Goal: Task Accomplishment & Management: Manage account settings

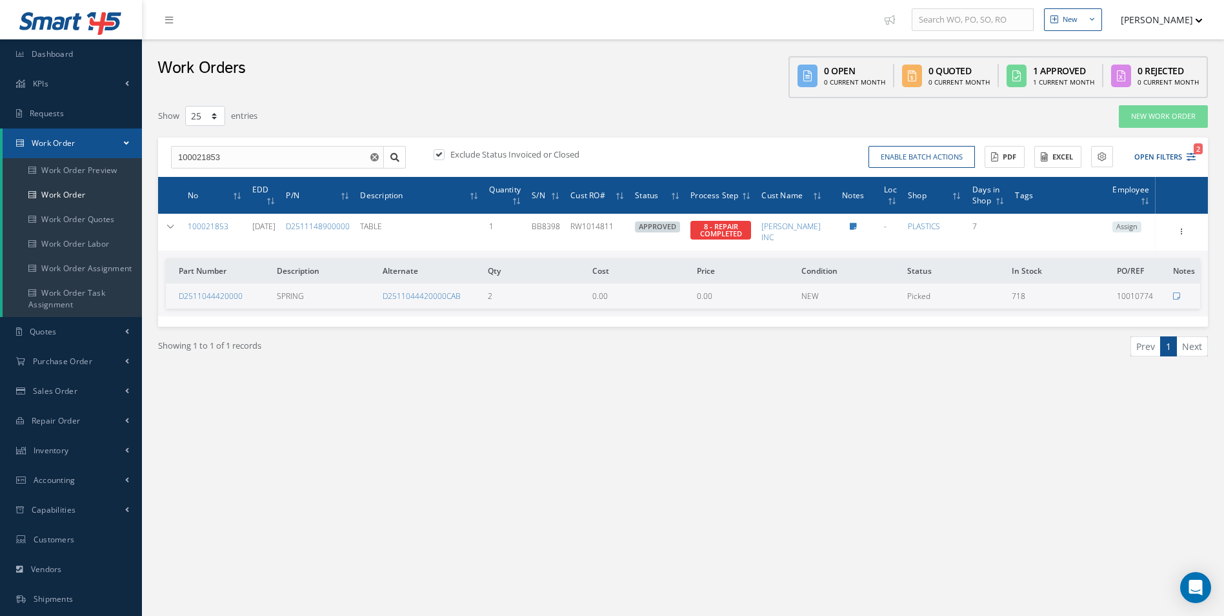
select select "25"
click at [53, 197] on link "Work Order" at bounding box center [72, 195] width 139 height 25
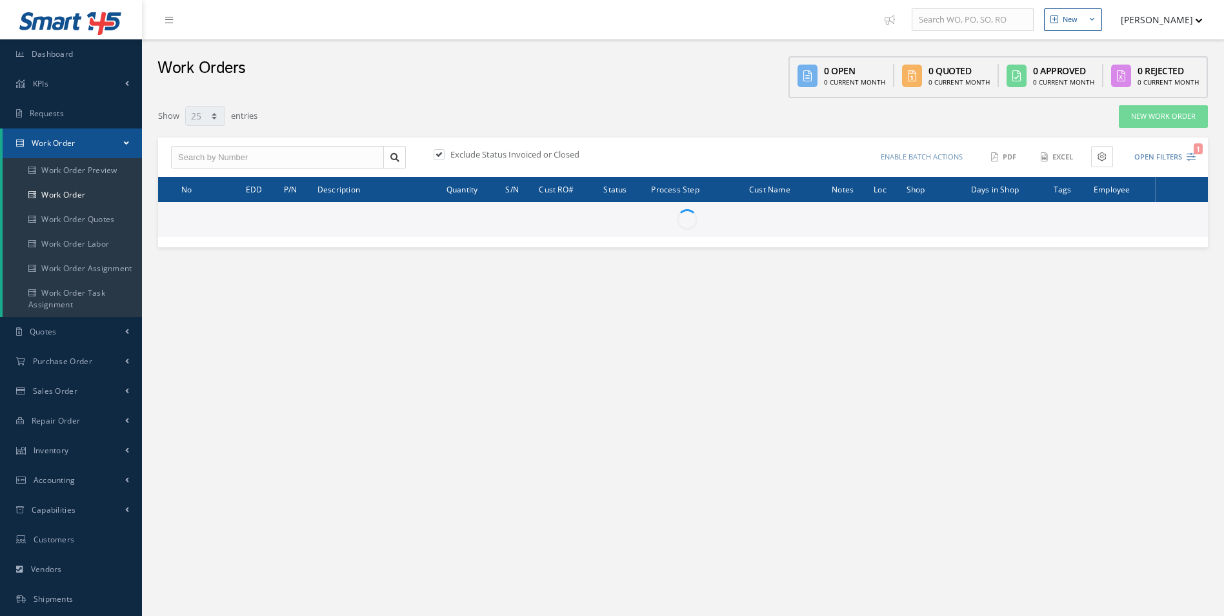
select select "25"
type input "All Work Request"
type input "All Work Performed"
type input "All Status"
type input "WO Part Status"
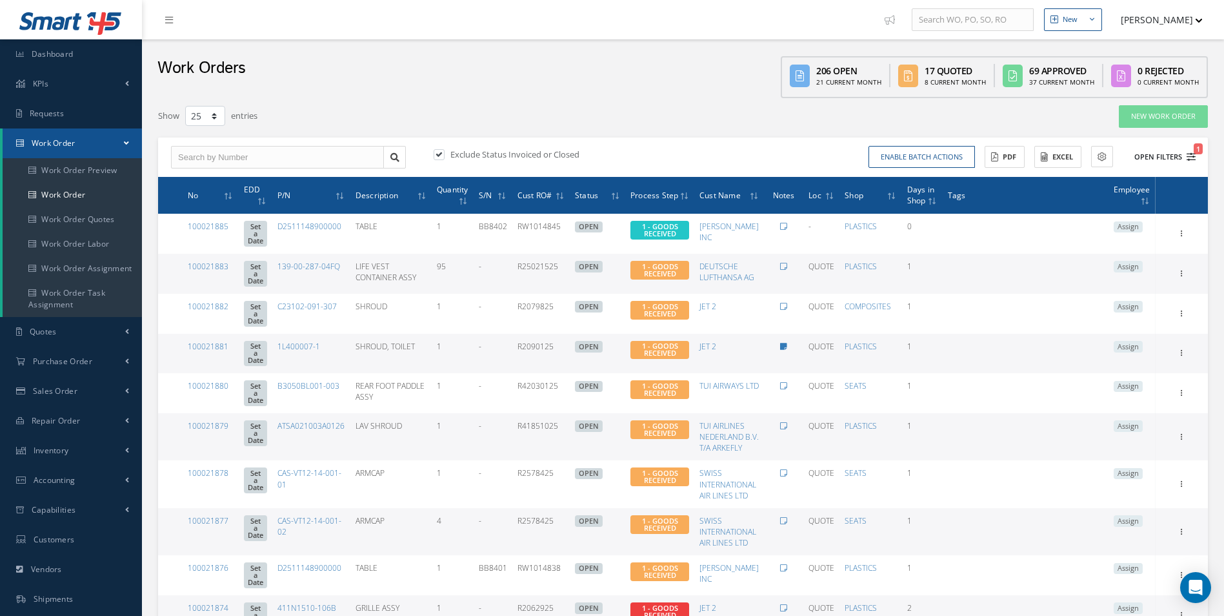
click at [1192, 150] on button "Open Filters 1" at bounding box center [1159, 157] width 73 height 21
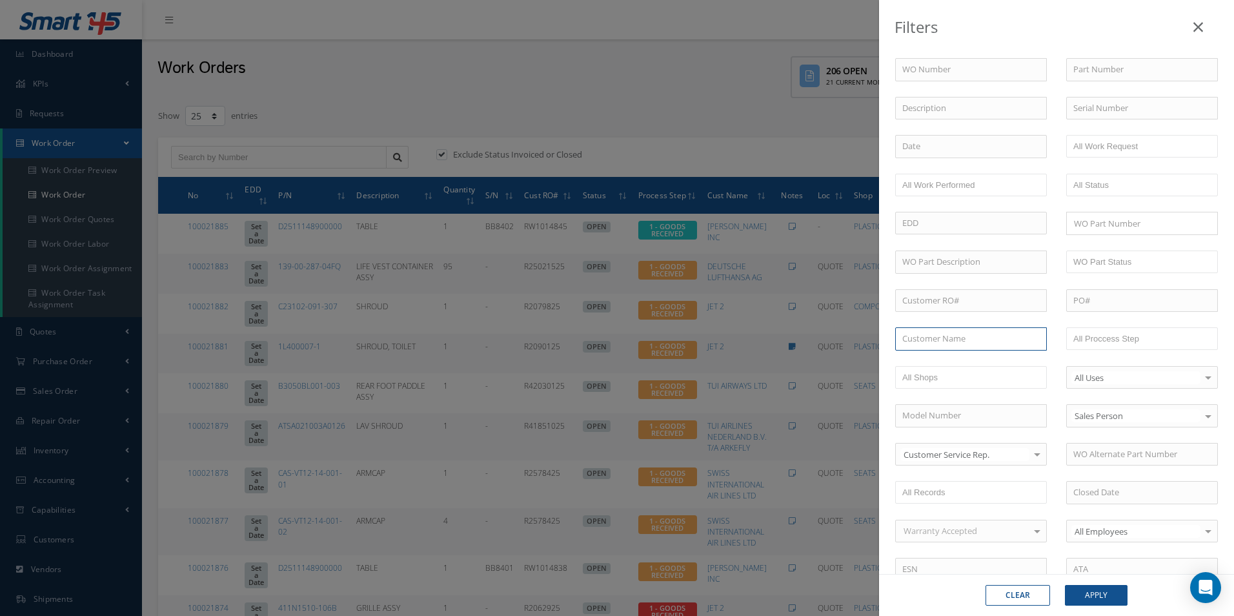
click at [928, 339] on input "text" at bounding box center [971, 338] width 152 height 23
drag, startPoint x: 959, startPoint y: 339, endPoint x: 743, endPoint y: 341, distance: 215.6
click at [743, 339] on div "Filters WO Number Part Number Description Serial Number - BER CERTIFICATION FIL…" at bounding box center [617, 308] width 1234 height 616
click at [946, 361] on span "[PERSON_NAME] INC" at bounding box center [942, 362] width 81 height 12
type input "[PERSON_NAME] INC"
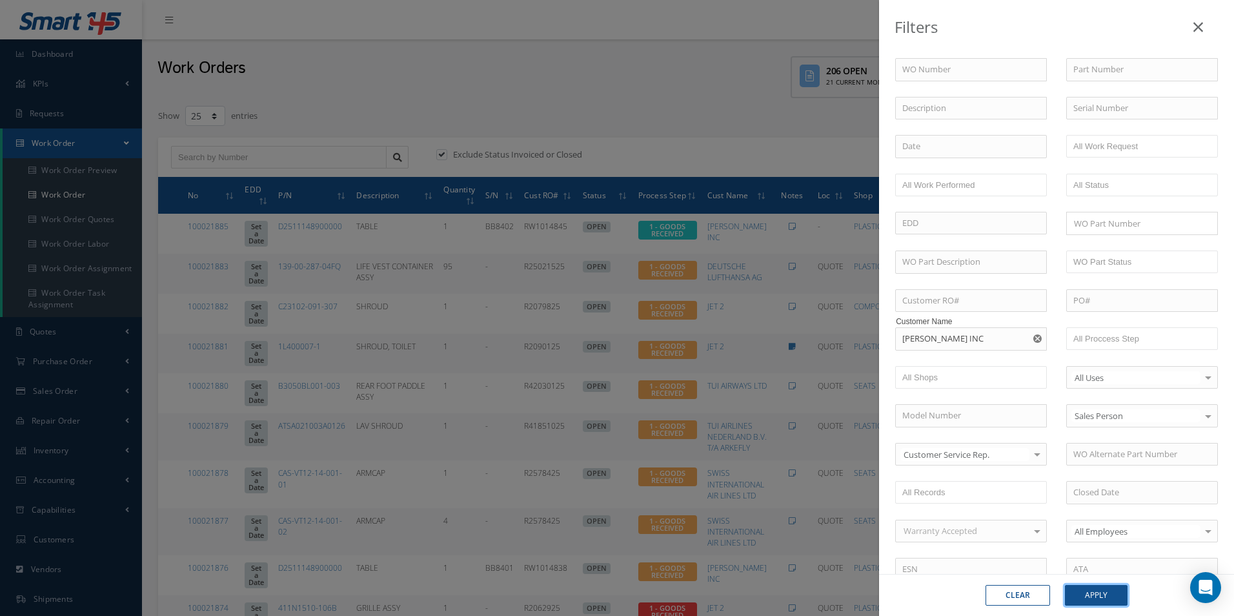
click at [1107, 591] on button "Apply" at bounding box center [1096, 595] width 63 height 21
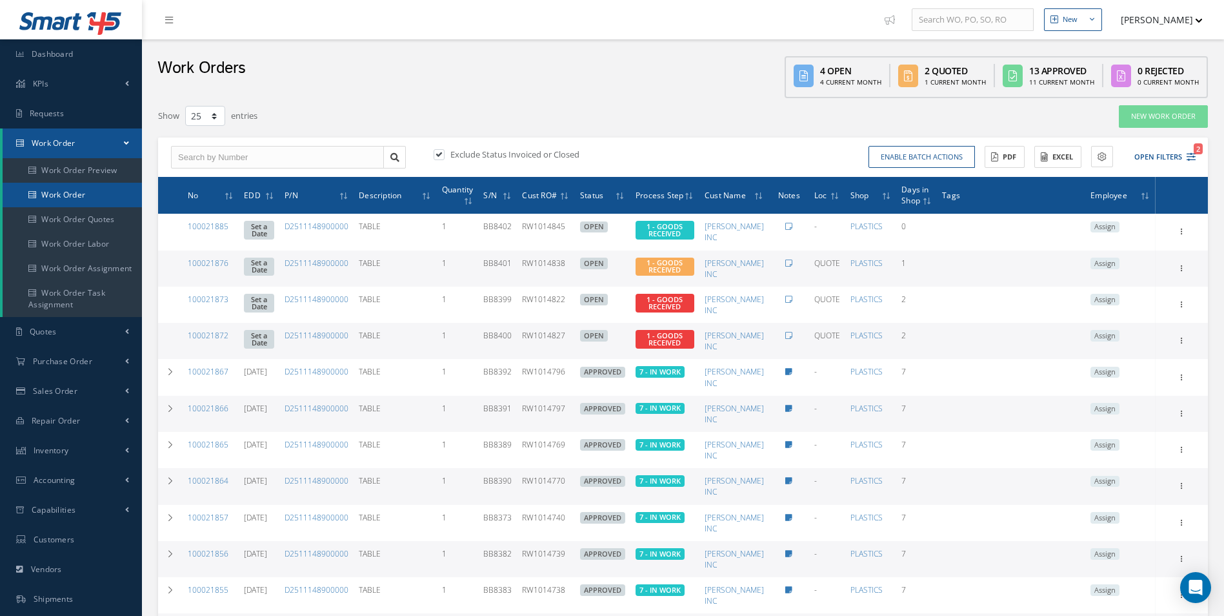
click at [90, 193] on link "Work Order" at bounding box center [72, 195] width 139 height 25
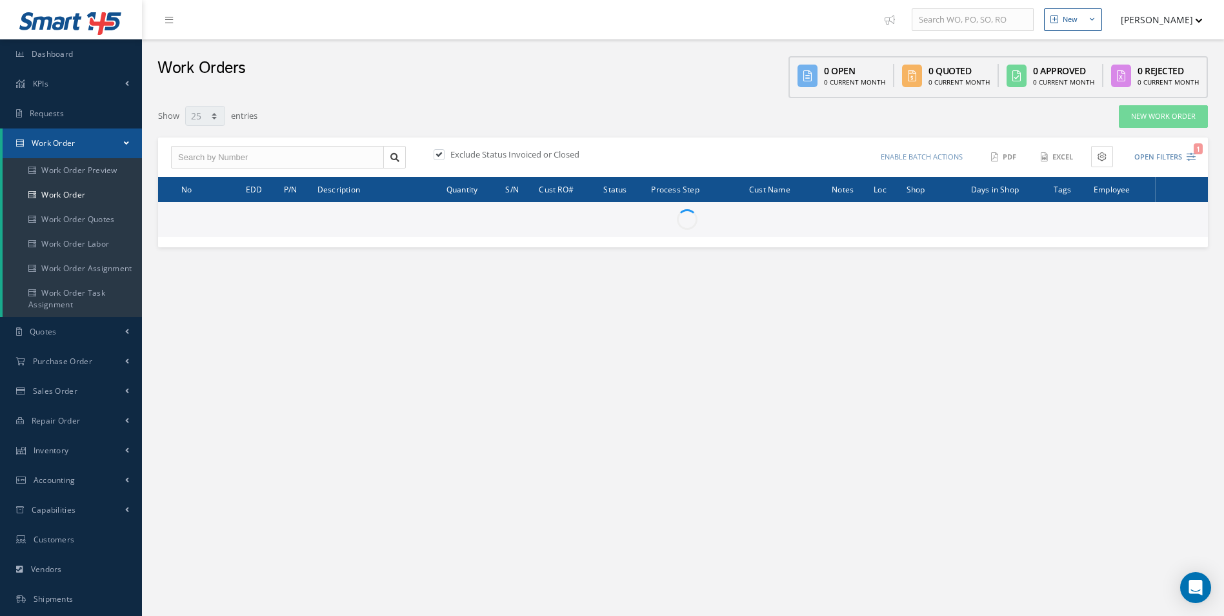
select select "25"
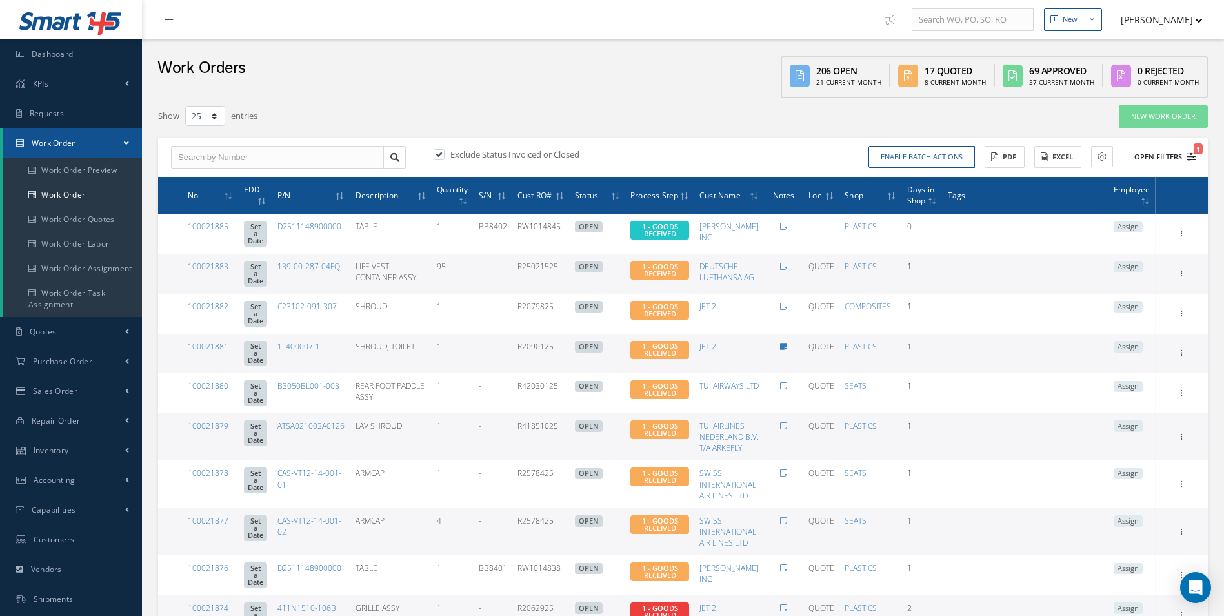
click at [1195, 148] on span "1" at bounding box center [1198, 148] width 9 height 11
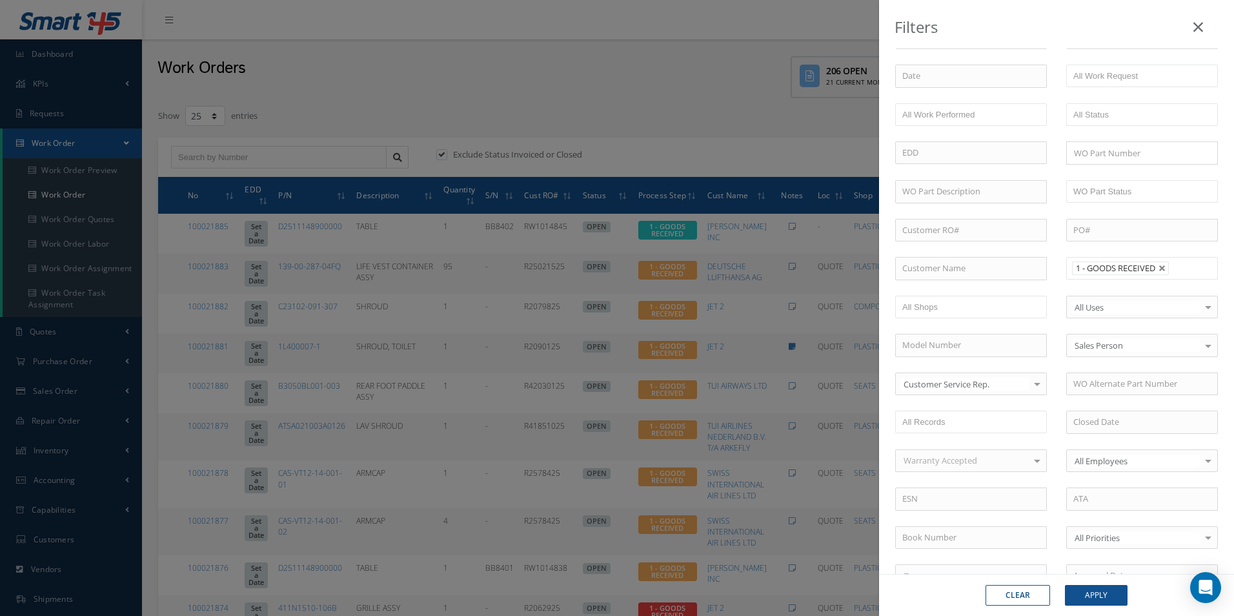
scroll to position [65, 0]
click at [1161, 274] on link at bounding box center [1162, 274] width 8 height 8
click at [1155, 274] on ul at bounding box center [1142, 274] width 152 height 23
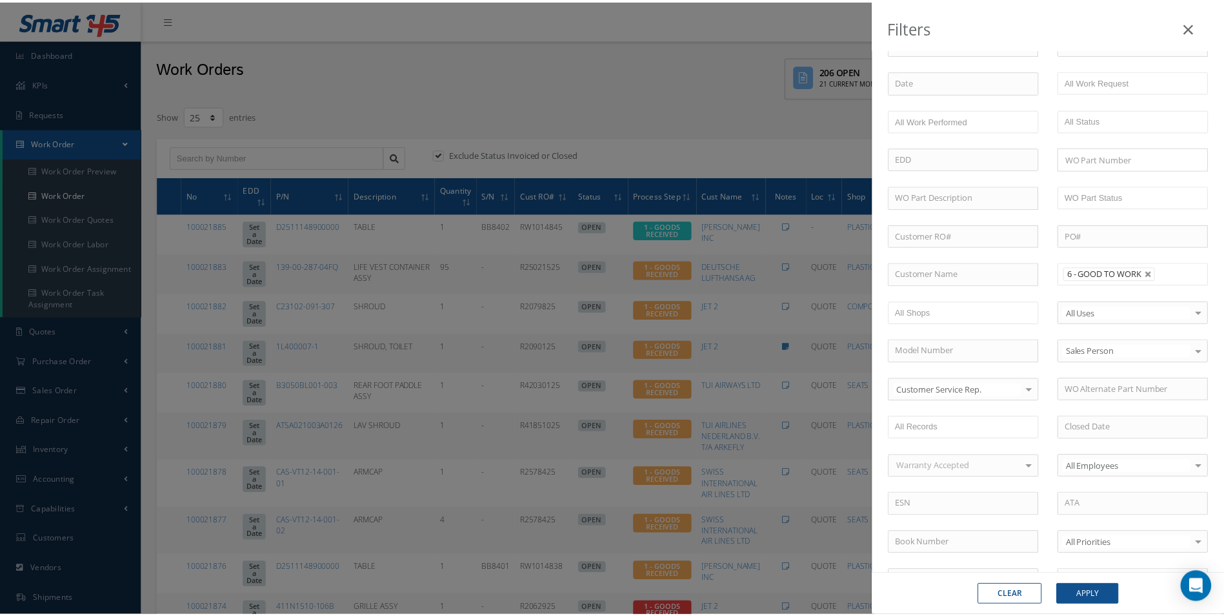
scroll to position [0, 0]
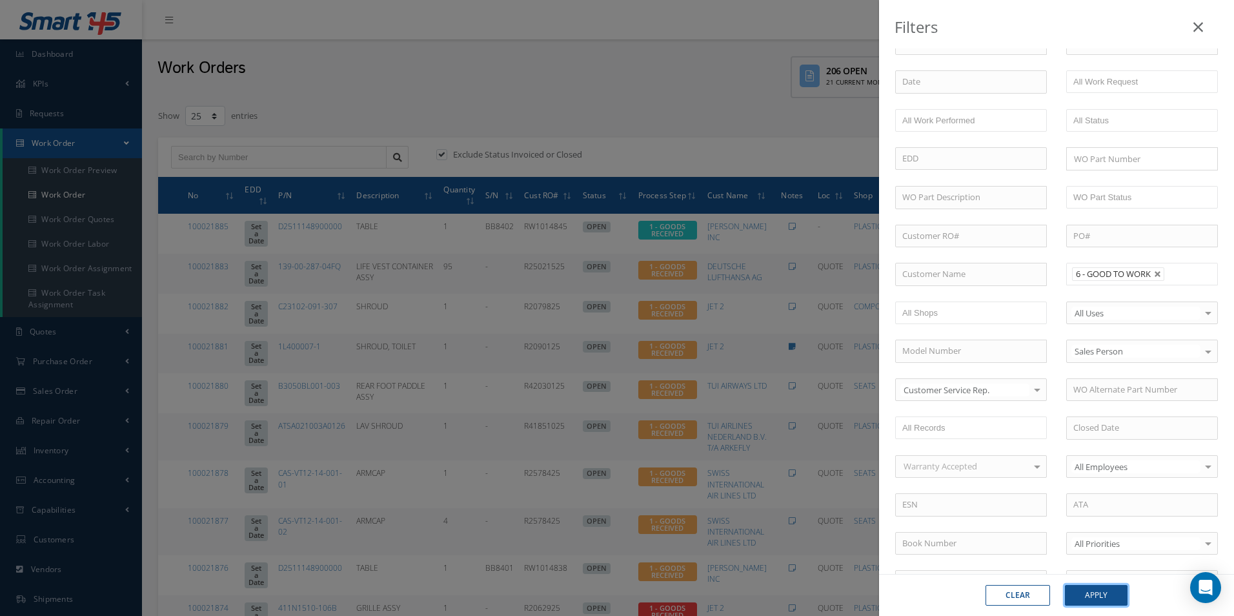
click at [1098, 601] on button "Apply" at bounding box center [1096, 595] width 63 height 21
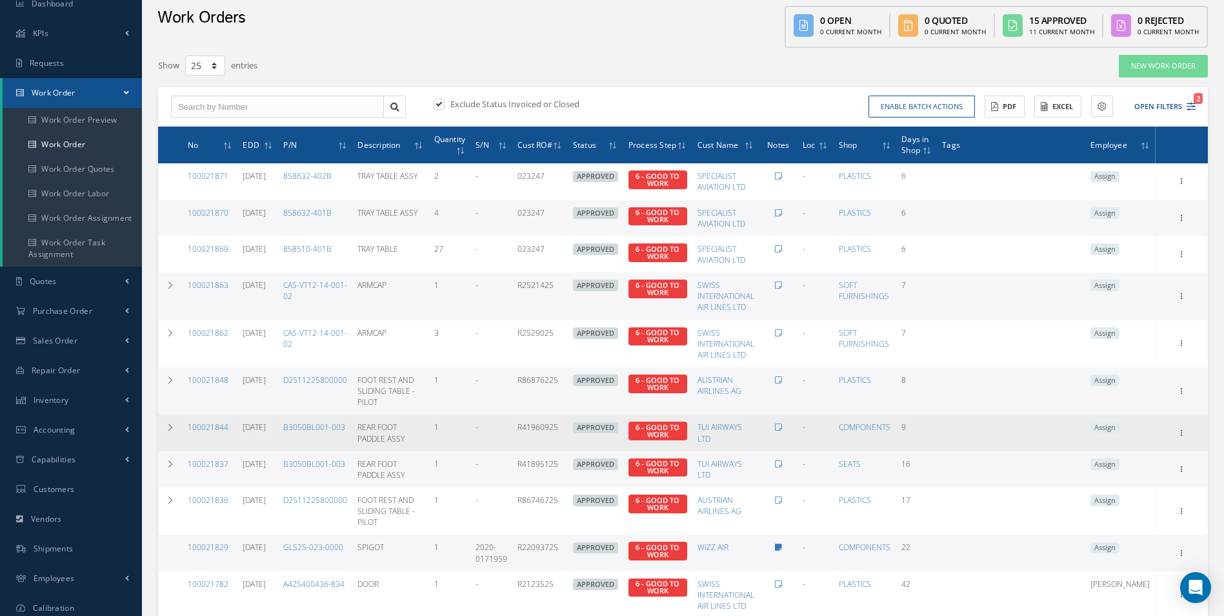
scroll to position [50, 0]
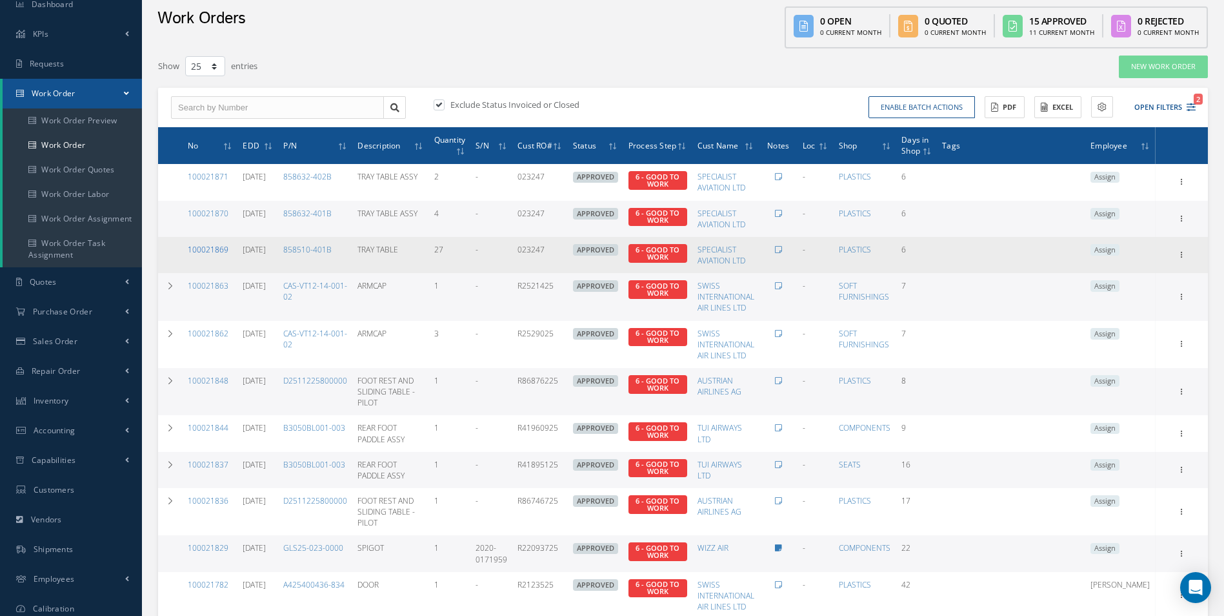
click at [214, 247] on link "100021869" at bounding box center [208, 249] width 41 height 11
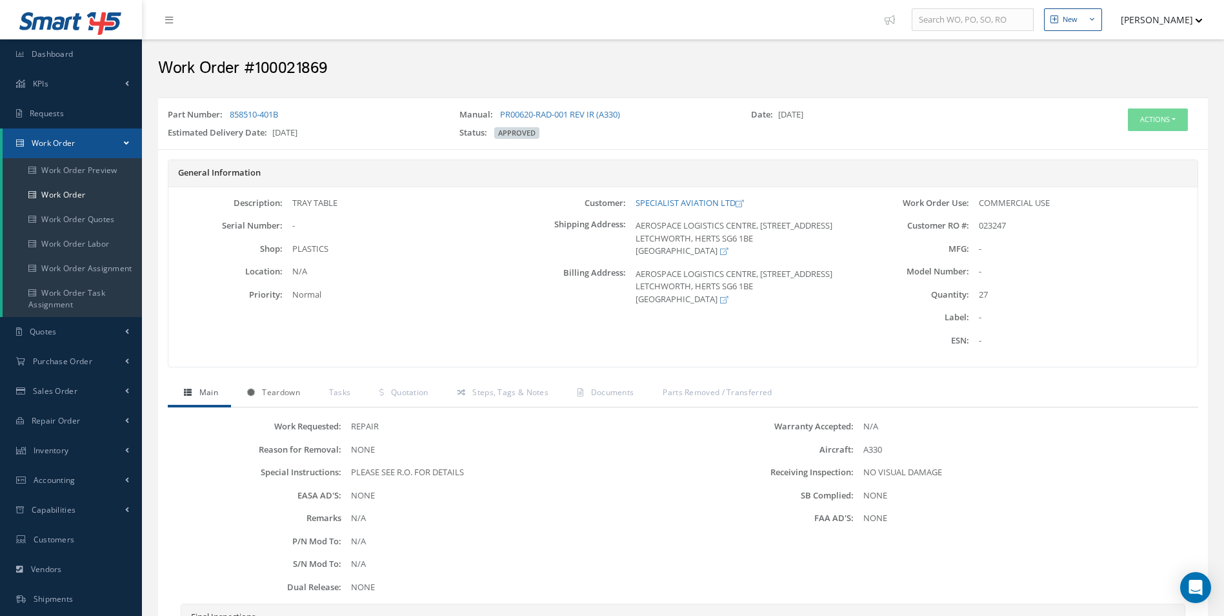
click at [283, 391] on span "Teardown" at bounding box center [280, 392] width 37 height 11
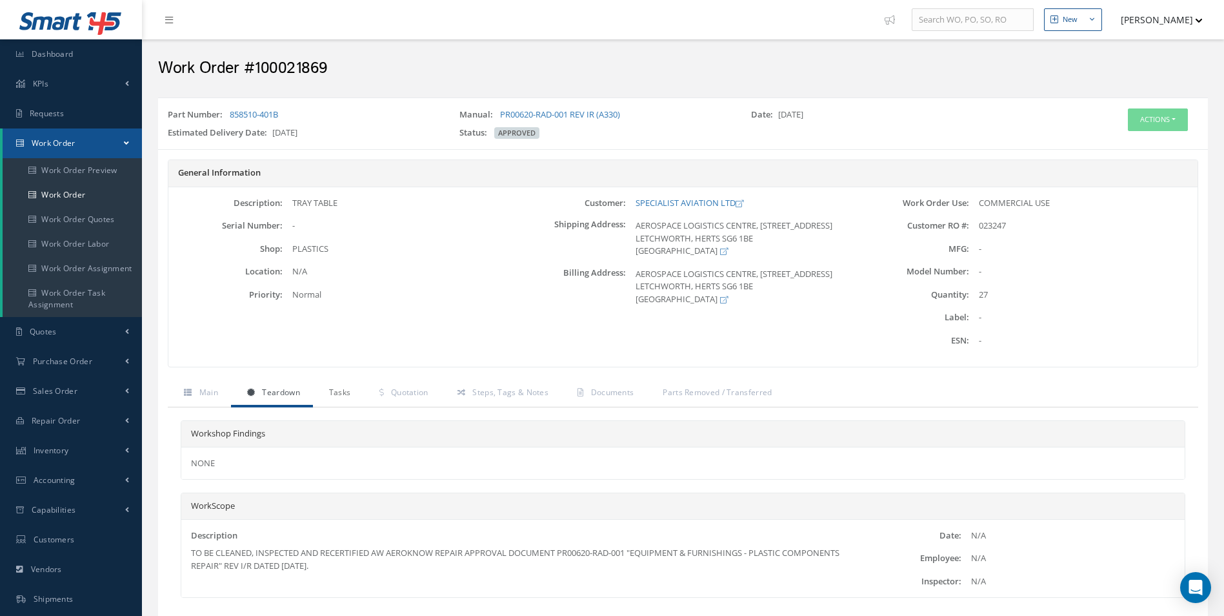
click at [325, 394] on link "Tasks" at bounding box center [338, 393] width 51 height 27
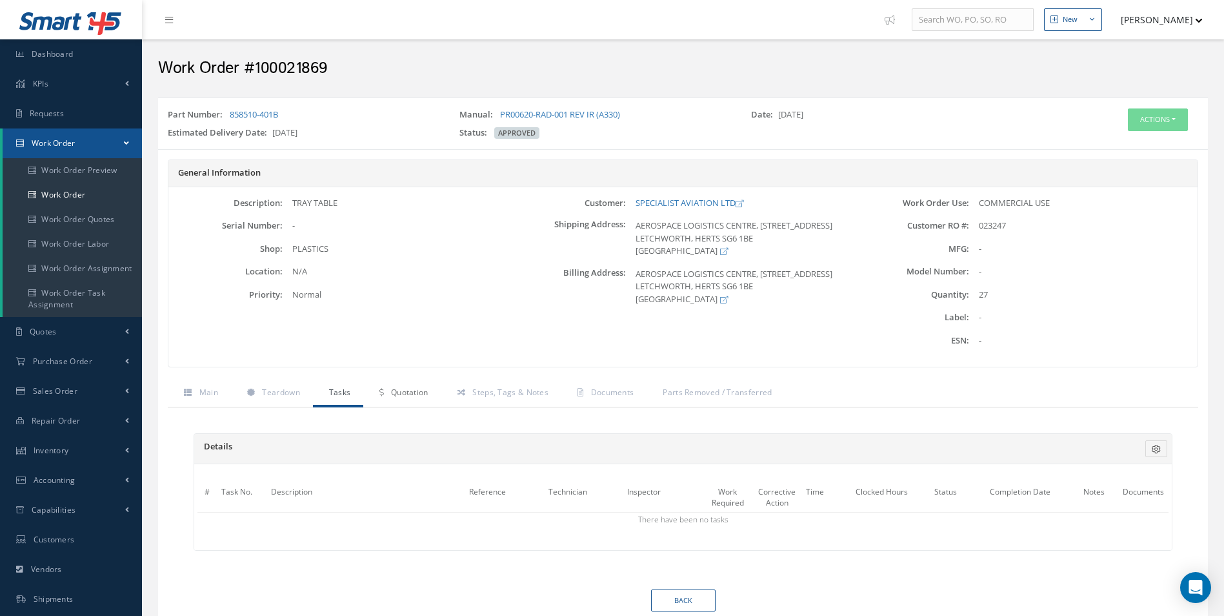
click at [380, 398] on link "Quotation" at bounding box center [401, 393] width 77 height 27
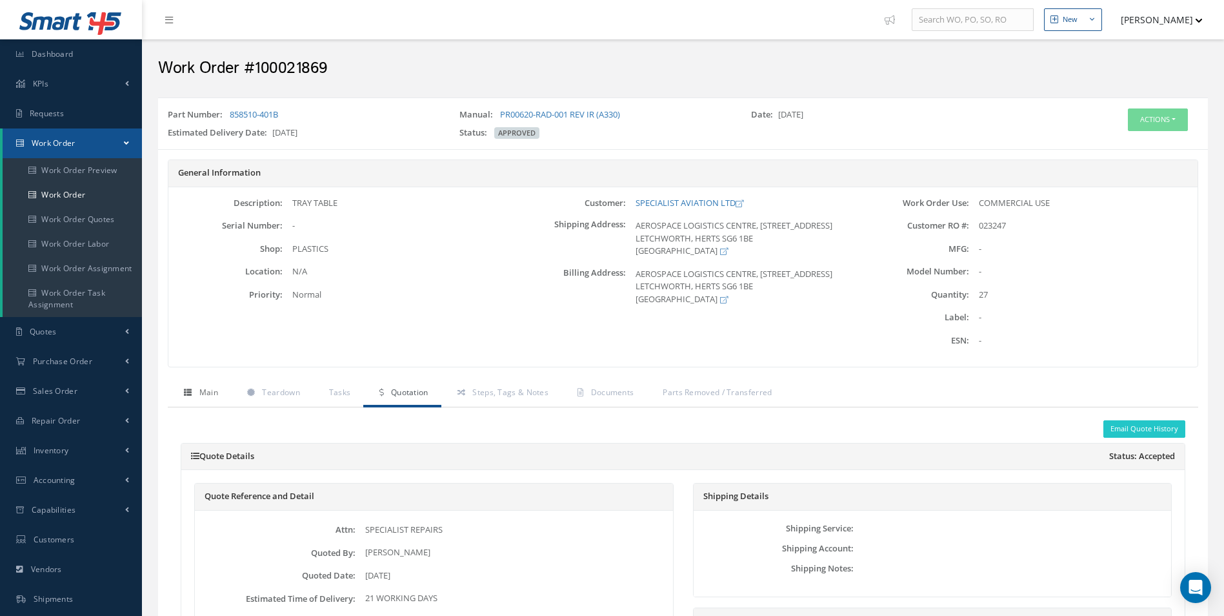
click at [199, 390] on span "Main" at bounding box center [208, 392] width 19 height 11
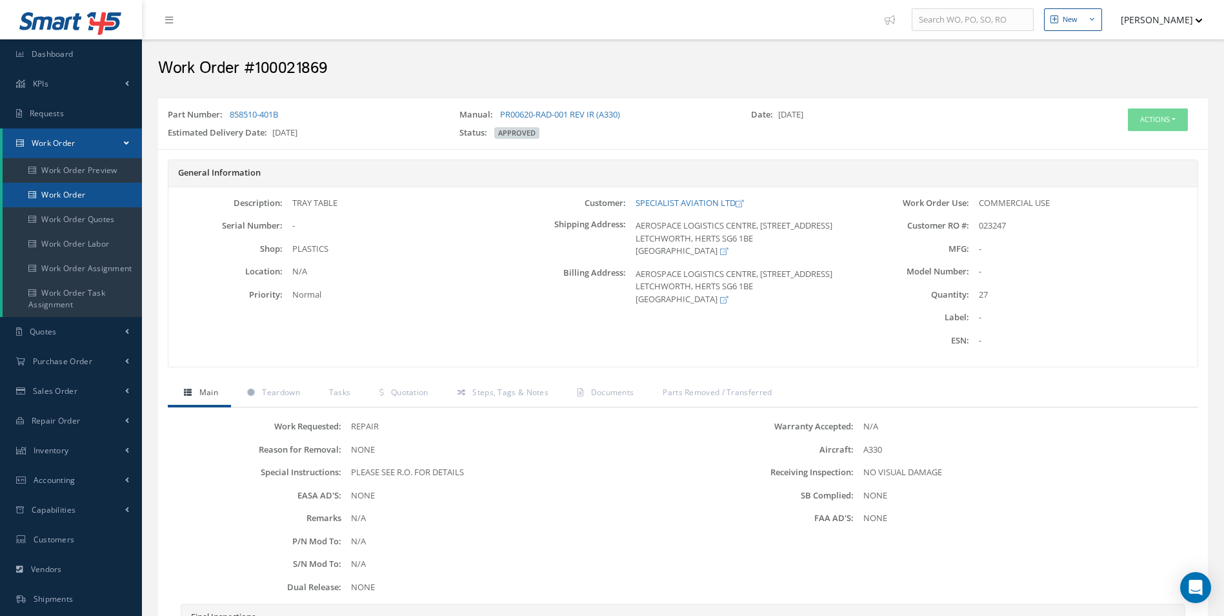
click at [78, 198] on link "Work Order" at bounding box center [72, 195] width 139 height 25
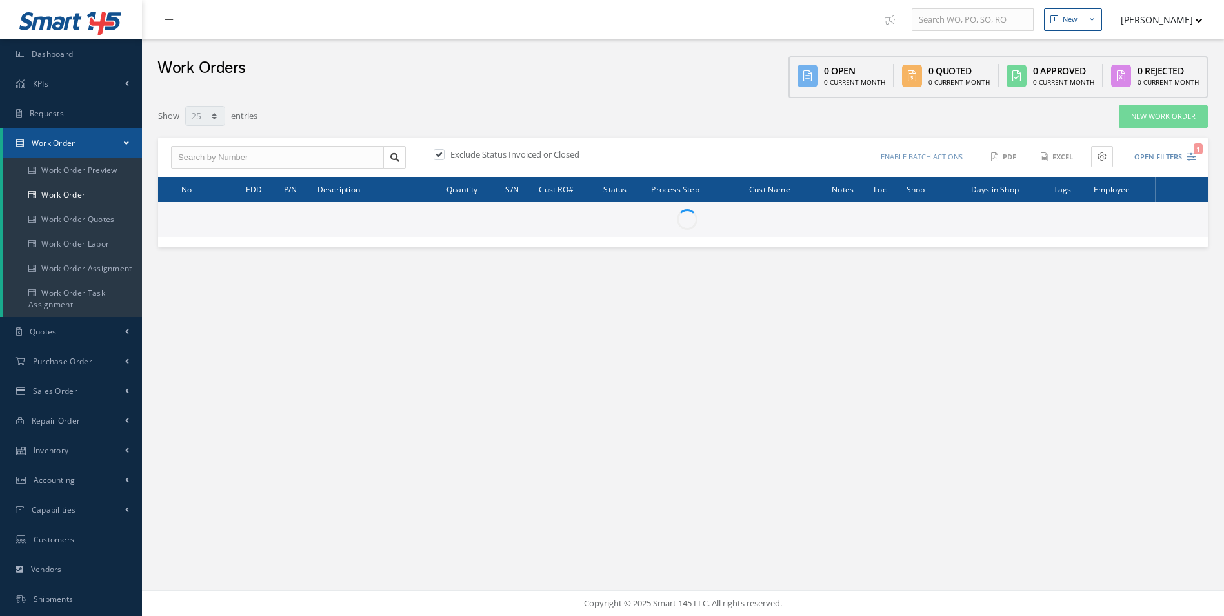
select select "25"
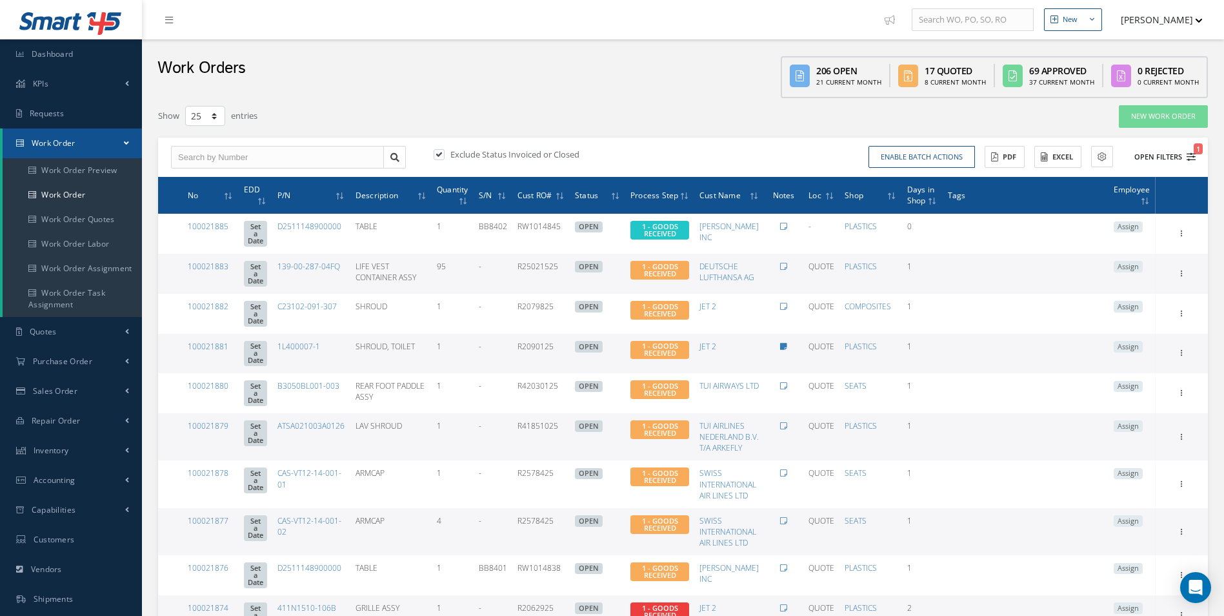
click at [1190, 159] on icon "1" at bounding box center [1191, 156] width 9 height 9
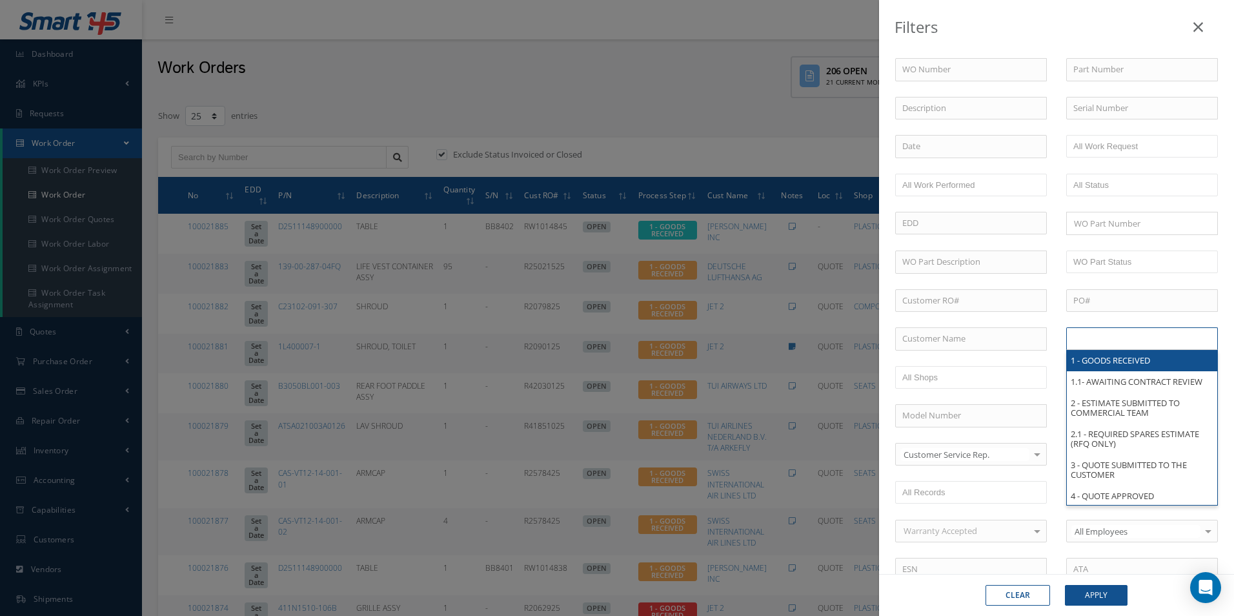
click at [1139, 336] on input "text" at bounding box center [1114, 338] width 82 height 16
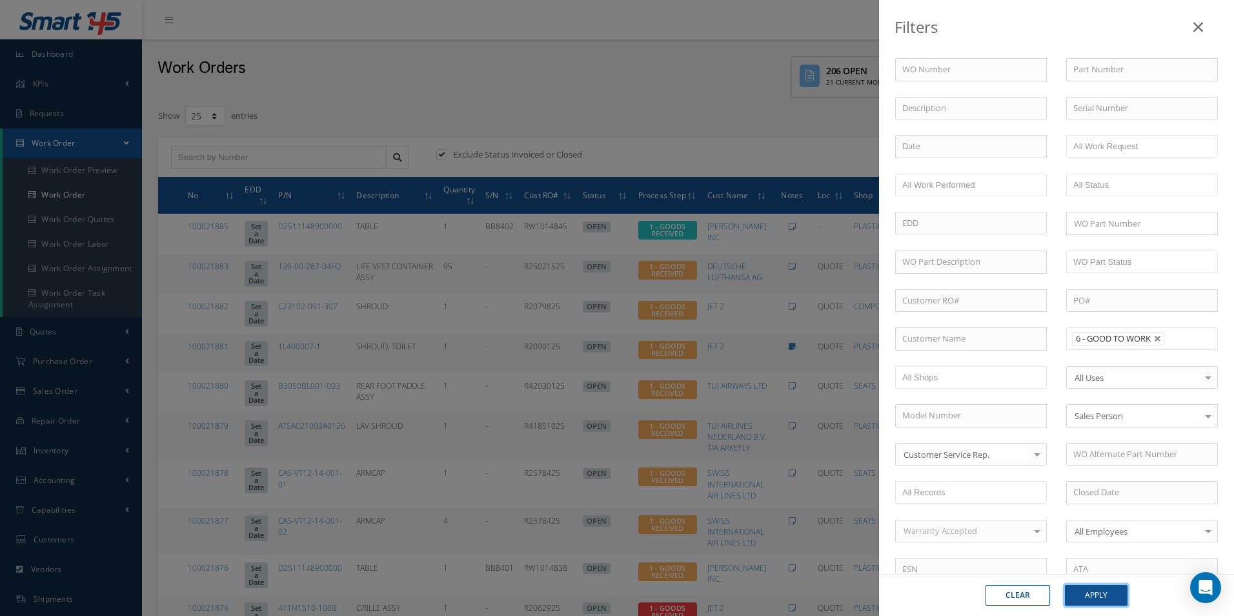
click at [1106, 595] on button "Apply" at bounding box center [1096, 595] width 63 height 21
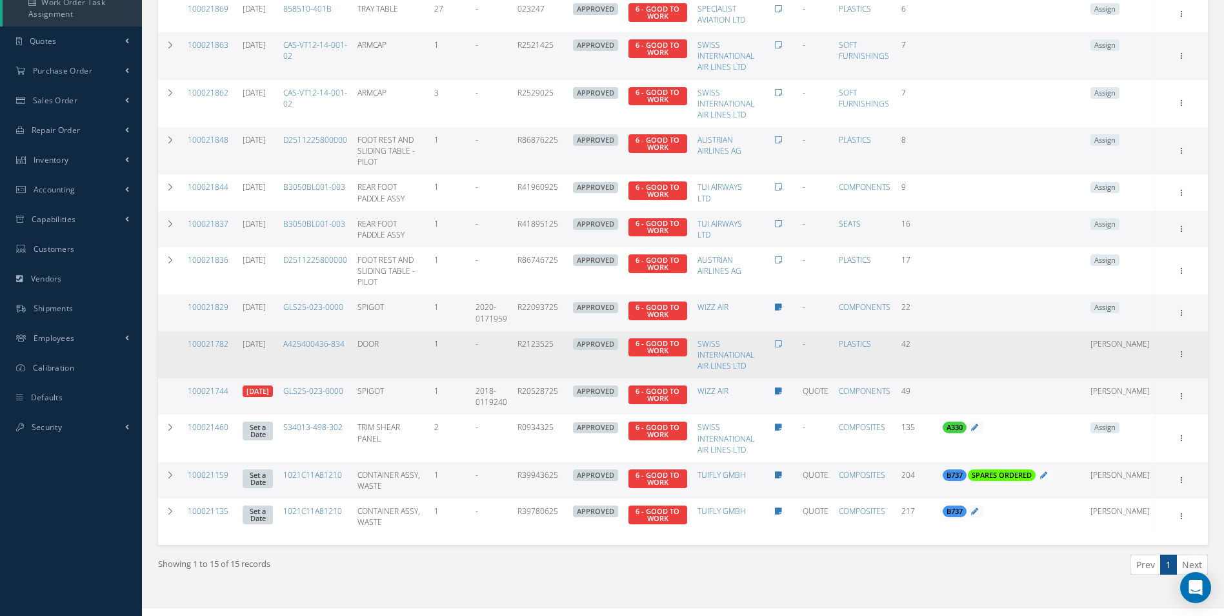
scroll to position [308, 0]
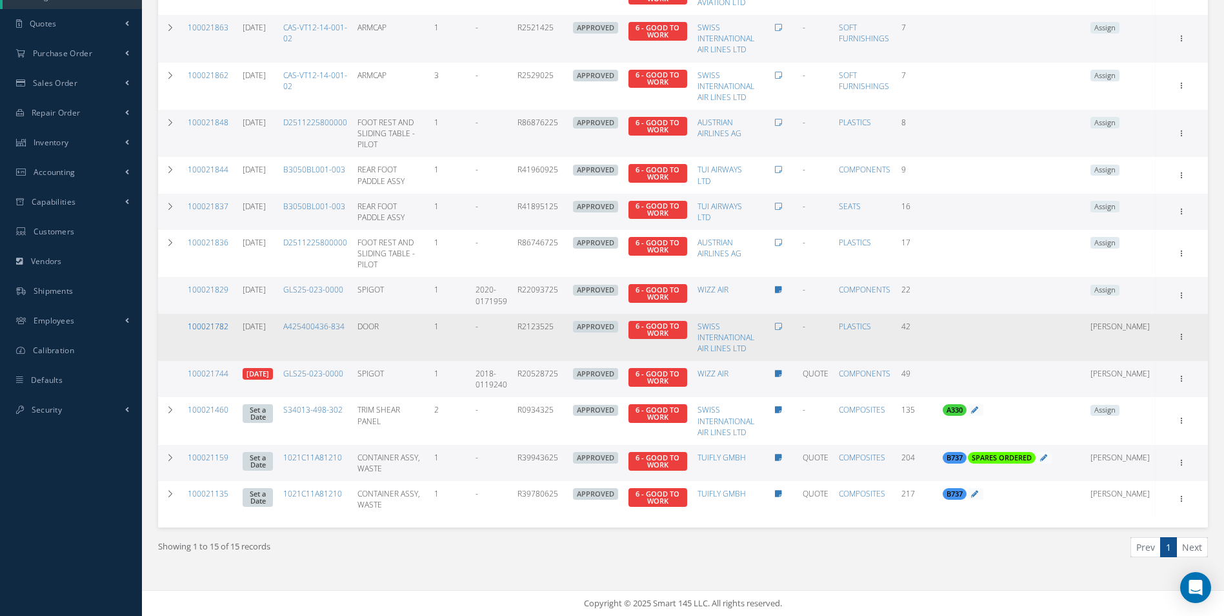
click at [213, 324] on link "100021782" at bounding box center [208, 326] width 41 height 11
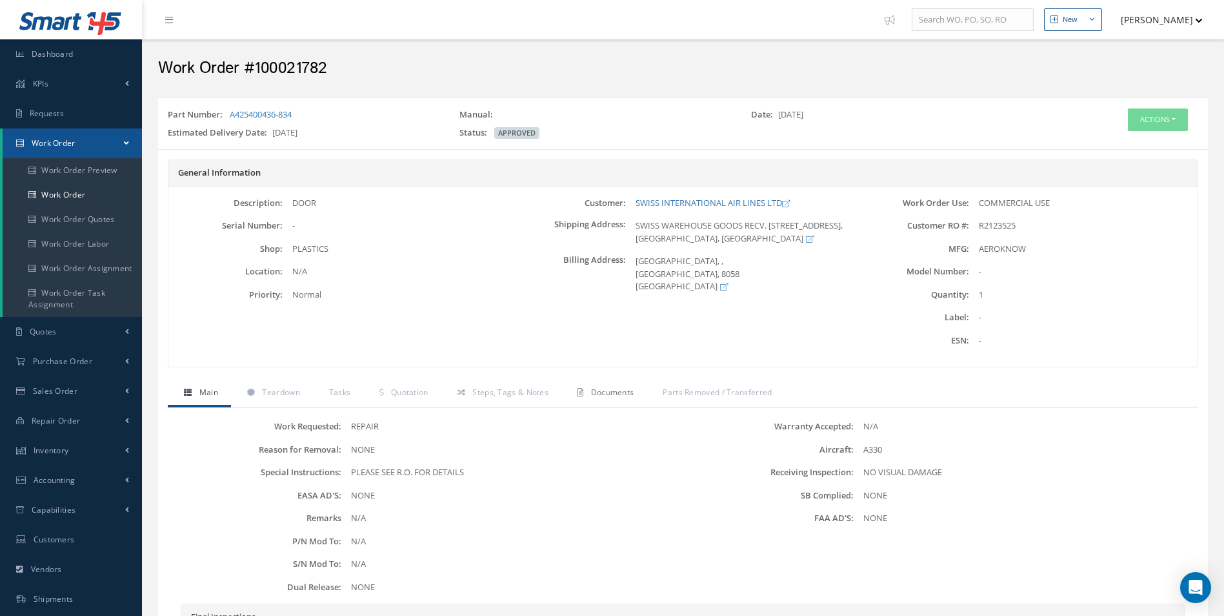
click at [609, 403] on link "Documents" at bounding box center [603, 393] width 85 height 27
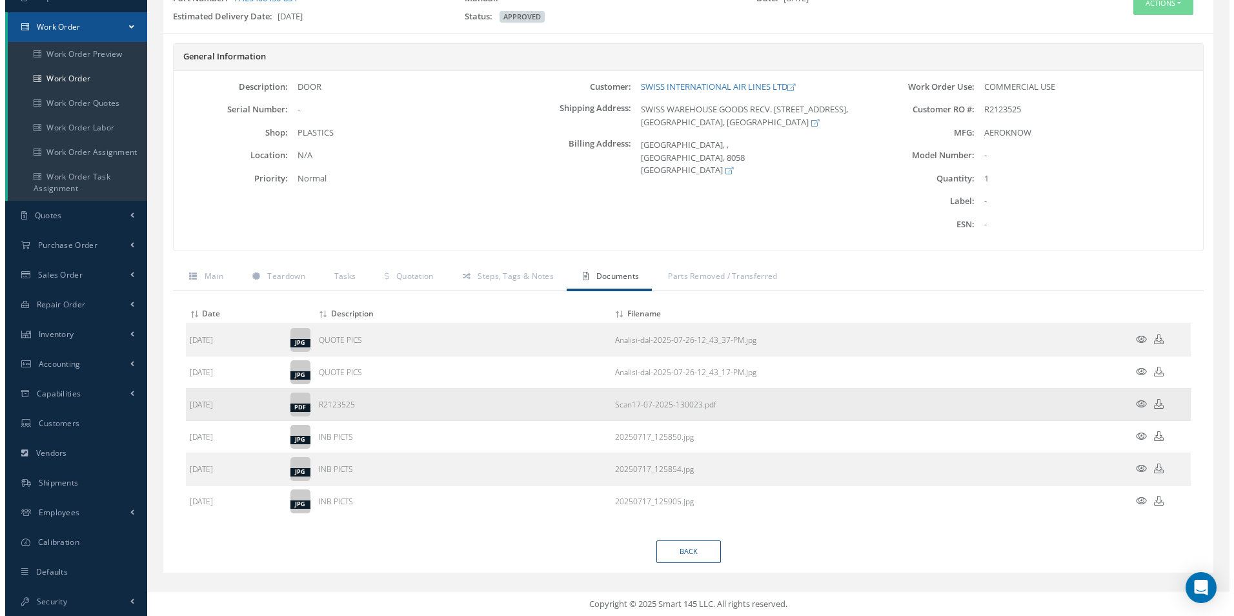
scroll to position [117, 0]
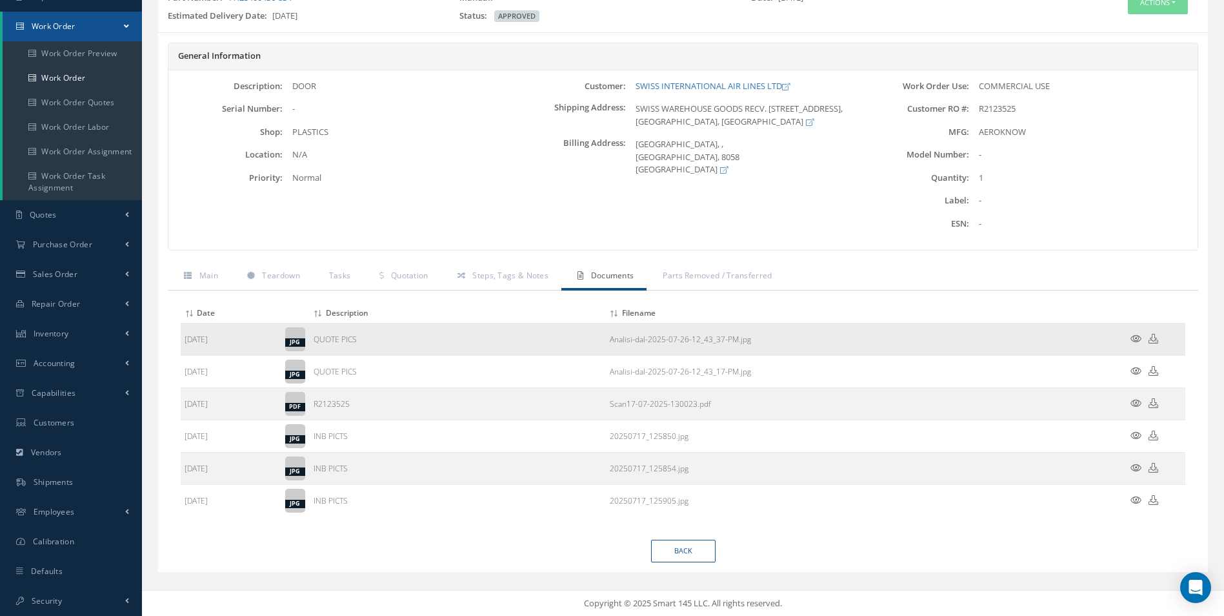
click at [1140, 337] on icon at bounding box center [1136, 339] width 11 height 10
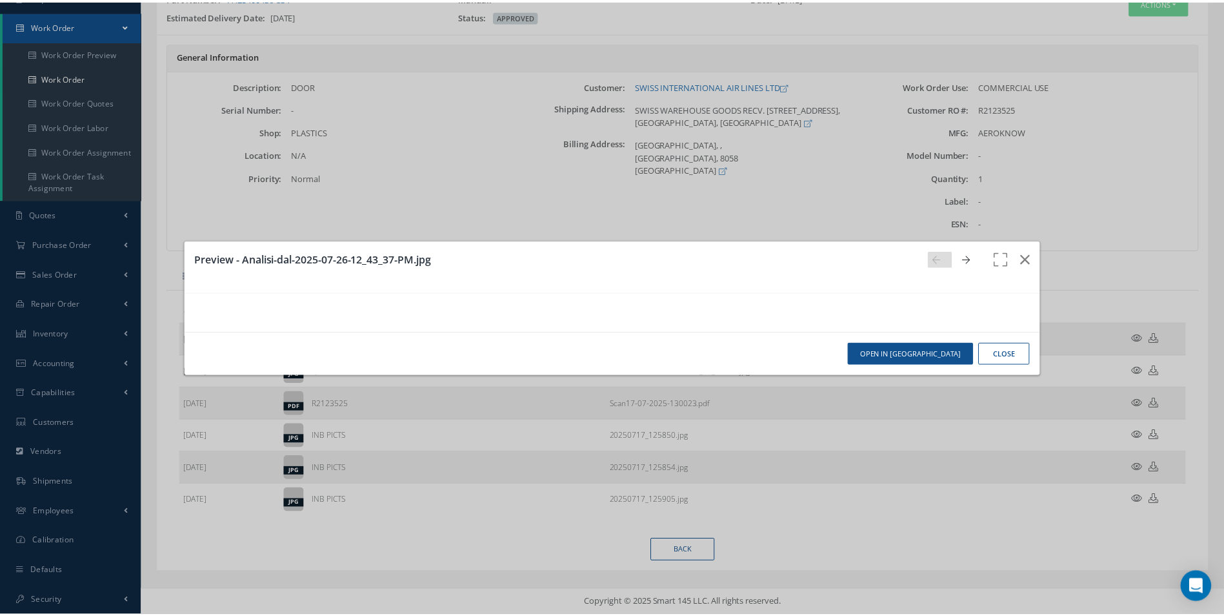
scroll to position [0, 0]
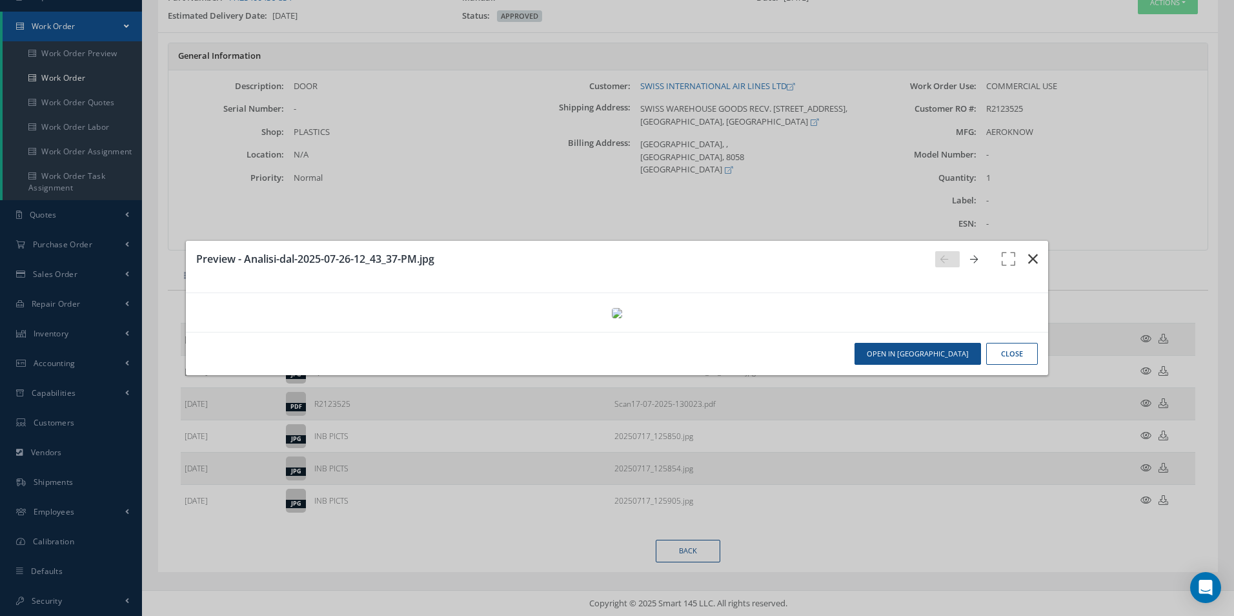
click at [1028, 251] on icon "button" at bounding box center [1033, 258] width 10 height 15
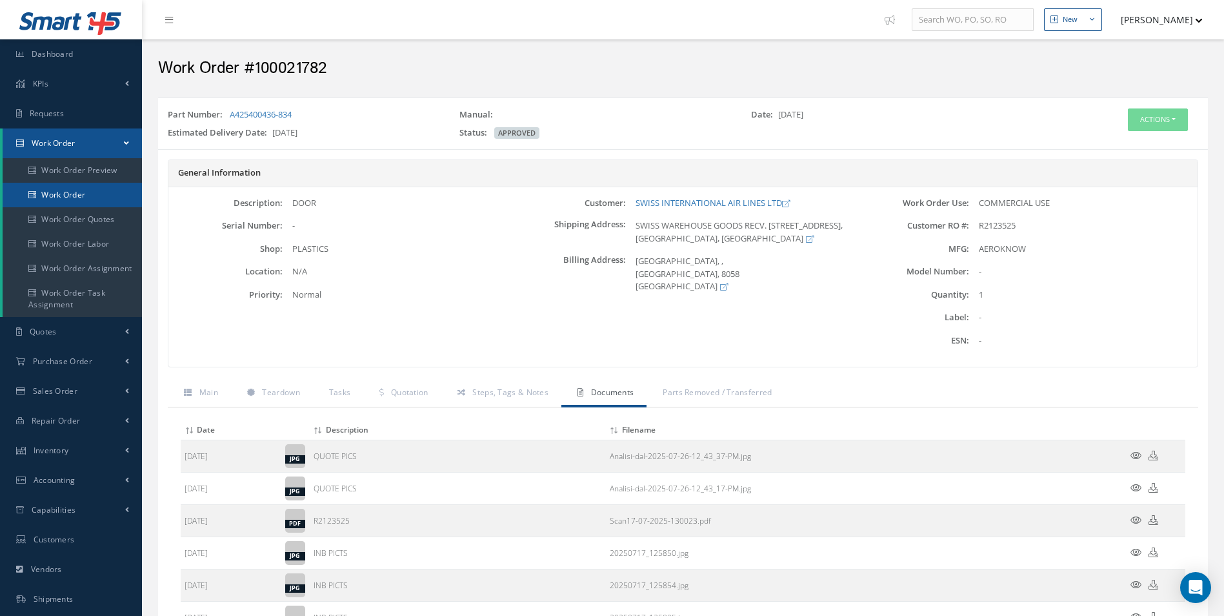
click at [74, 189] on link "Work Order" at bounding box center [72, 195] width 139 height 25
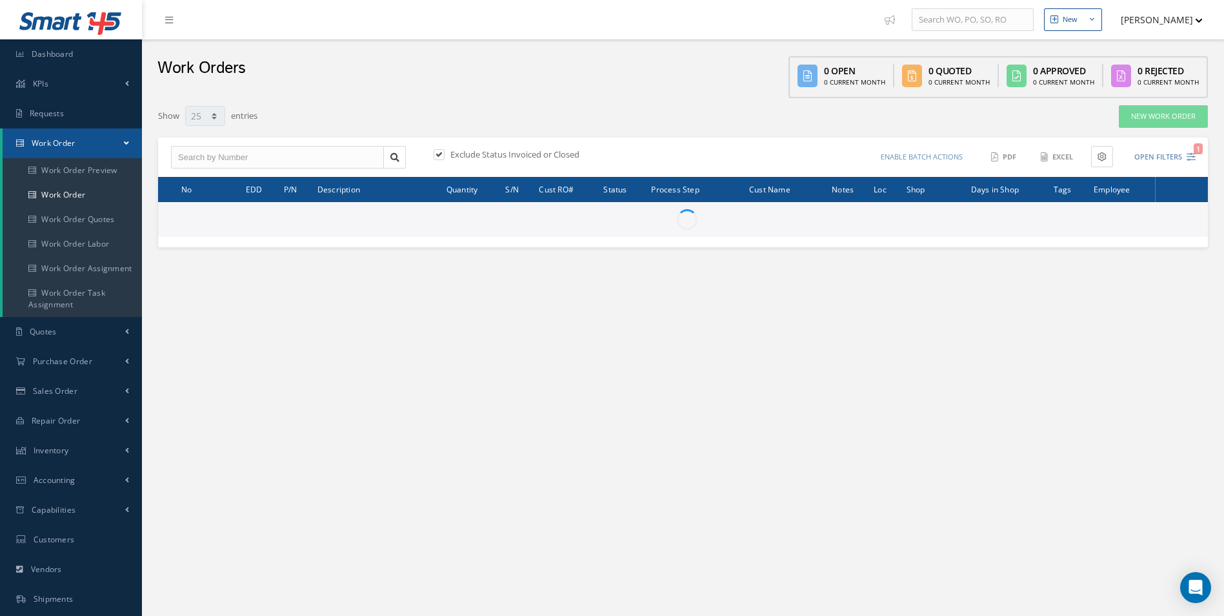
select select "25"
type input "All Work Request"
type input "All Work Performed"
type input "All Status"
type input "WO Part Status"
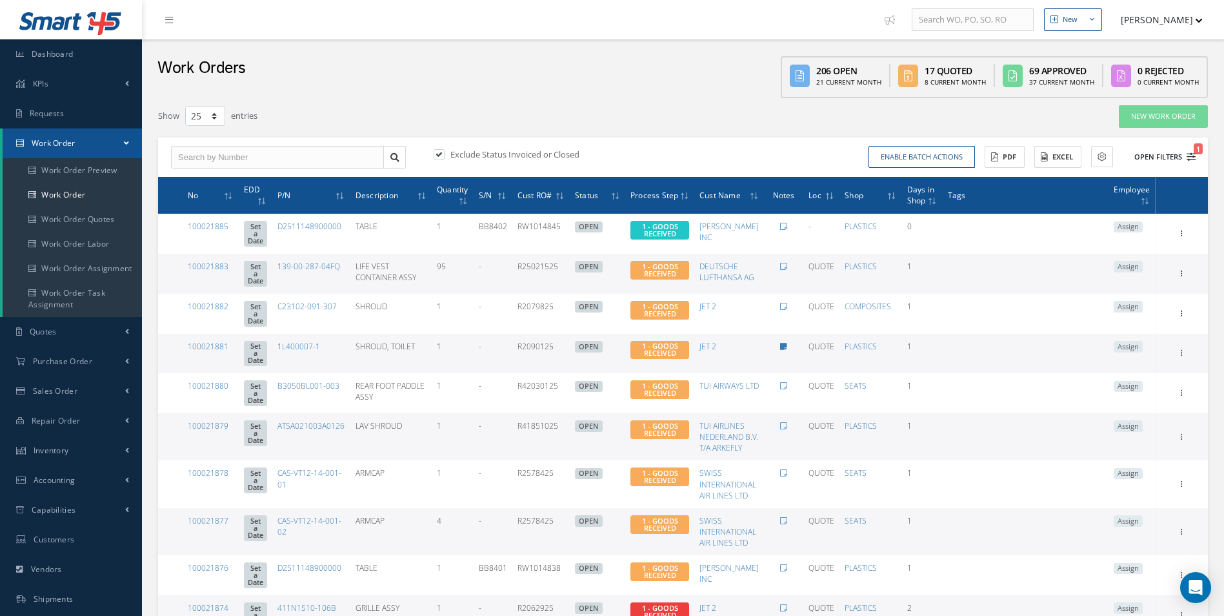
click at [1193, 157] on icon "1" at bounding box center [1191, 156] width 9 height 9
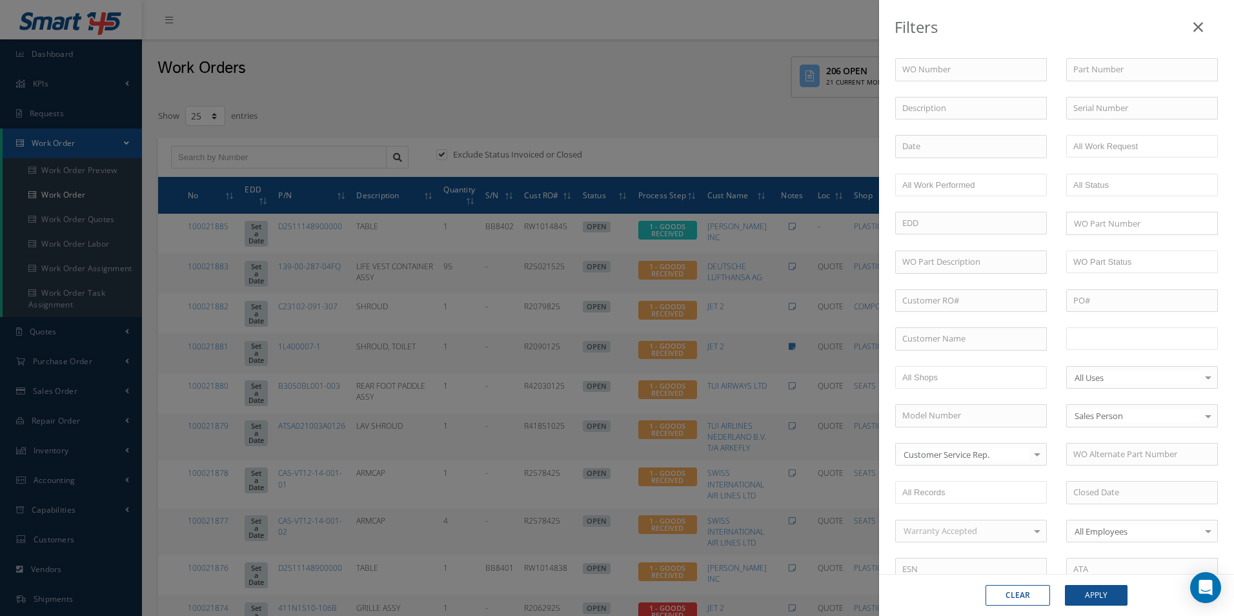
click at [1160, 330] on ul at bounding box center [1142, 338] width 152 height 23
click at [1086, 603] on button "Apply" at bounding box center [1096, 595] width 63 height 21
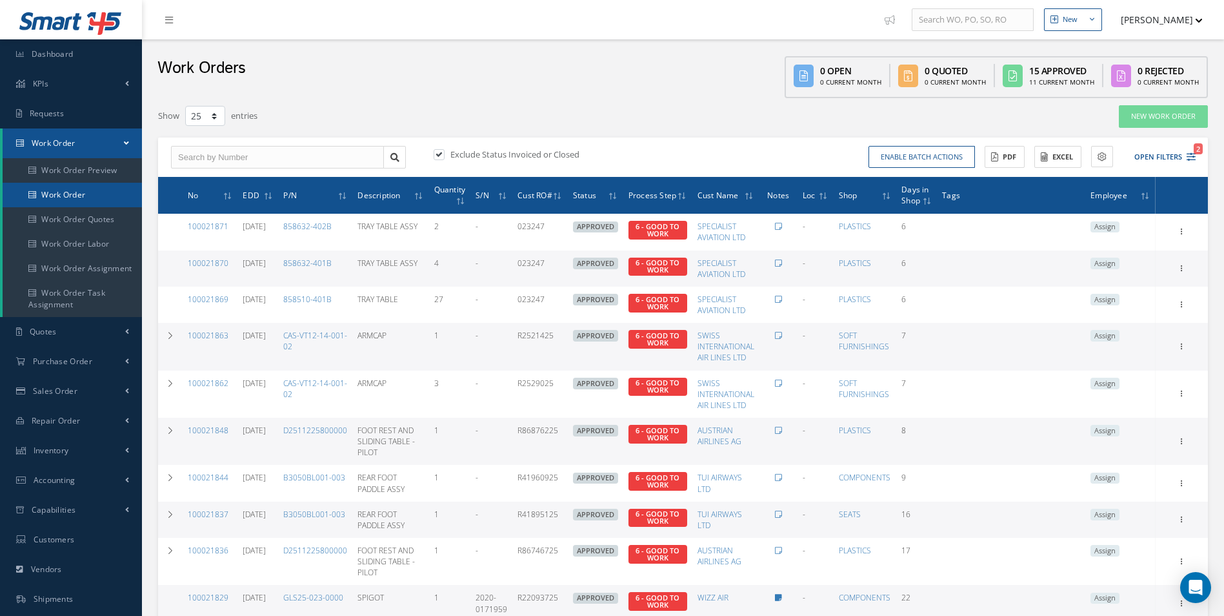
click at [58, 195] on link "Work Order" at bounding box center [72, 195] width 139 height 25
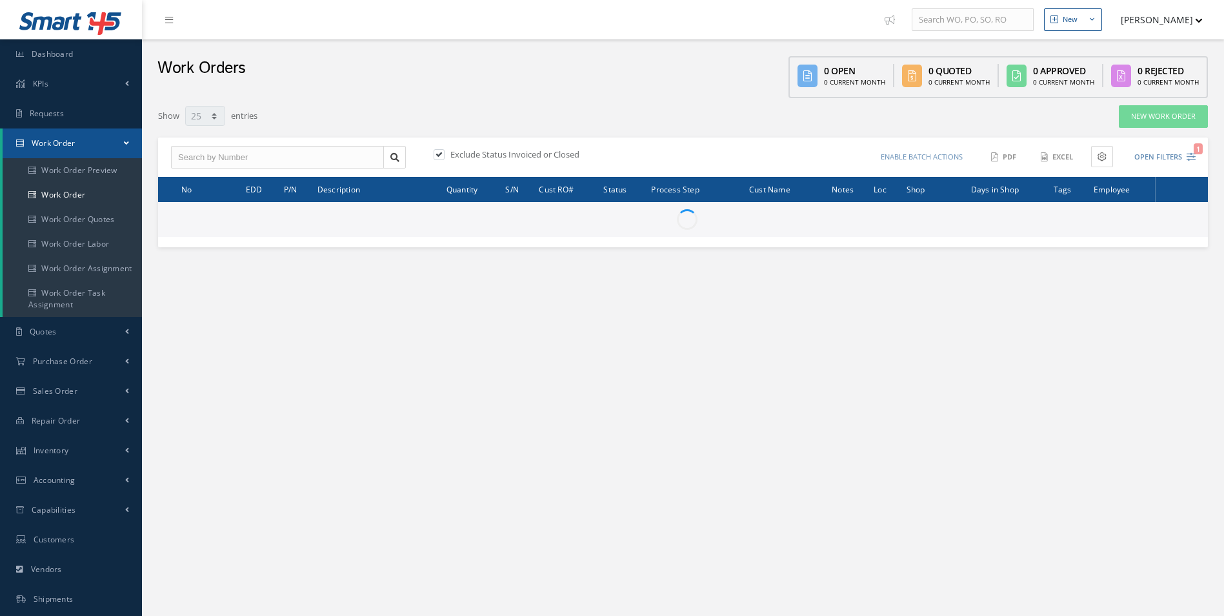
select select "25"
click at [32, 53] on span "Dashboard" at bounding box center [53, 53] width 42 height 11
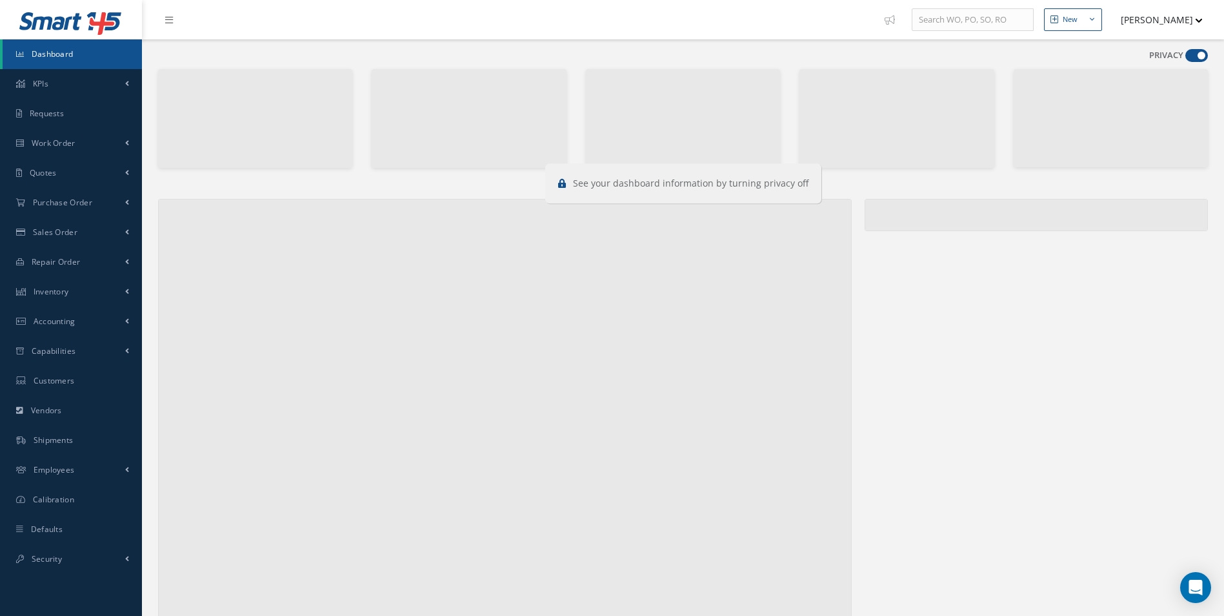
click at [1184, 52] on div "PRIVACY" at bounding box center [1178, 58] width 59 height 18
click at [1188, 53] on span at bounding box center [1197, 55] width 23 height 13
click at [1186, 58] on input "checkbox" at bounding box center [1186, 58] width 0 height 0
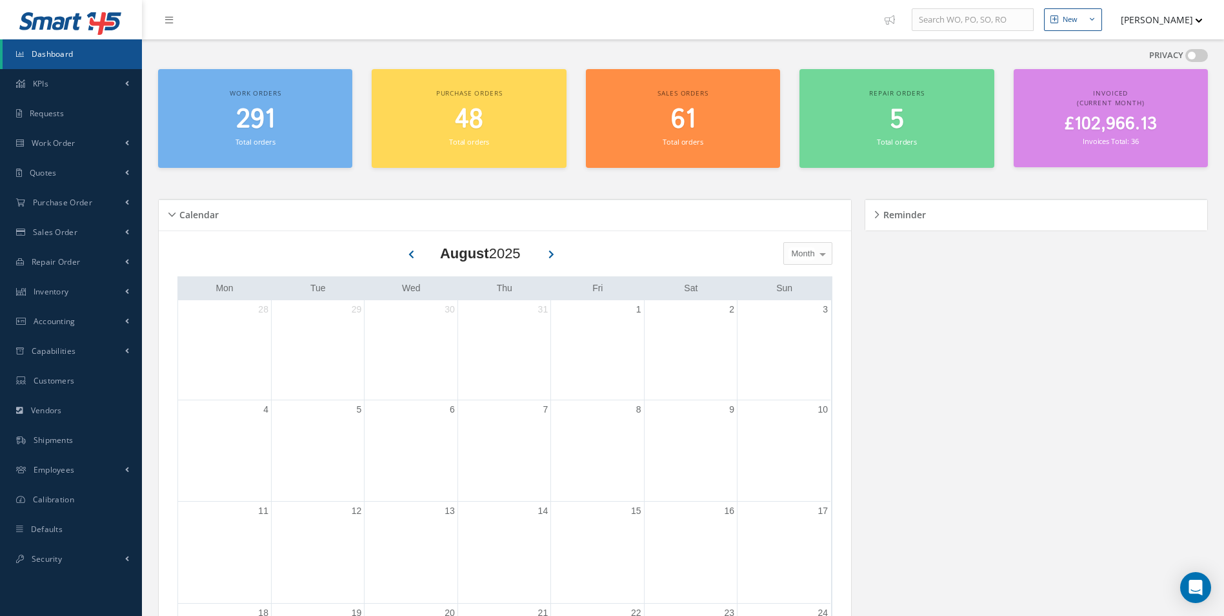
click at [1188, 53] on span at bounding box center [1197, 55] width 23 height 13
click at [1186, 58] on input "checkbox" at bounding box center [1186, 58] width 0 height 0
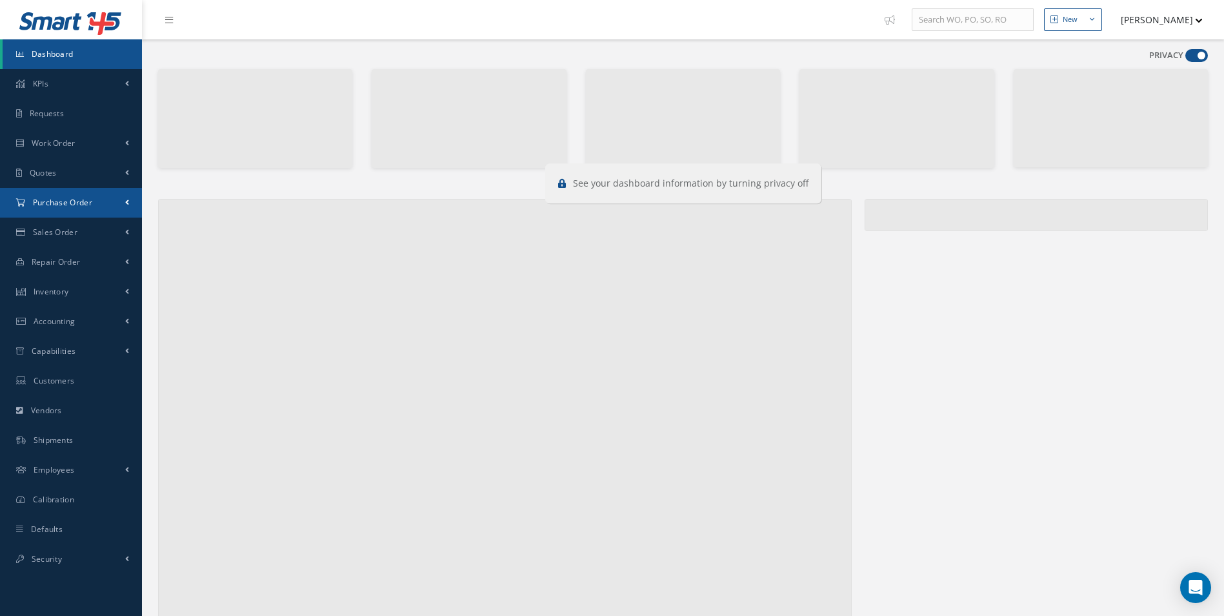
click at [70, 203] on span "Purchase Order" at bounding box center [62, 202] width 59 height 11
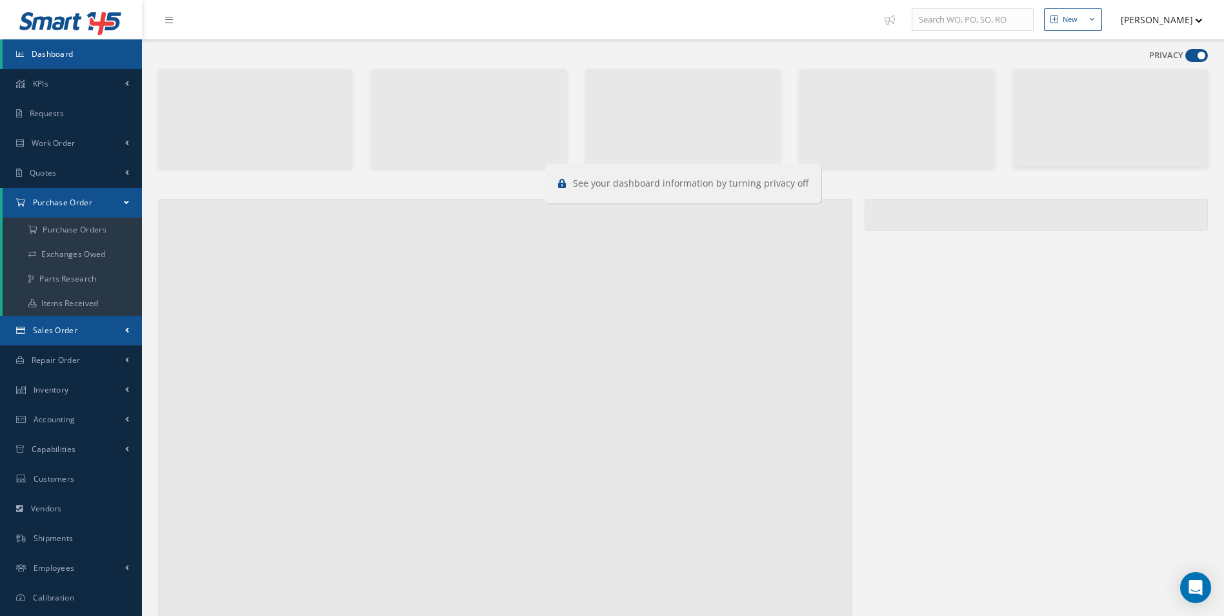
click at [57, 327] on span "Sales Order" at bounding box center [55, 330] width 45 height 11
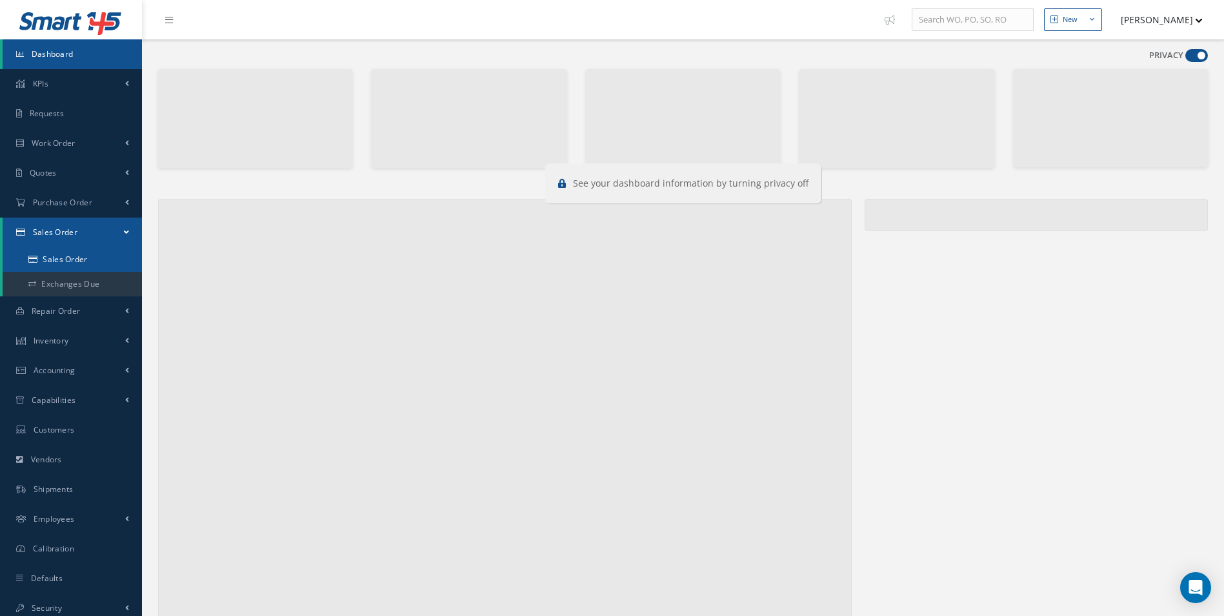
click at [66, 267] on link "Sales Order" at bounding box center [72, 259] width 139 height 25
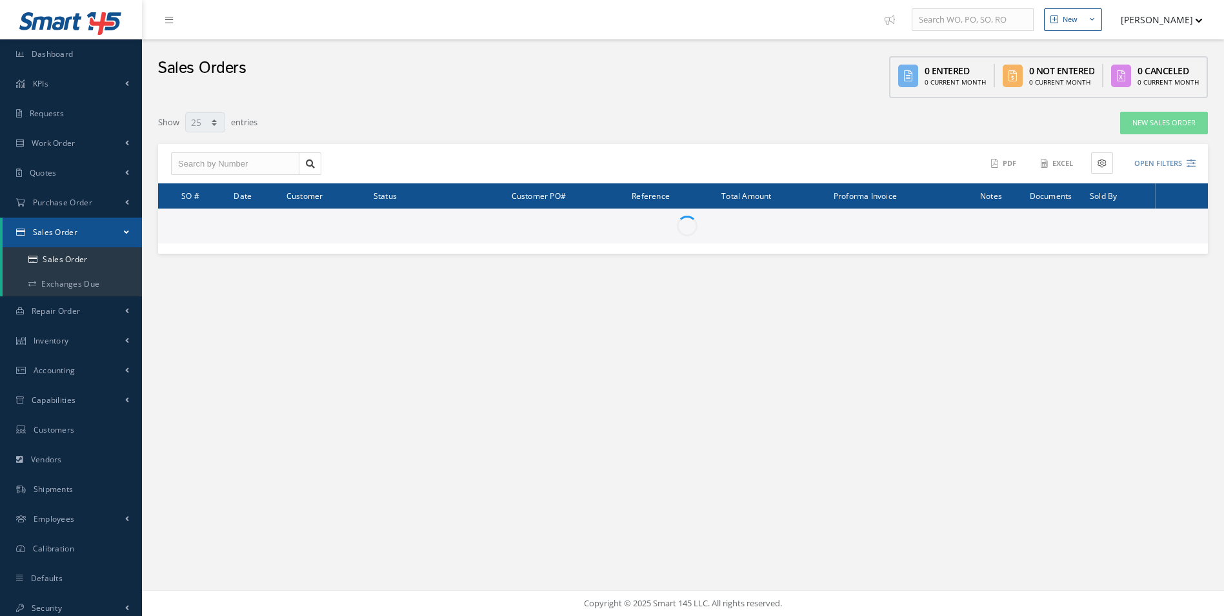
select select "25"
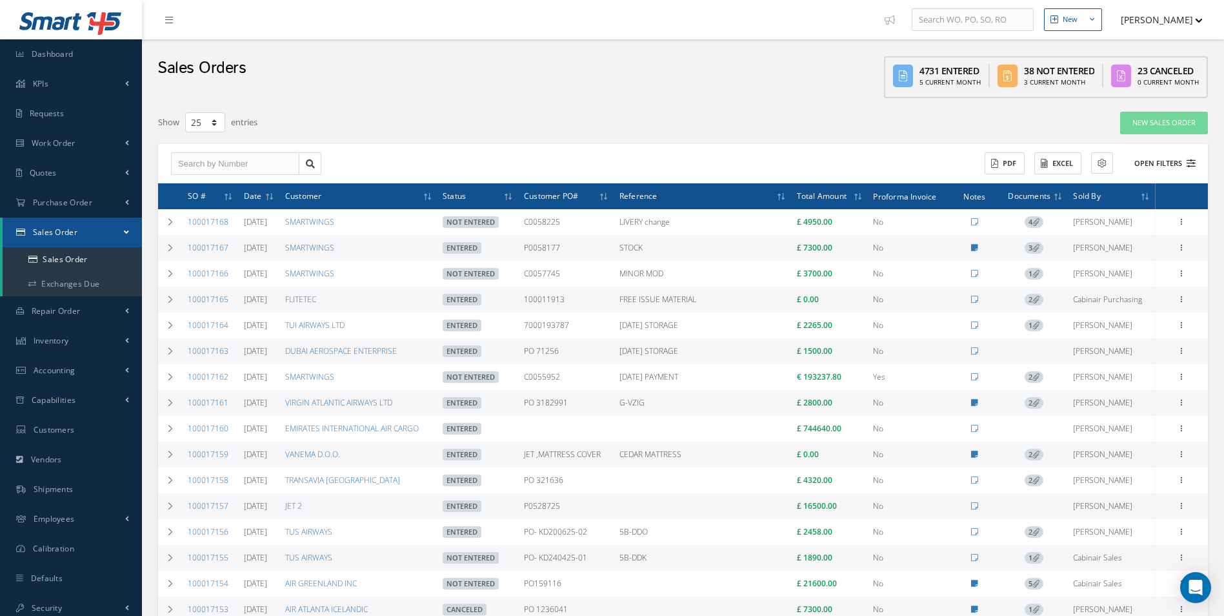
click at [1183, 165] on button "Open Filters" at bounding box center [1159, 163] width 73 height 21
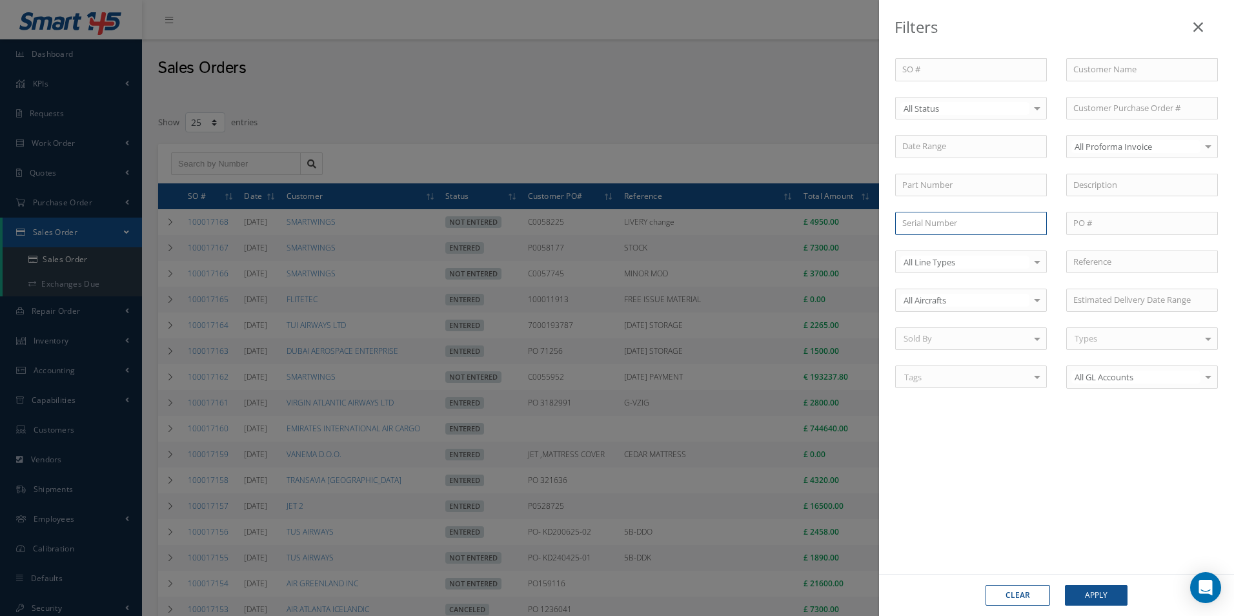
click at [929, 223] on input "text" at bounding box center [971, 223] width 152 height 23
click at [733, 84] on div "Filters SO # Customer Name Select All Status All Status Entered Not Entered Can…" at bounding box center [617, 308] width 1234 height 616
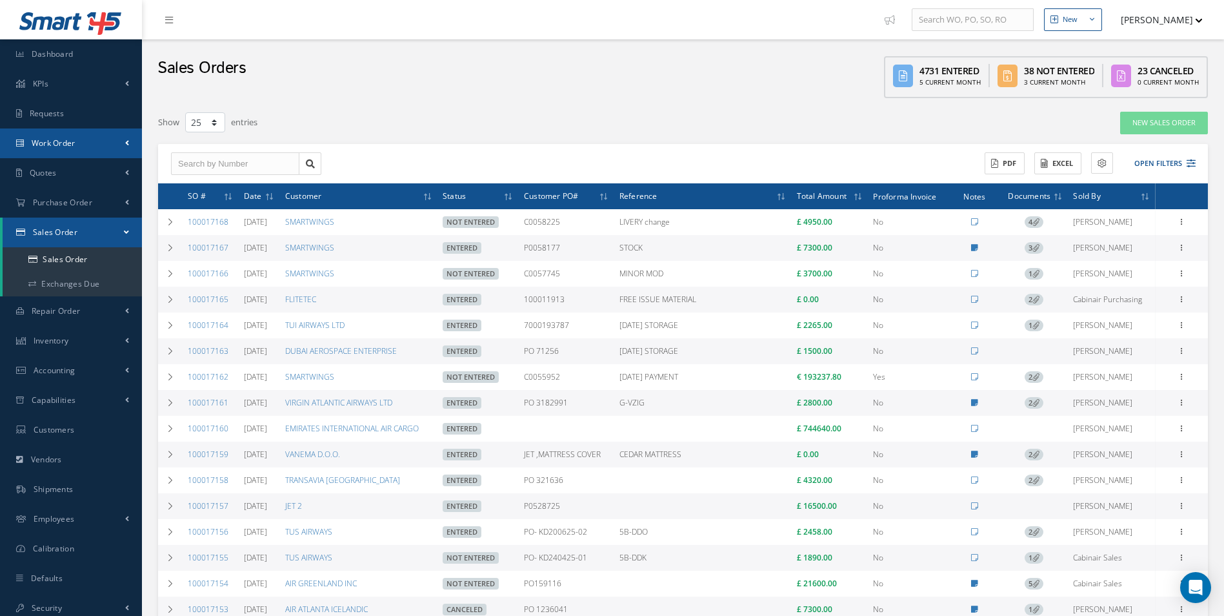
click at [55, 139] on span "Work Order" at bounding box center [54, 142] width 44 height 11
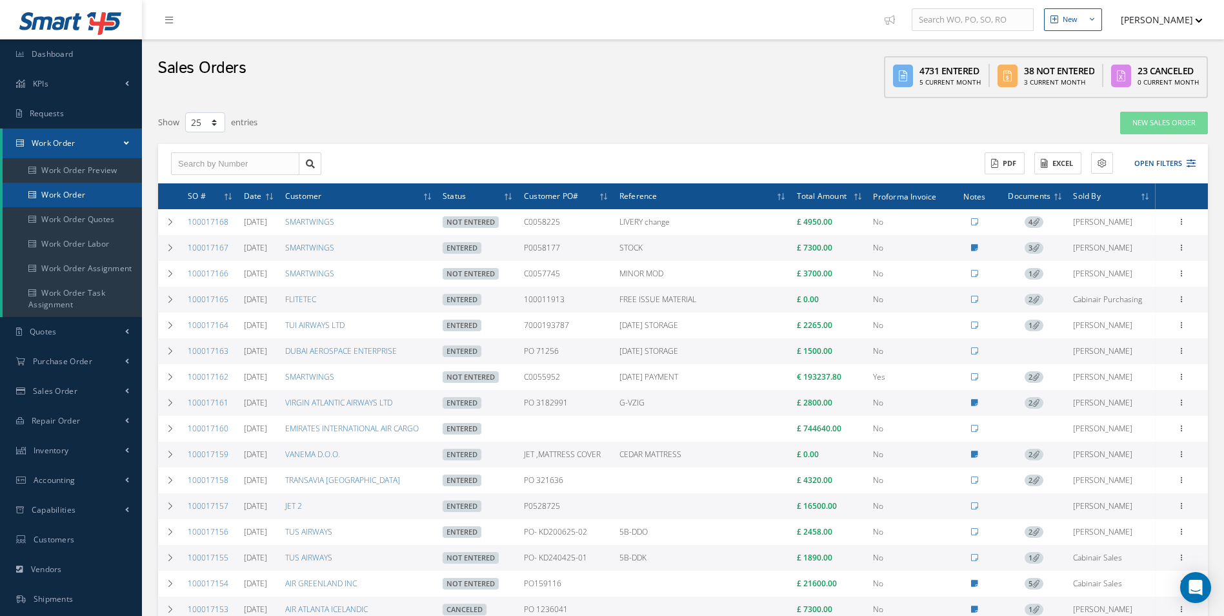
click at [65, 194] on link "Work Order" at bounding box center [72, 195] width 139 height 25
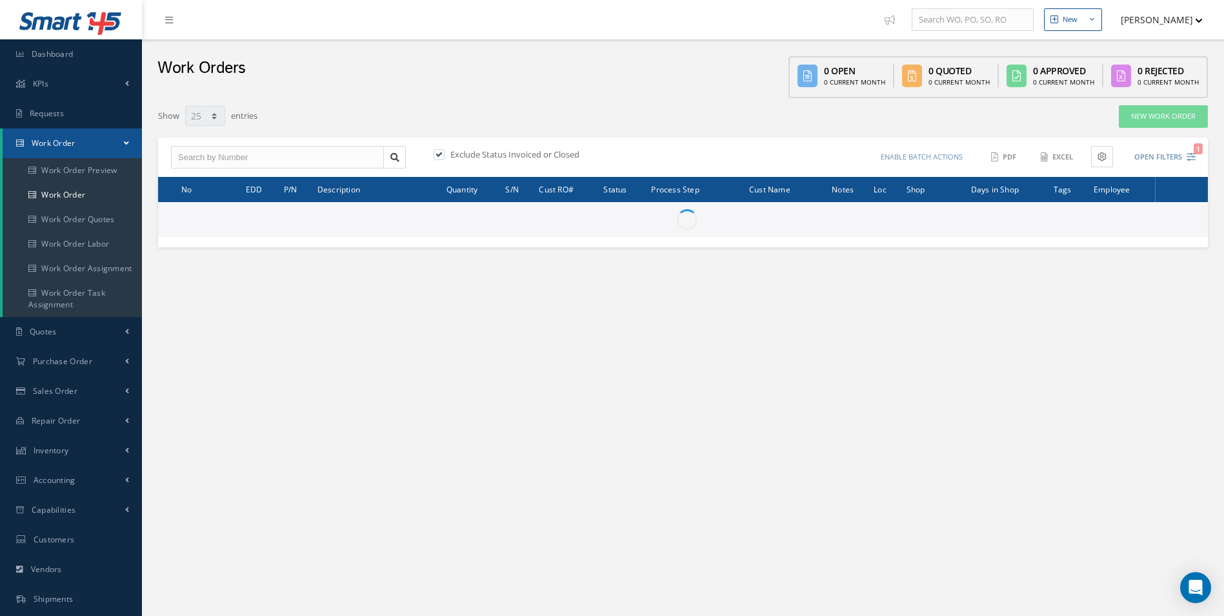
select select "25"
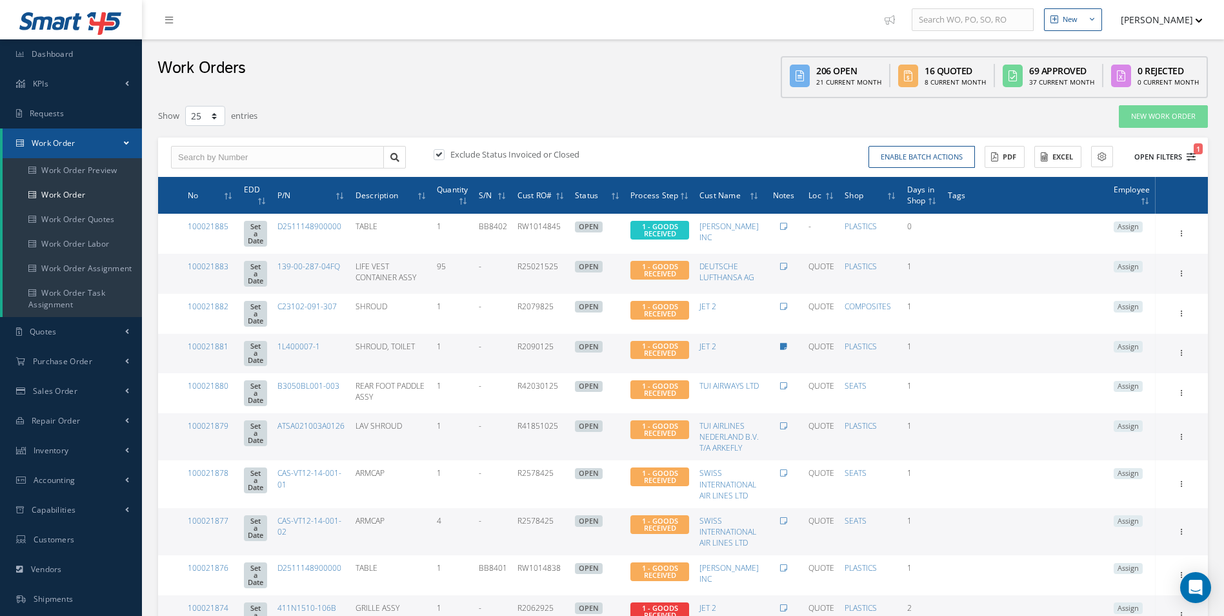
click at [1193, 160] on icon "1" at bounding box center [1191, 156] width 9 height 9
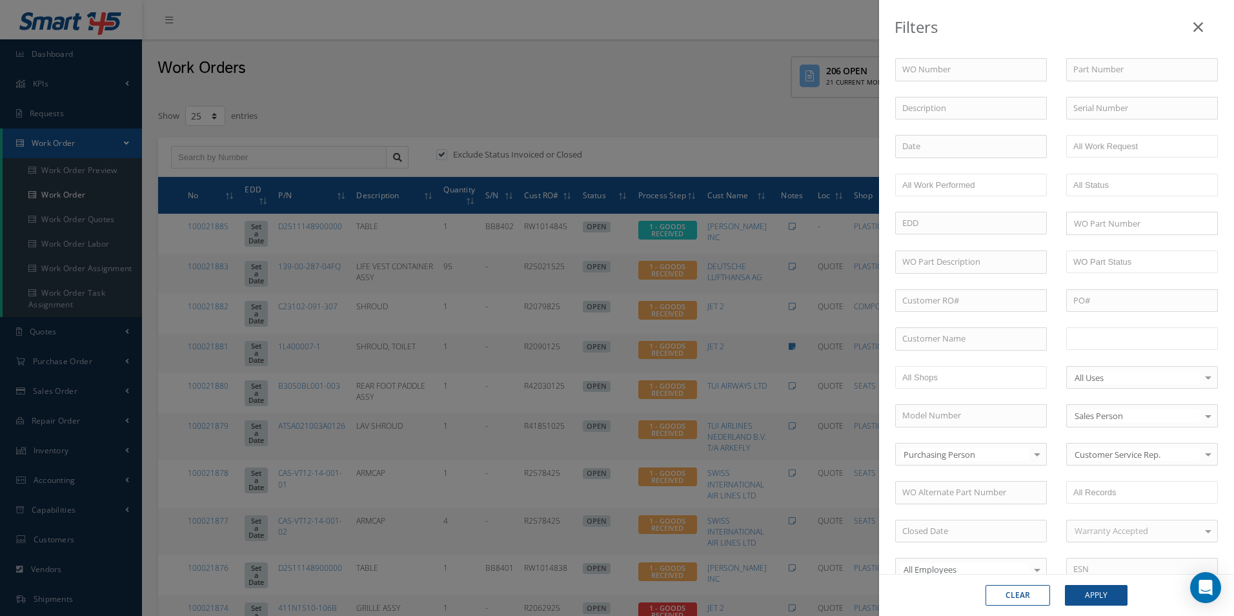
click at [1117, 339] on input "text" at bounding box center [1114, 338] width 82 height 16
click at [1102, 598] on button "Apply" at bounding box center [1096, 595] width 63 height 21
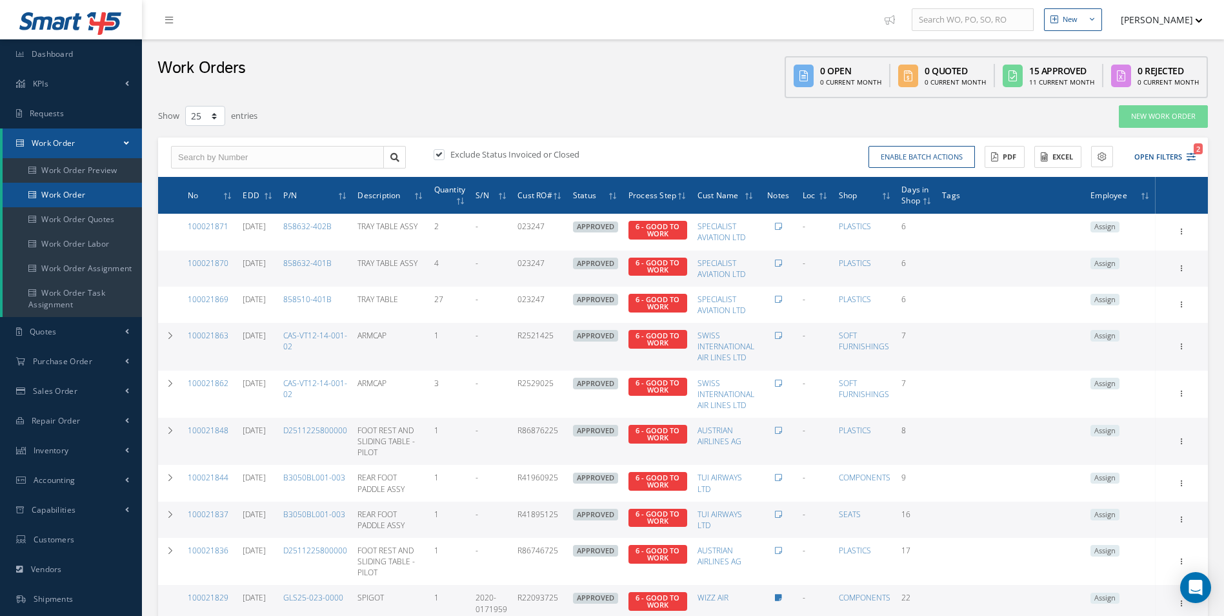
click at [65, 195] on link "Work Order" at bounding box center [72, 195] width 139 height 25
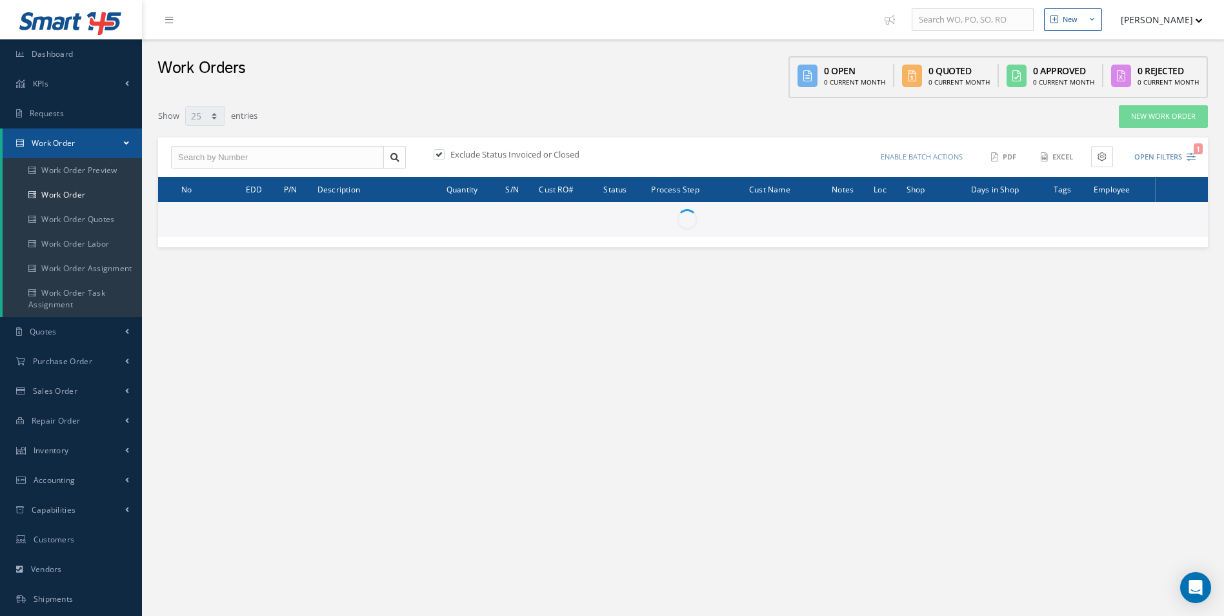
select select "25"
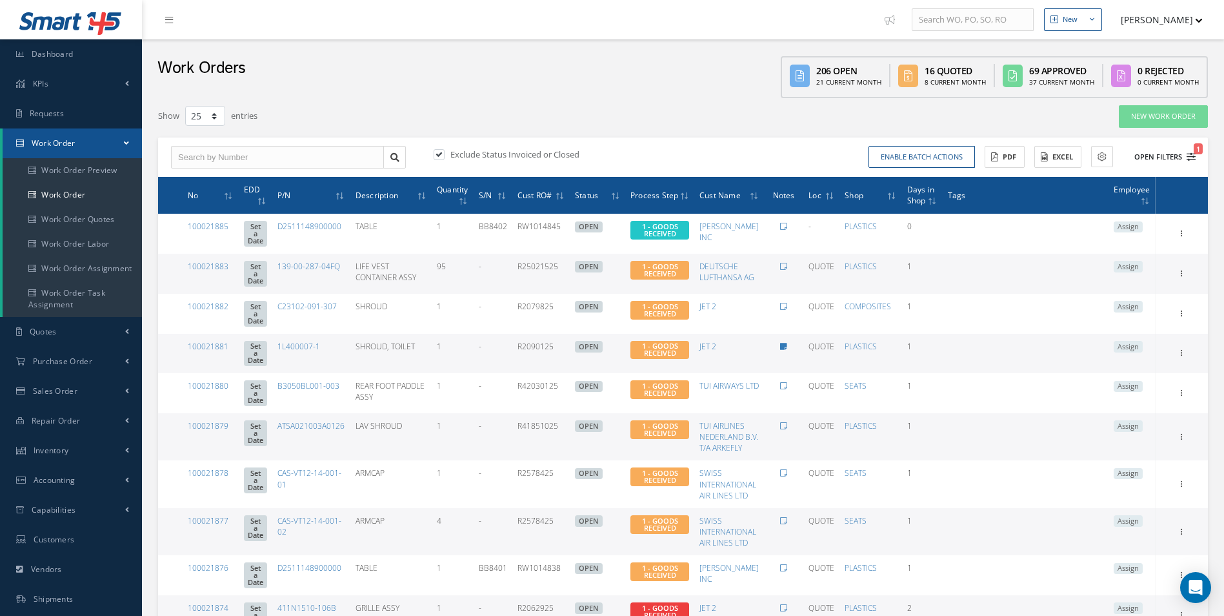
click at [1189, 154] on icon "1" at bounding box center [1191, 156] width 9 height 9
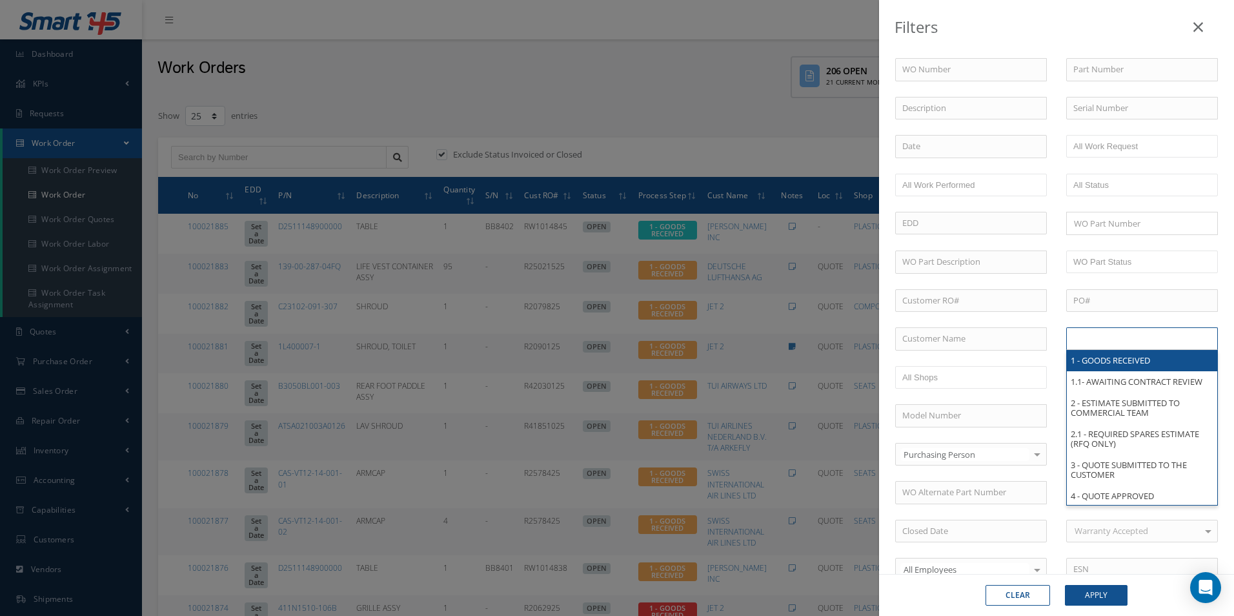
click at [1136, 330] on li at bounding box center [1114, 338] width 91 height 17
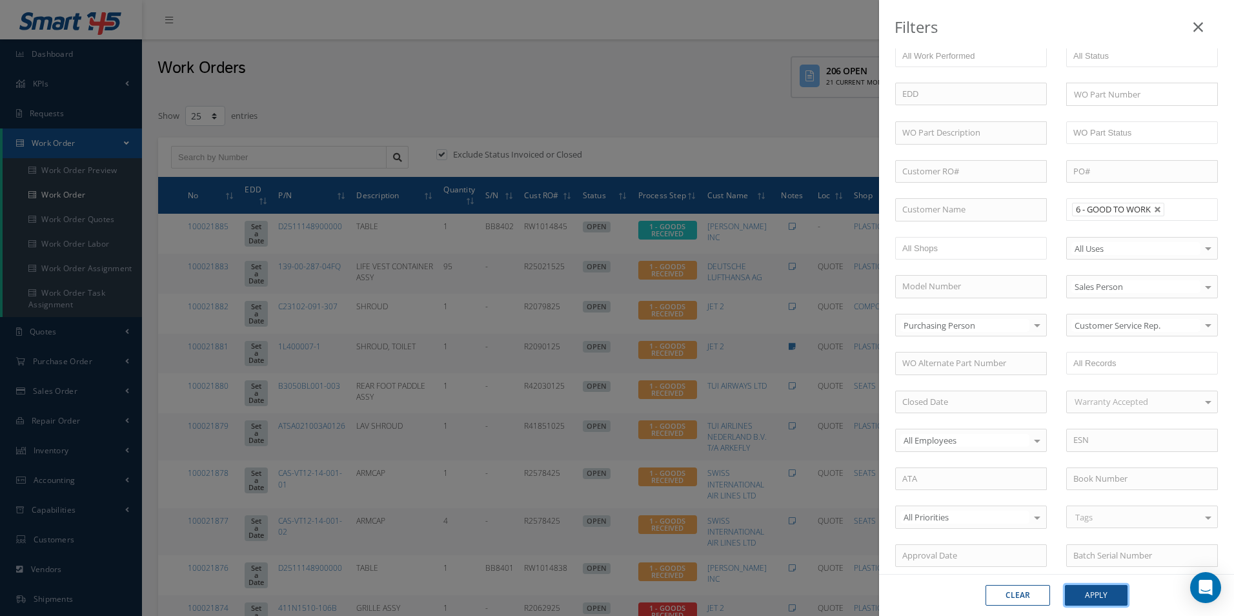
click at [1102, 598] on button "Apply" at bounding box center [1096, 595] width 63 height 21
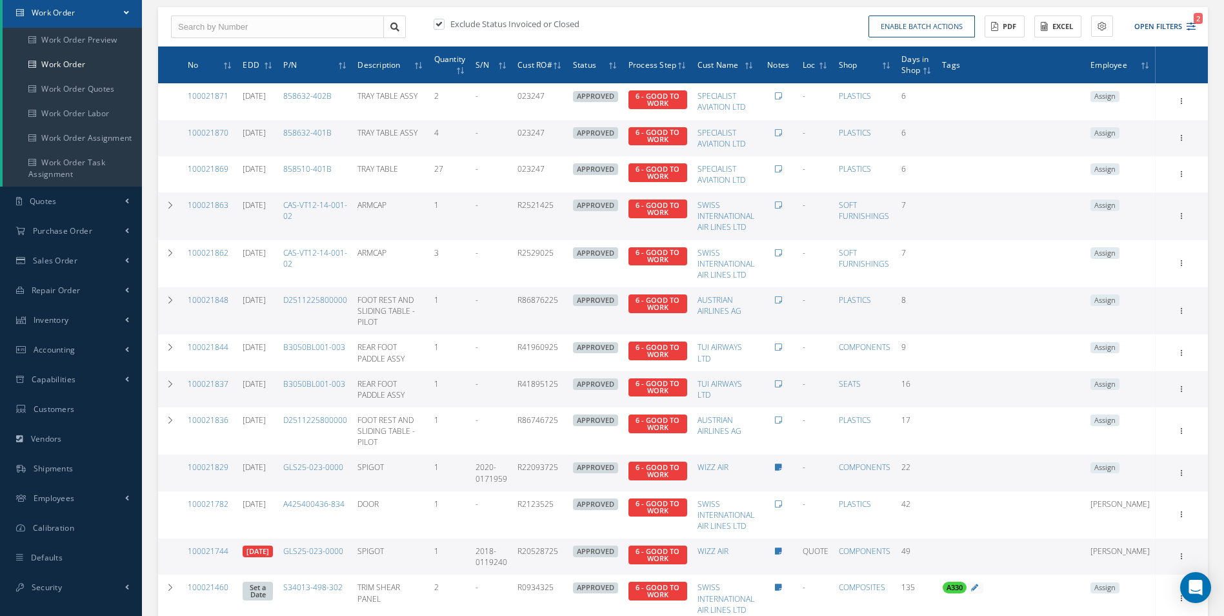
scroll to position [258, 0]
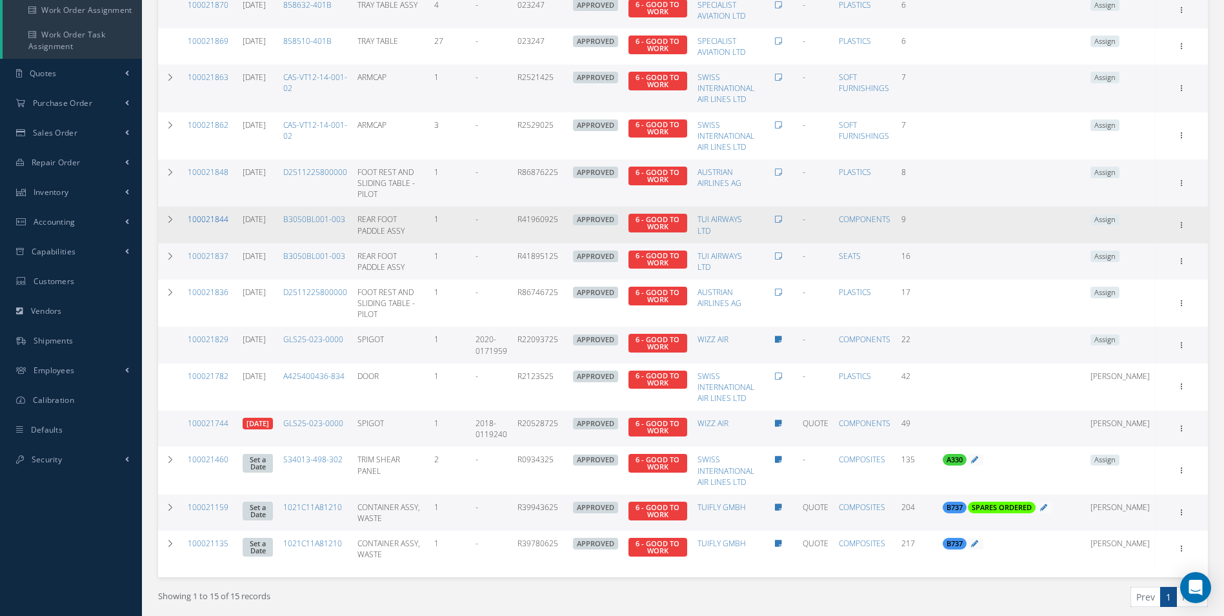
click at [201, 219] on link "100021844" at bounding box center [208, 219] width 41 height 11
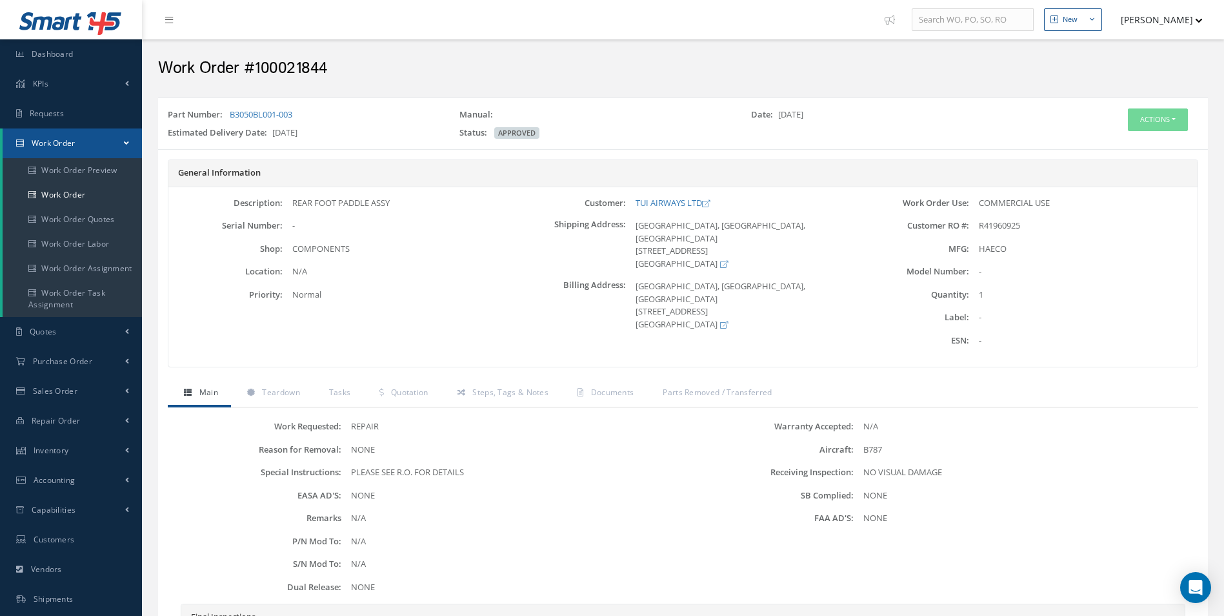
click at [280, 74] on h2 "Work Order #100021844" at bounding box center [683, 68] width 1050 height 19
copy h2 "100021844"
click at [1177, 121] on button "Actions" at bounding box center [1158, 119] width 60 height 23
click at [1119, 148] on link "Edit" at bounding box center [1138, 144] width 103 height 17
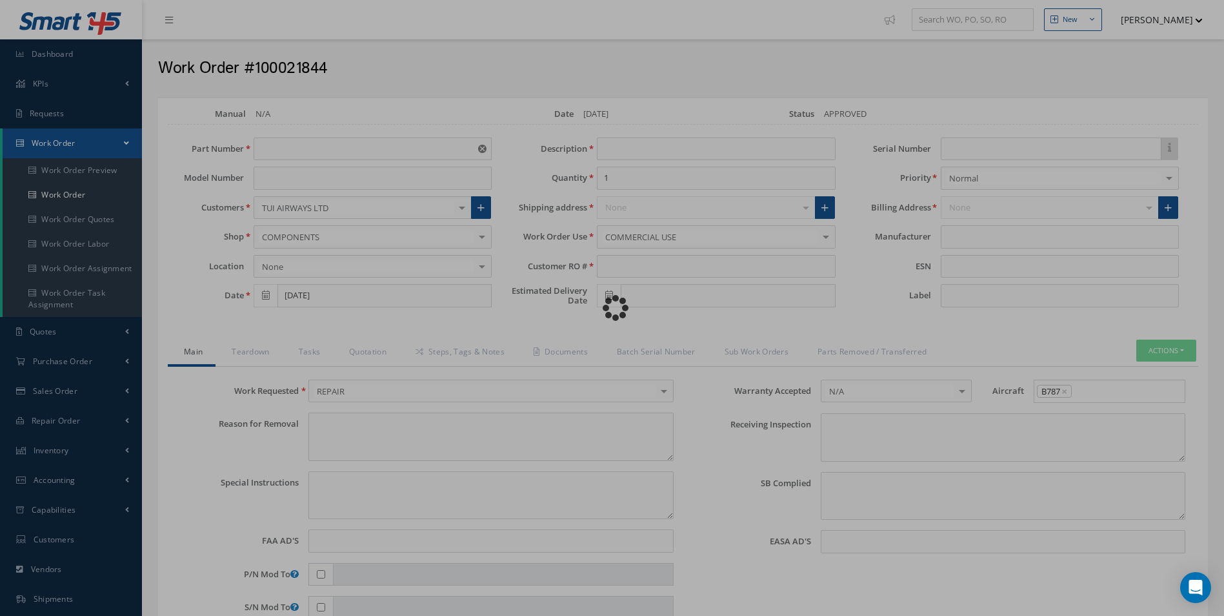
type input "B3050BL001-003"
type input "[DATE]"
type input "REAR FOOT PADDLE ASSY"
type input "R41960925"
type input "09/12/2025"
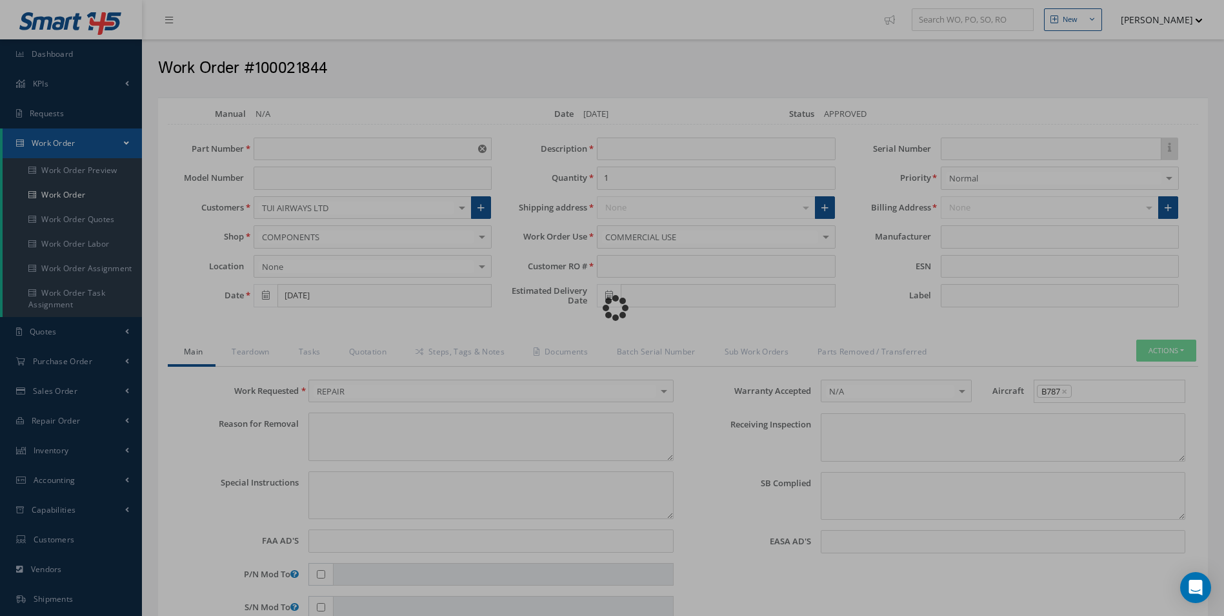
type textarea "NONE"
type textarea "PLEASE SEE R.O. FOR DETAILS"
type input "NONE"
type textarea "NO VISUAL DAMAGE"
type textarea "NONE"
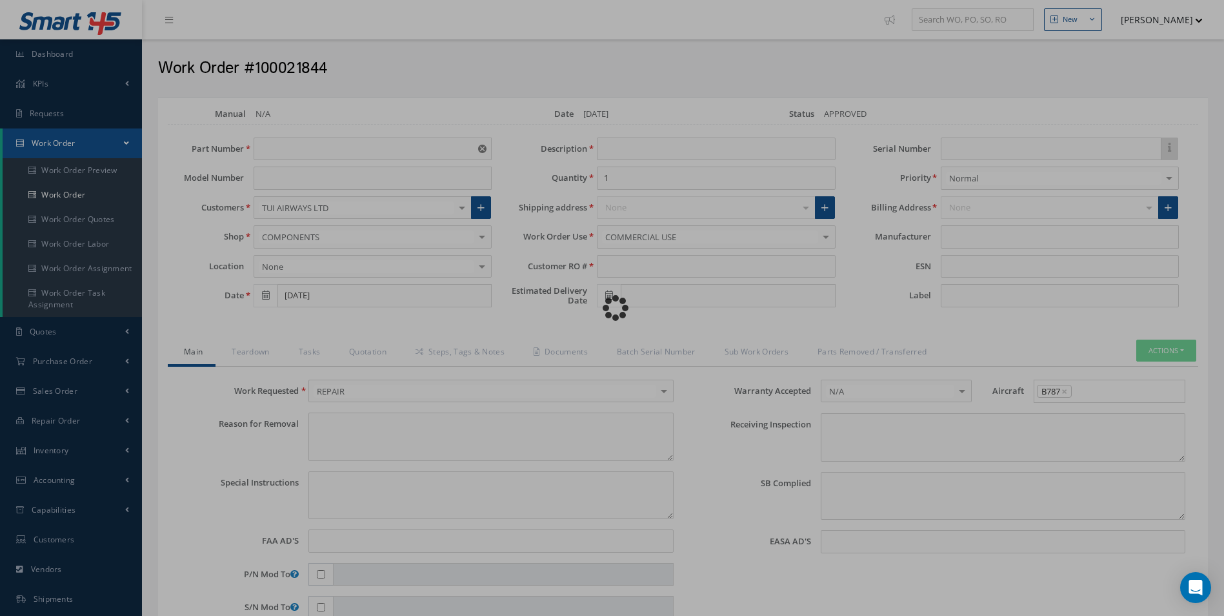
type input "NONE"
type input "HAECO"
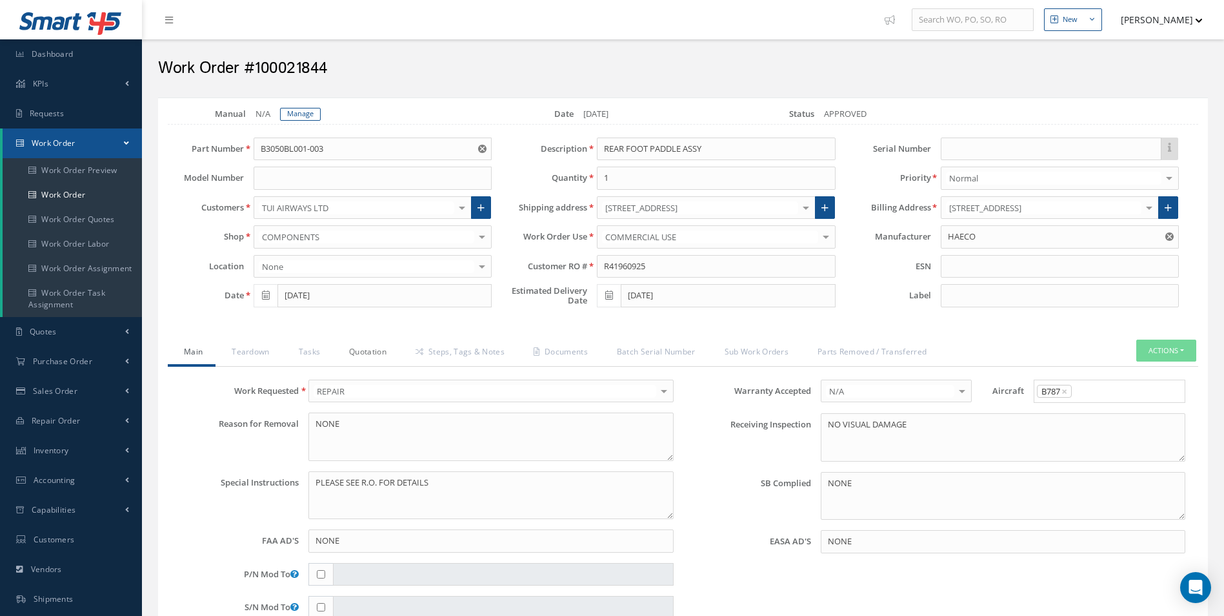
click at [374, 355] on link "Quotation" at bounding box center [366, 352] width 66 height 27
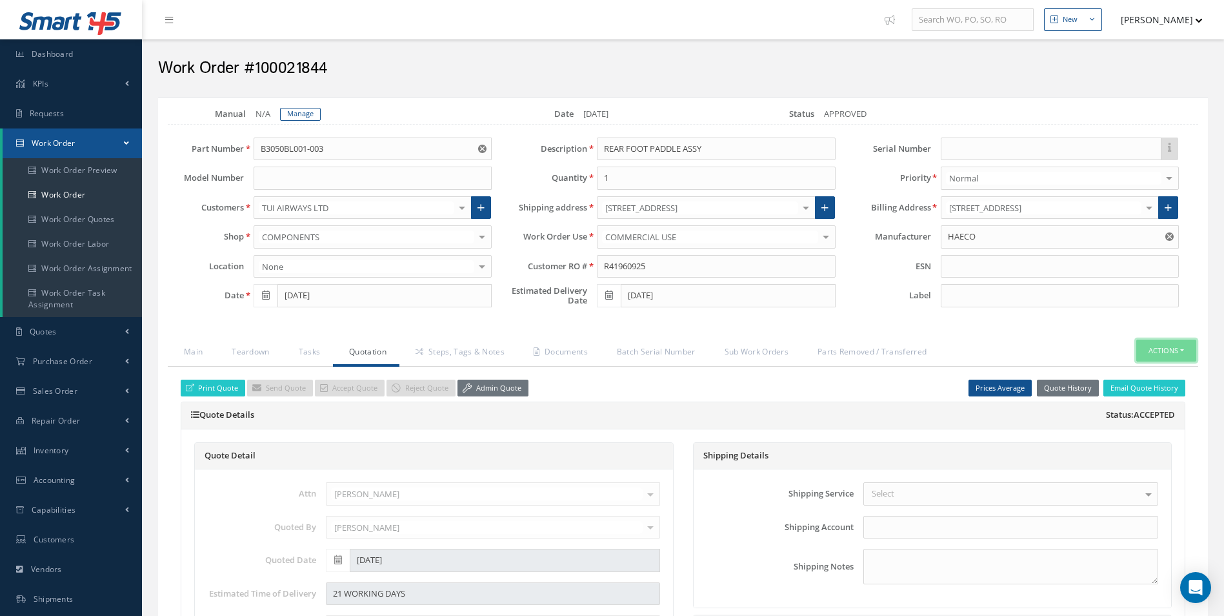
click at [1180, 345] on button "Actions" at bounding box center [1167, 350] width 60 height 23
click at [1142, 408] on link "Part Issue" at bounding box center [1146, 407] width 103 height 17
click at [463, 347] on link "Steps, Tags & Notes" at bounding box center [458, 352] width 118 height 27
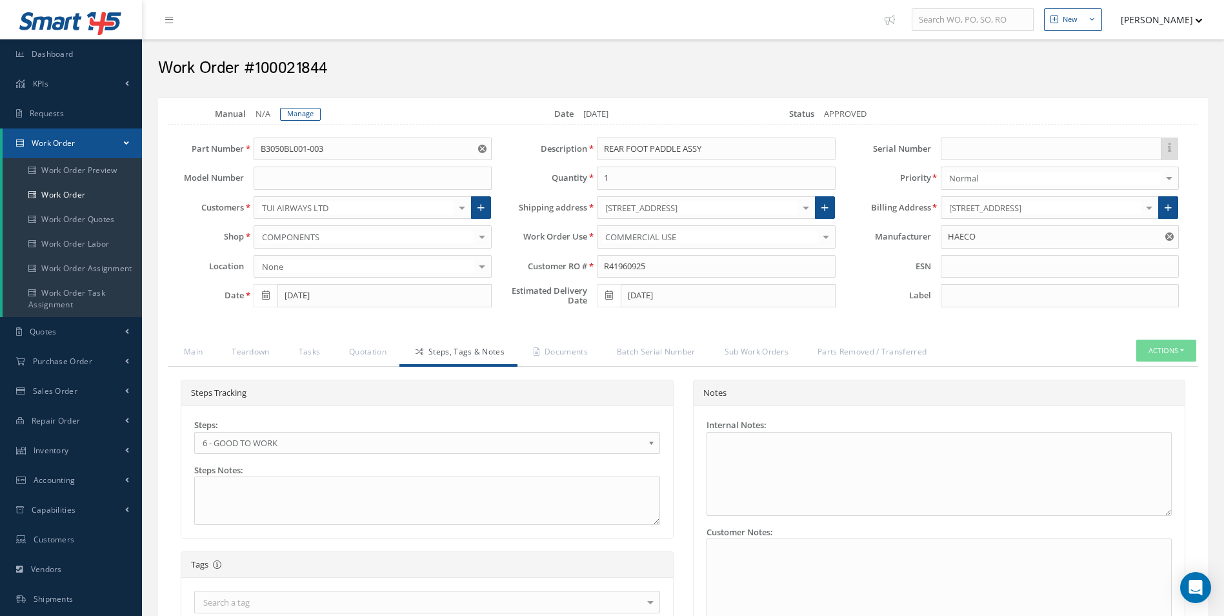
click at [232, 441] on span "6 - GOOD TO WORK" at bounding box center [423, 442] width 441 height 15
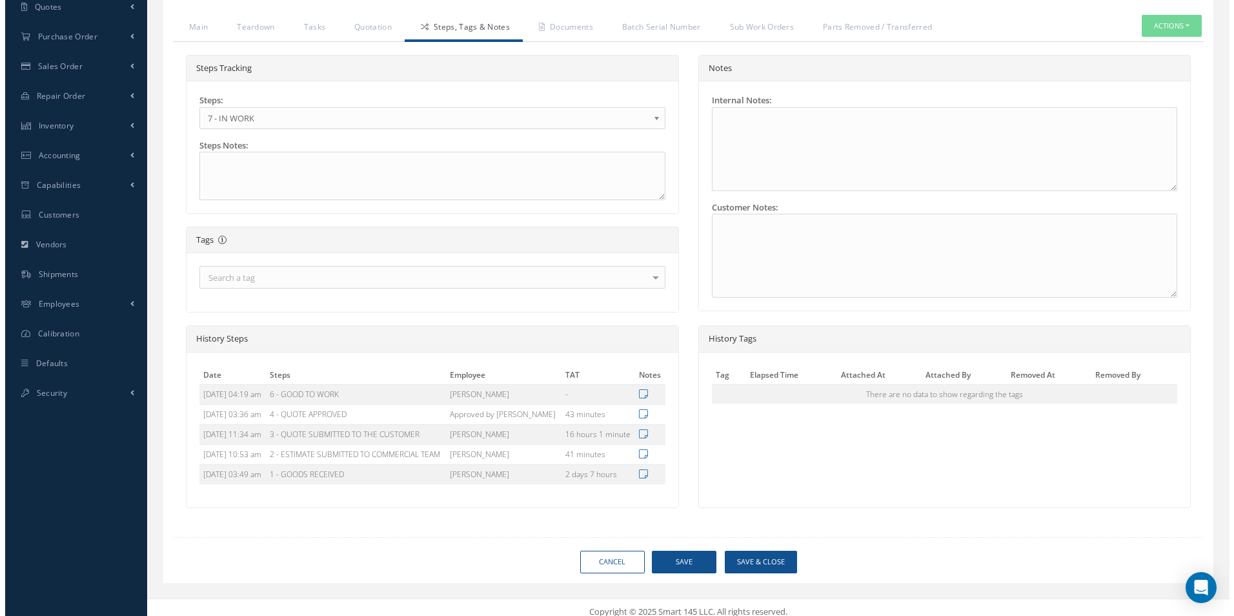
scroll to position [334, 0]
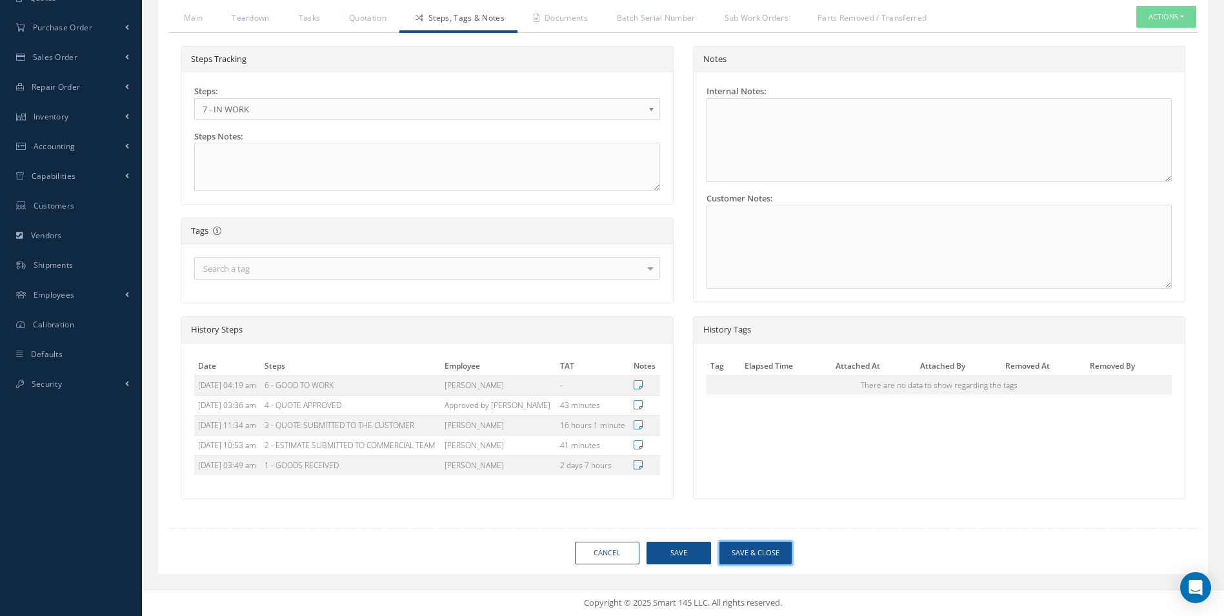
click at [760, 549] on button "Save & Close" at bounding box center [756, 552] width 72 height 23
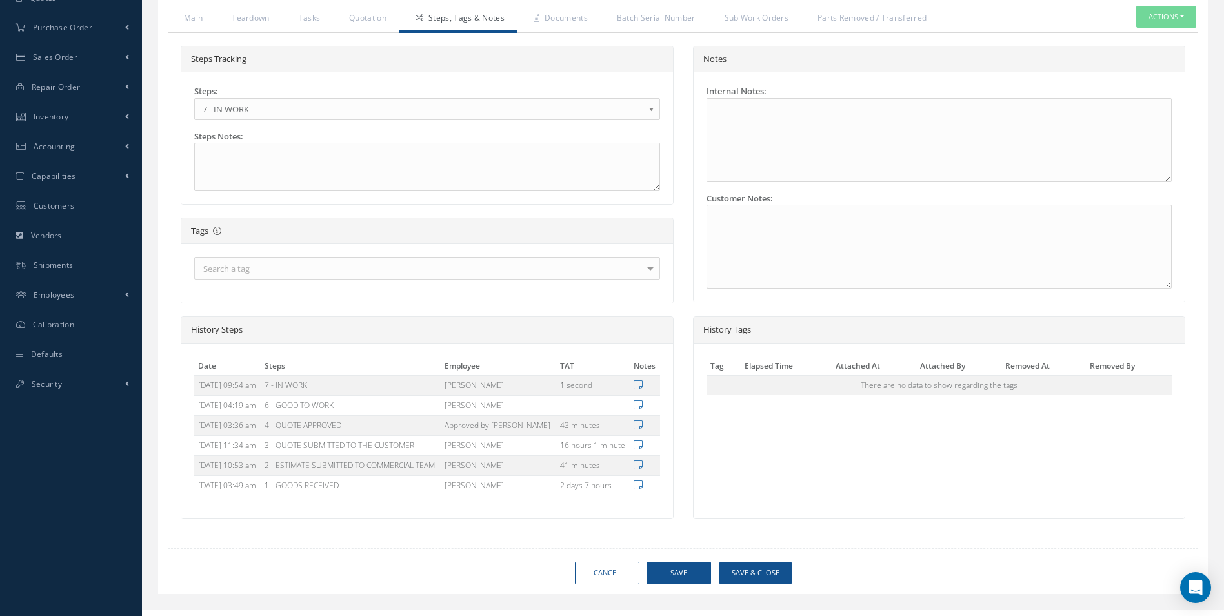
type input "HAECO"
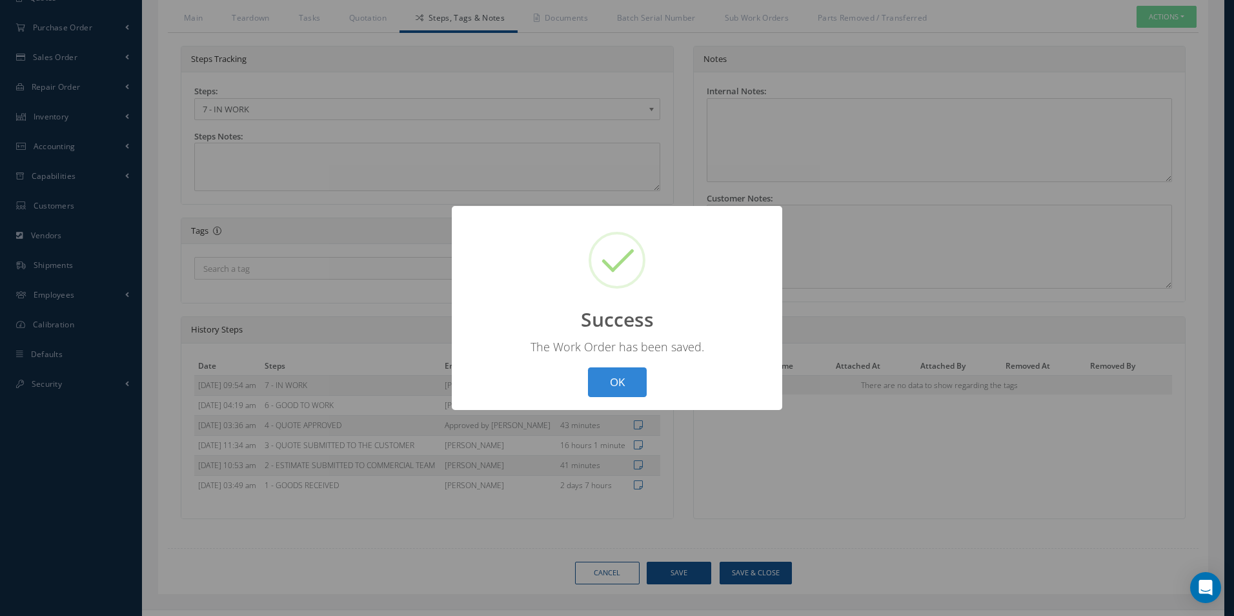
click at [754, 565] on div "? ! i Success × The Work Order has been saved. OK Cancel" at bounding box center [617, 308] width 1234 height 616
select select "25"
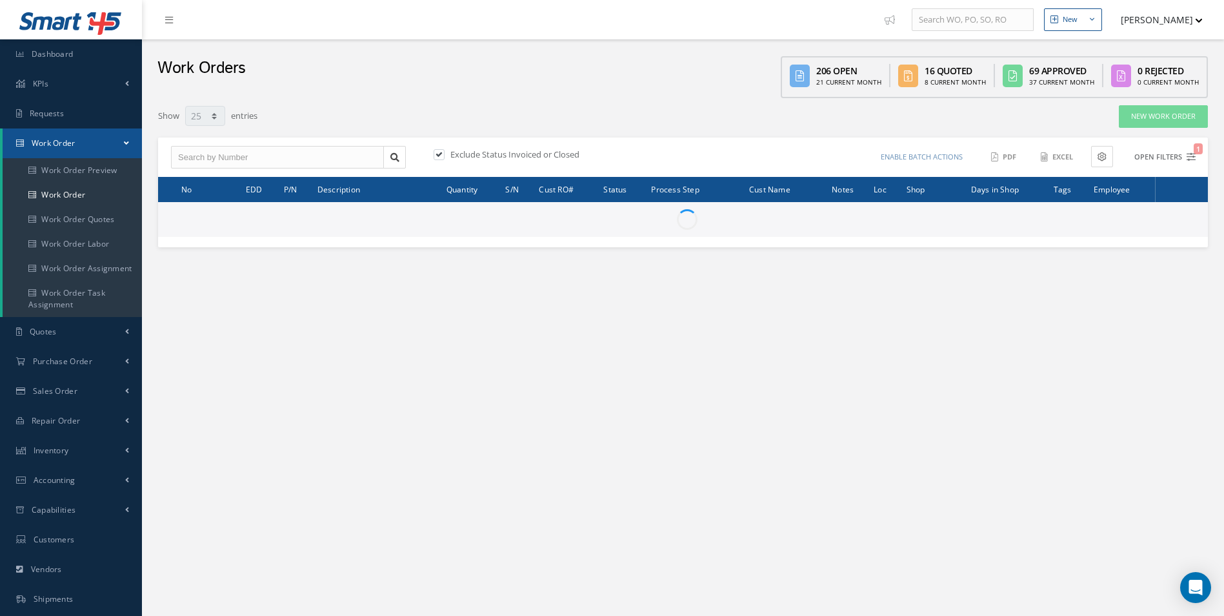
type input "All Work Request"
type input "All Work Performed"
type input "All Status"
type input "WO Part Status"
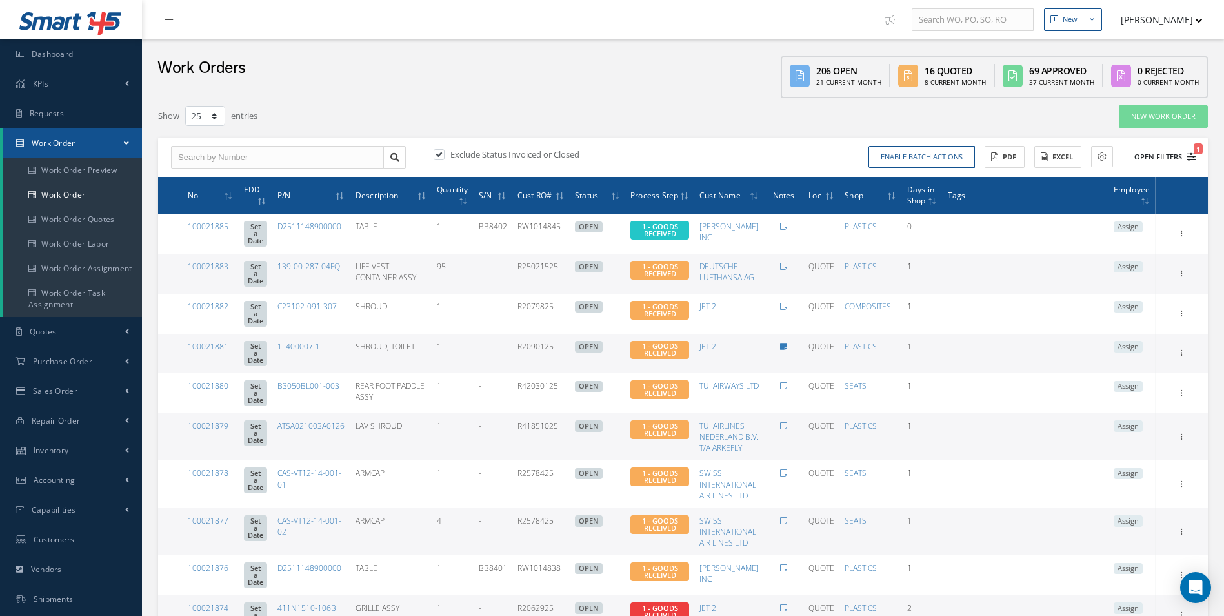
click at [1201, 152] on span "1" at bounding box center [1198, 148] width 9 height 11
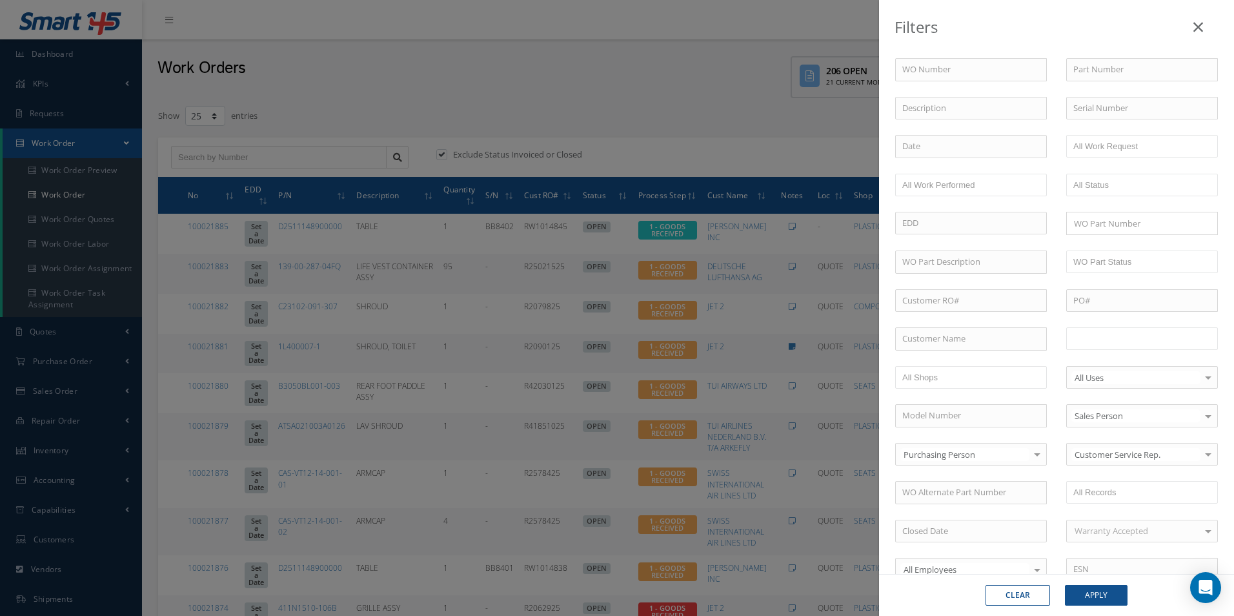
click at [1104, 344] on input "text" at bounding box center [1114, 338] width 82 height 16
click at [1078, 596] on button "Apply" at bounding box center [1096, 595] width 63 height 21
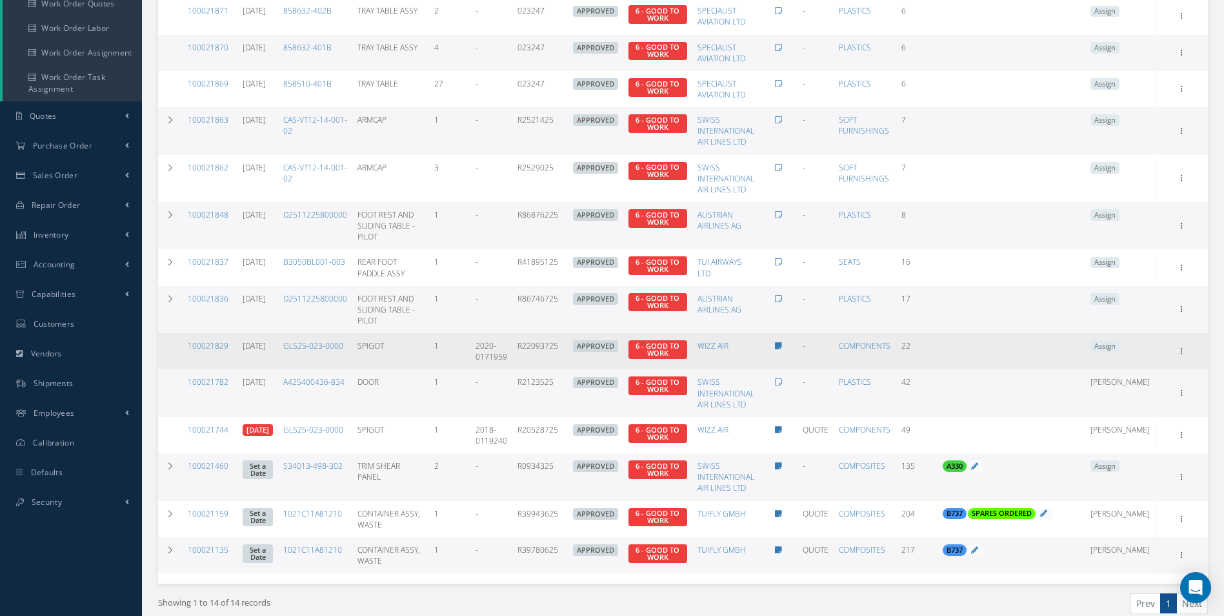
scroll to position [194, 0]
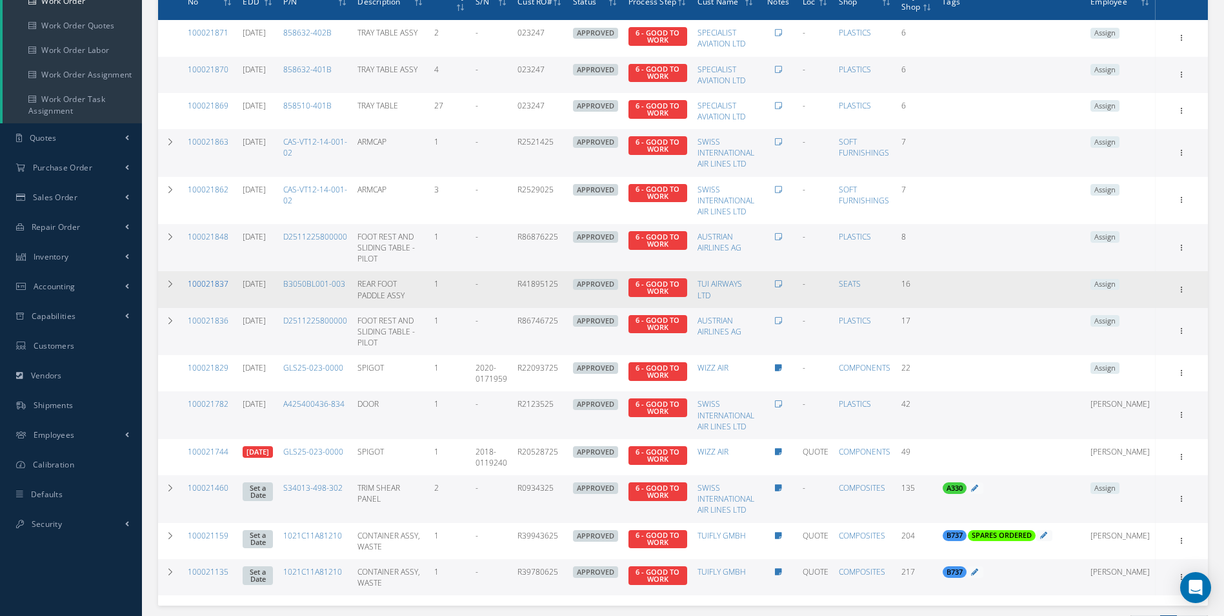
click at [224, 281] on link "100021837" at bounding box center [208, 283] width 41 height 11
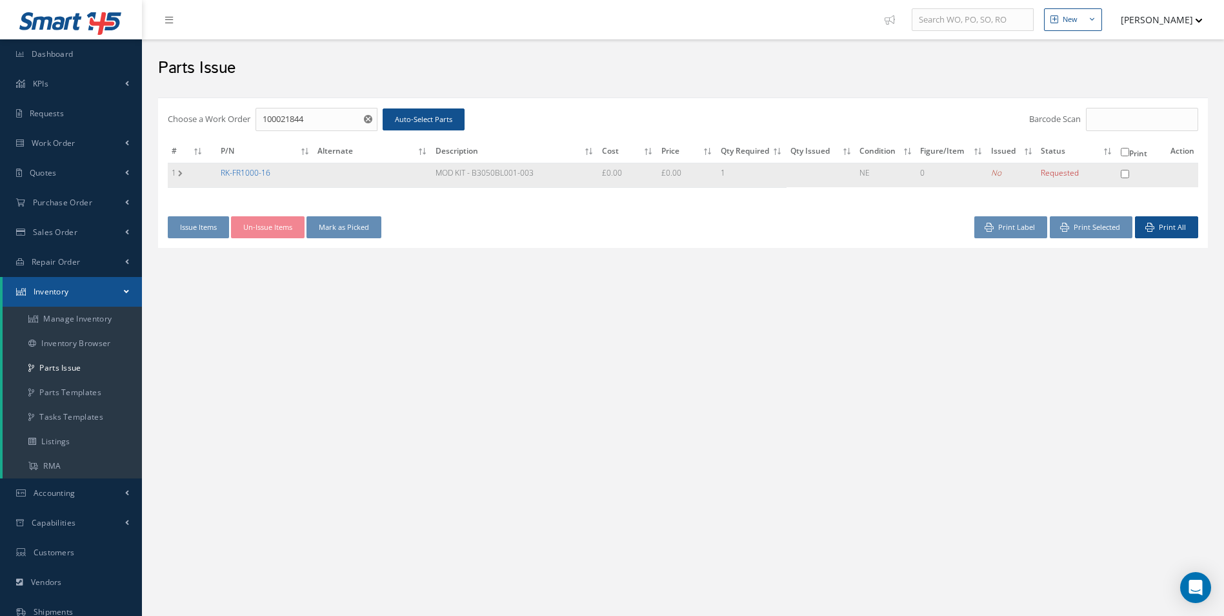
click at [246, 172] on link "RK-FR1000-16" at bounding box center [246, 172] width 50 height 11
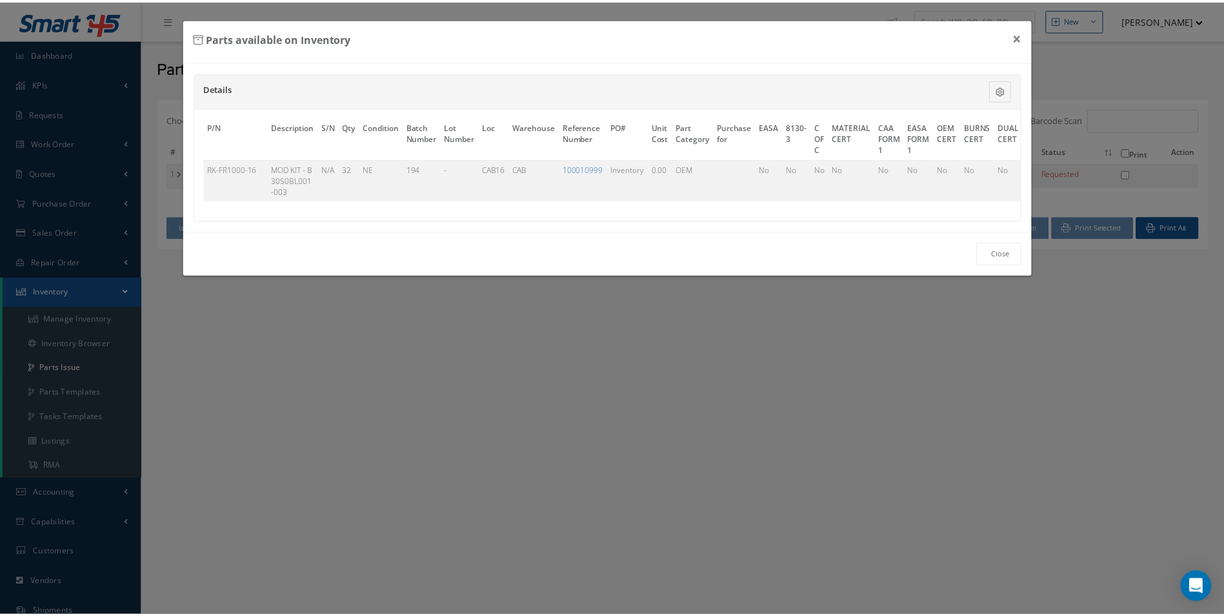
scroll to position [0, 298]
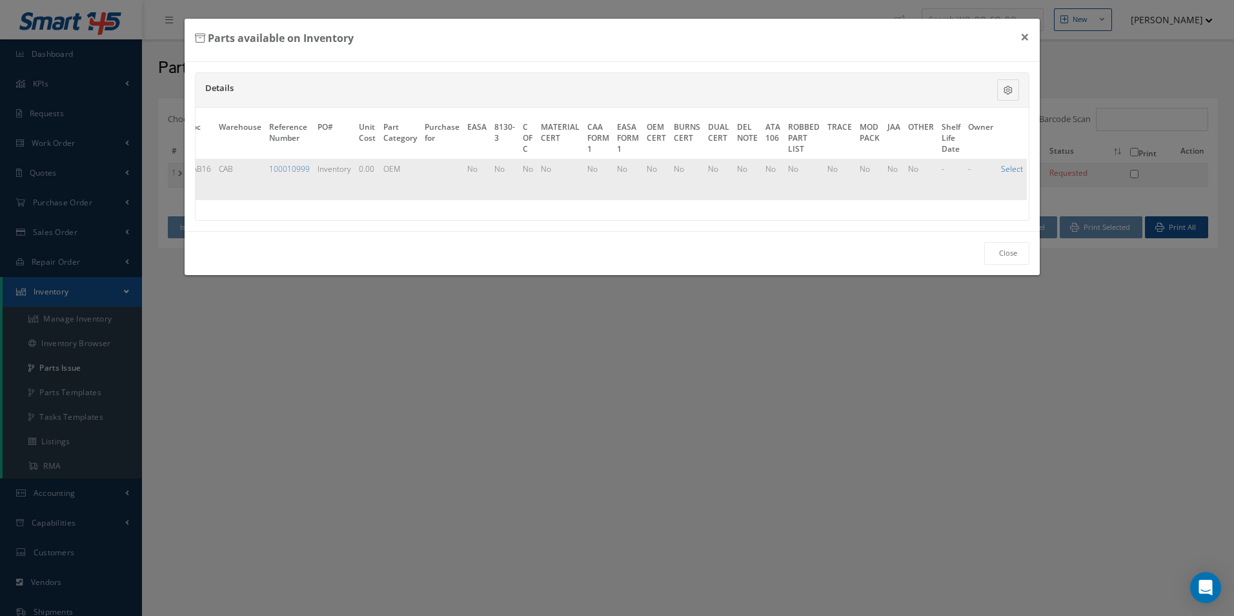
click at [1006, 164] on link "Select" at bounding box center [1012, 168] width 22 height 11
checkbox input "true"
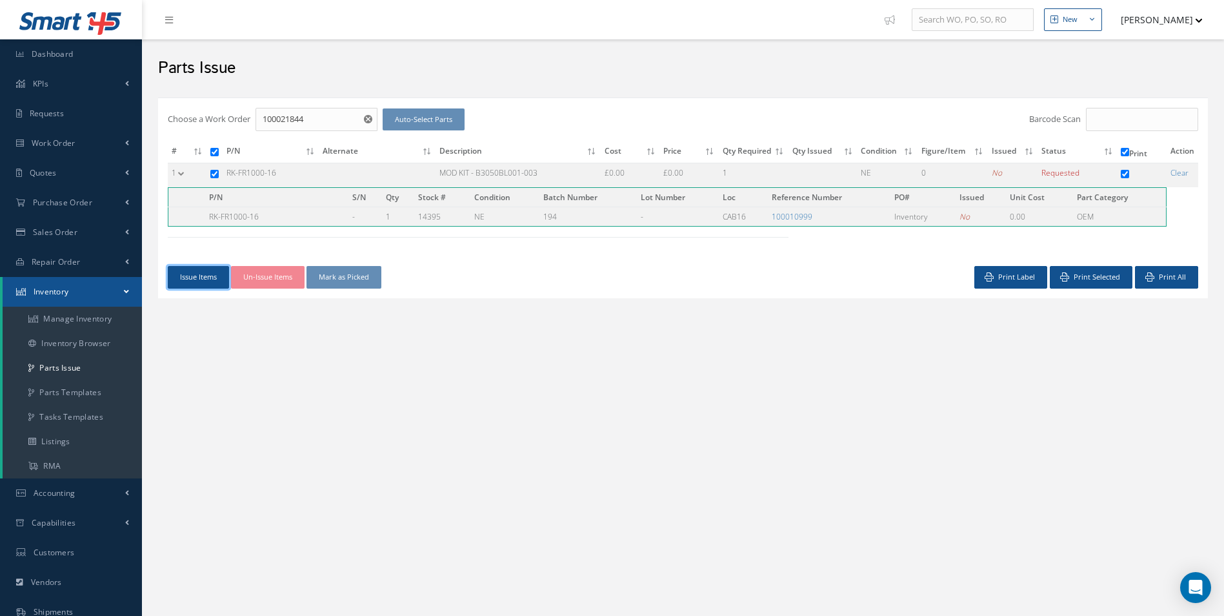
click at [203, 283] on button "Issue Items" at bounding box center [198, 277] width 61 height 23
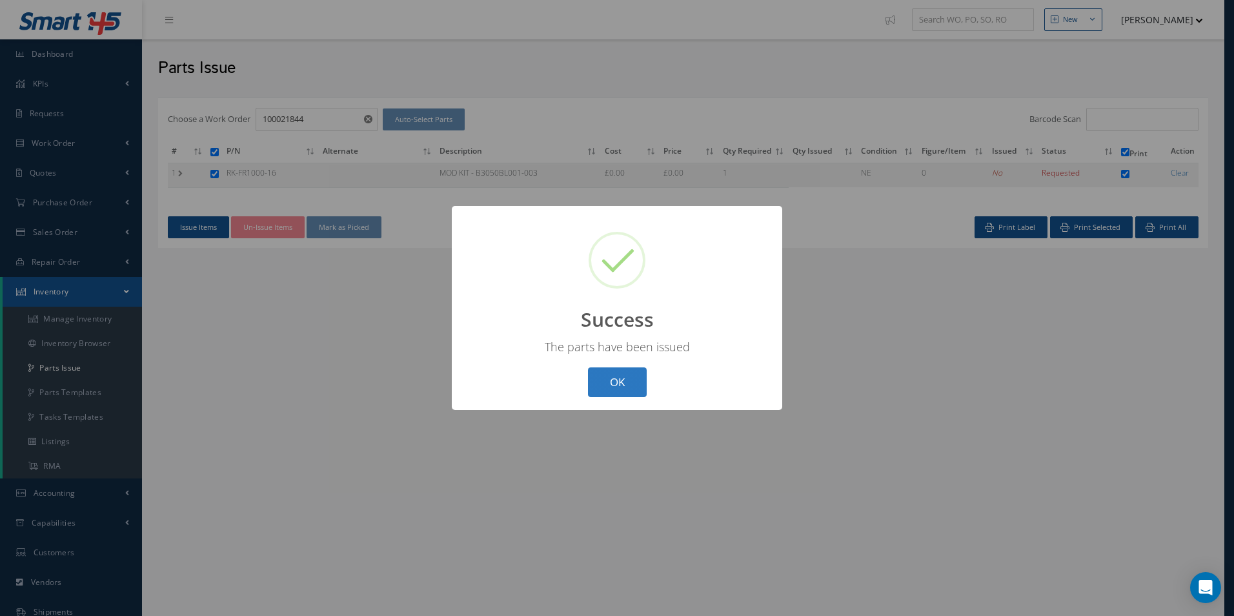
click at [628, 372] on button "OK" at bounding box center [617, 382] width 59 height 30
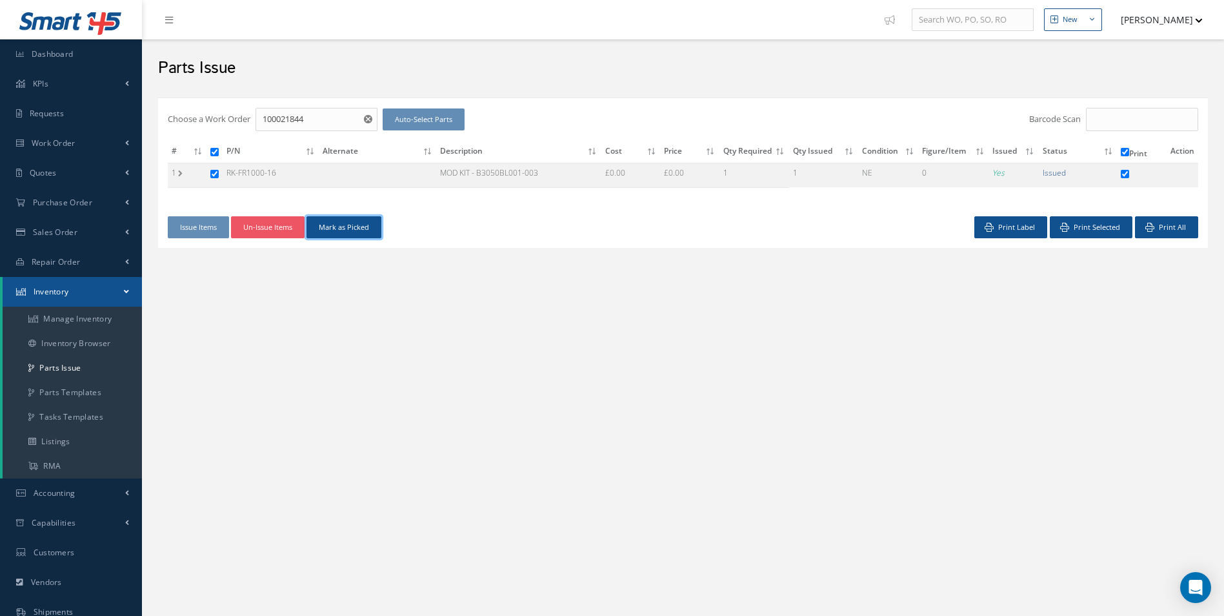
click at [368, 233] on button "Mark as Picked" at bounding box center [344, 227] width 75 height 23
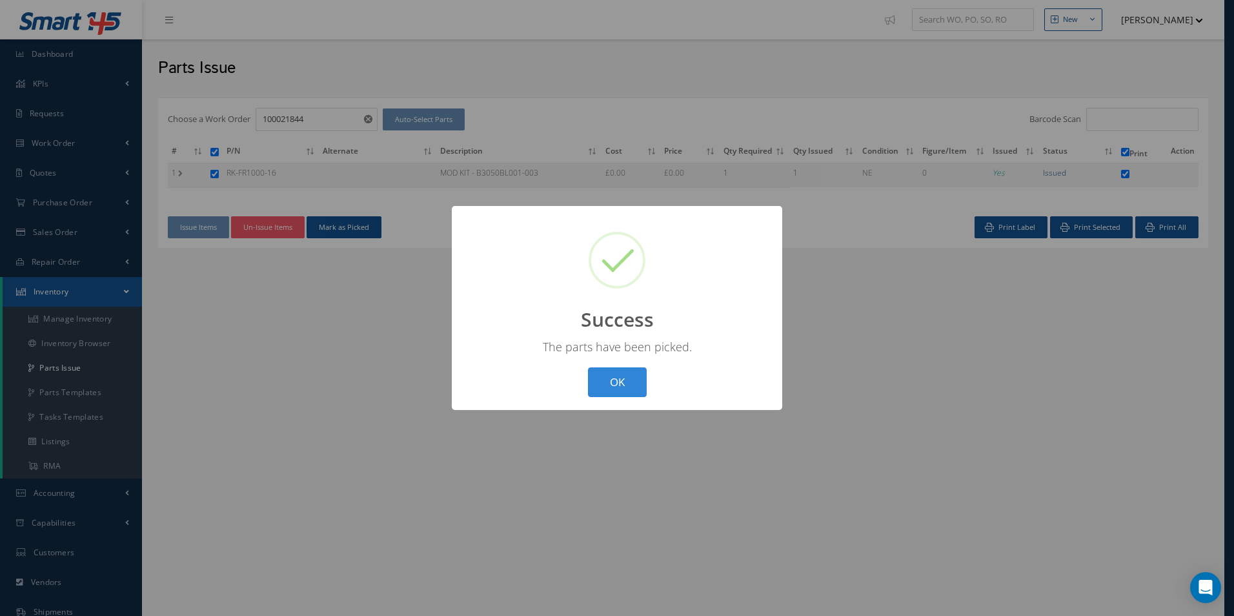
click at [634, 381] on button "OK" at bounding box center [617, 382] width 59 height 30
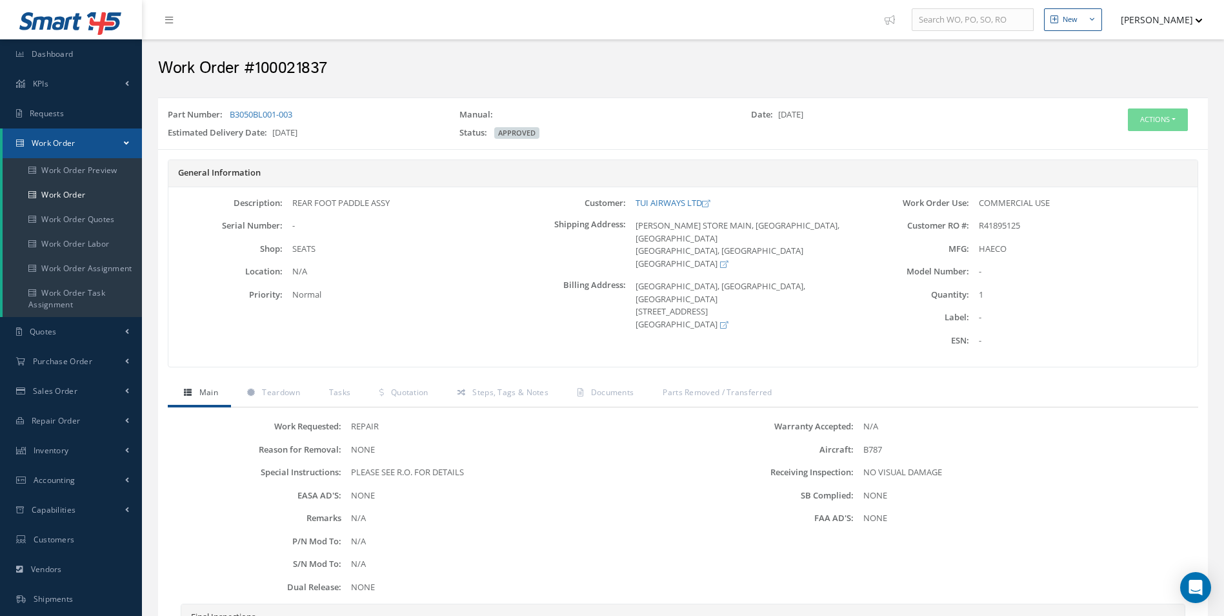
click at [293, 54] on div "Work Order #100021837" at bounding box center [682, 65] width 1069 height 39
drag, startPoint x: 293, startPoint y: 54, endPoint x: 283, endPoint y: 65, distance: 15.5
click at [282, 65] on h2 "Work Order #100021837" at bounding box center [683, 68] width 1050 height 19
click at [283, 65] on h2 "Work Order #100021837" at bounding box center [683, 68] width 1050 height 19
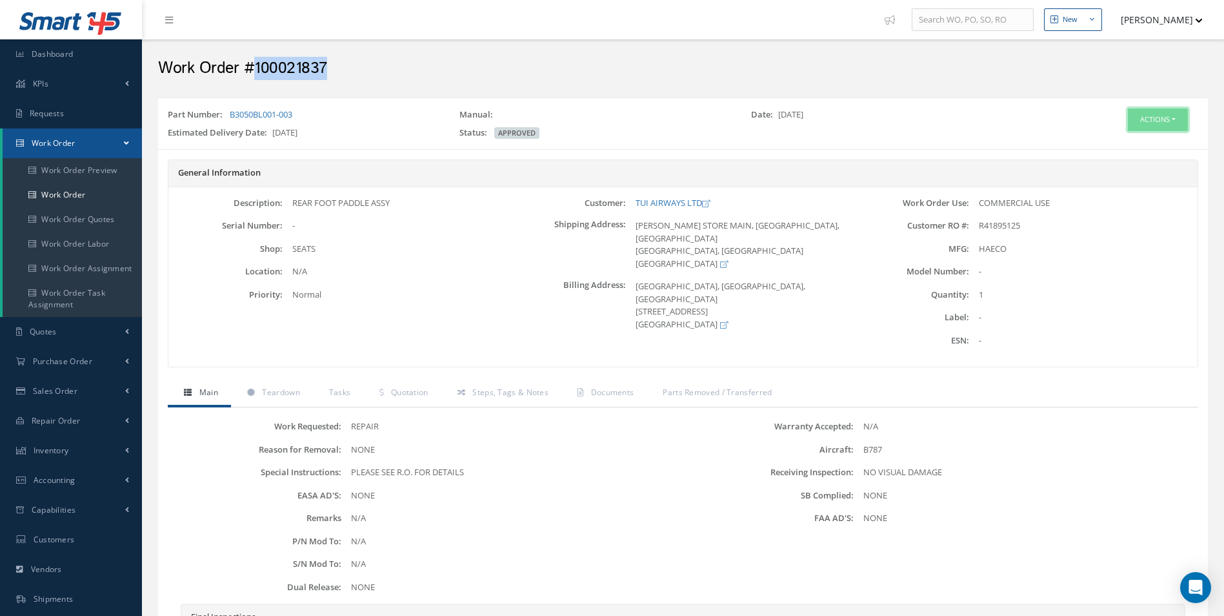
click at [1155, 126] on button "Actions" at bounding box center [1158, 119] width 60 height 23
click at [1126, 148] on link "Edit" at bounding box center [1138, 144] width 103 height 17
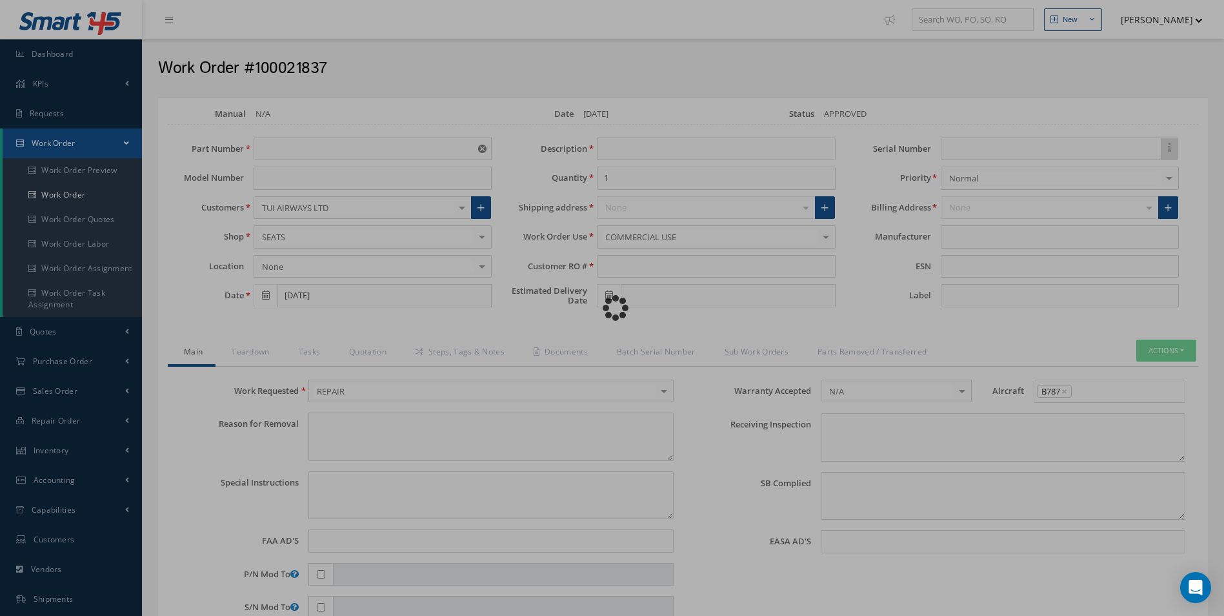
type input "B3050BL001-003"
type input "[DATE]"
type input "REAR FOOT PADDLE ASSY"
type input "R41895125"
type input "[DATE]"
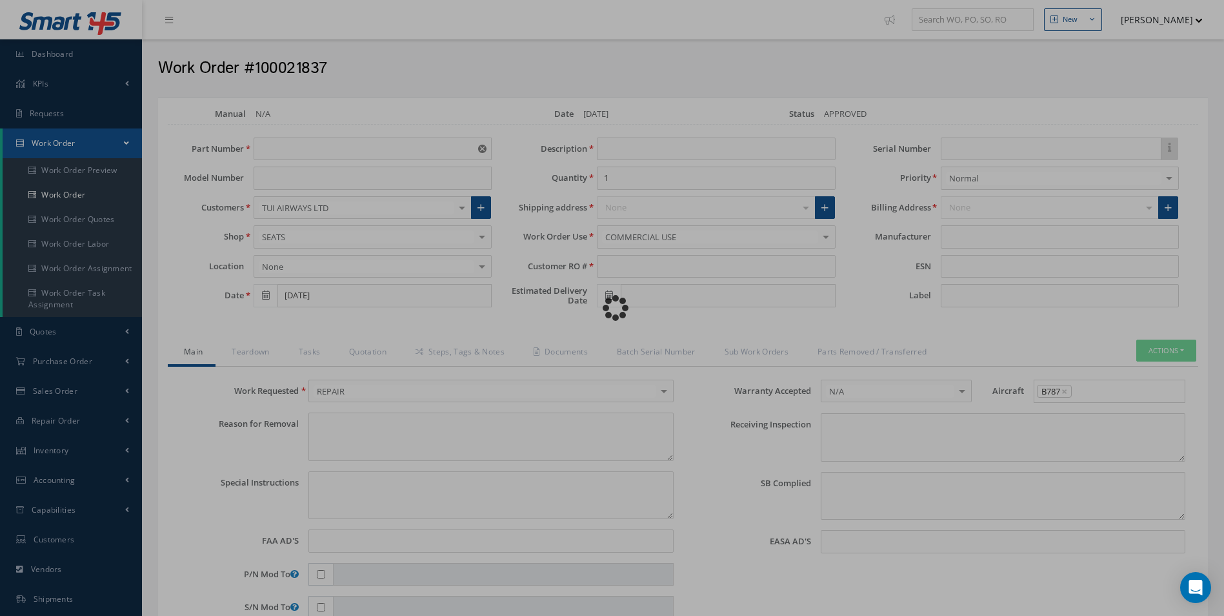
type textarea "NONE"
type textarea "PLEASE SEE R.O. FOR DETAILS"
type input "NONE"
type textarea "NO VISUAL DAMAGE"
type textarea "NONE"
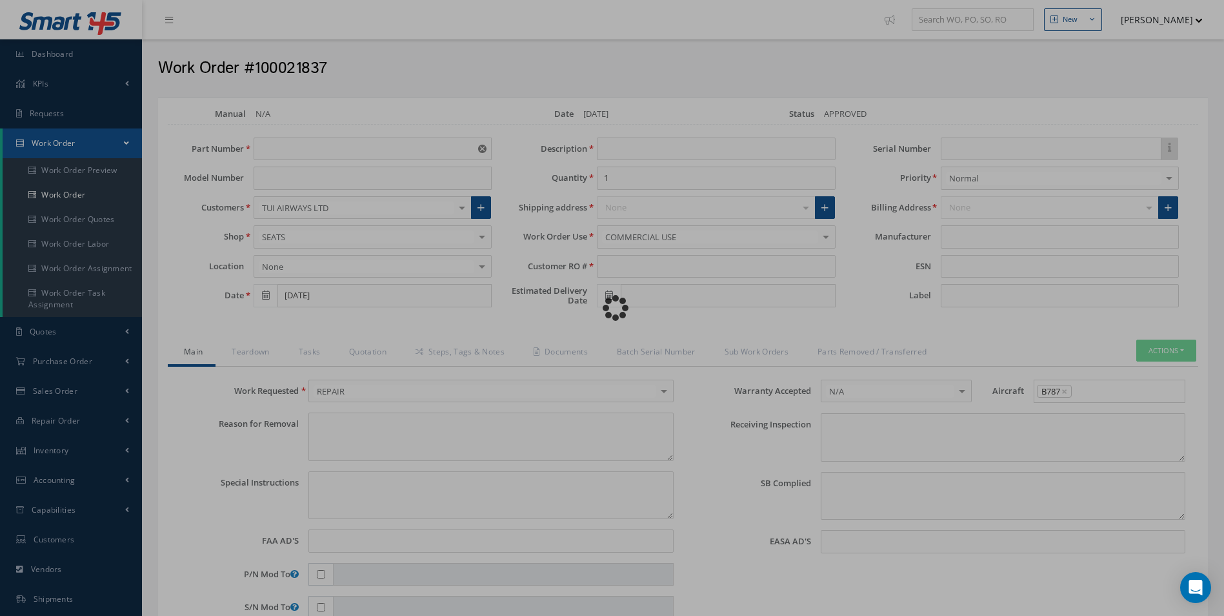
type input "NONE"
type input "HAECO"
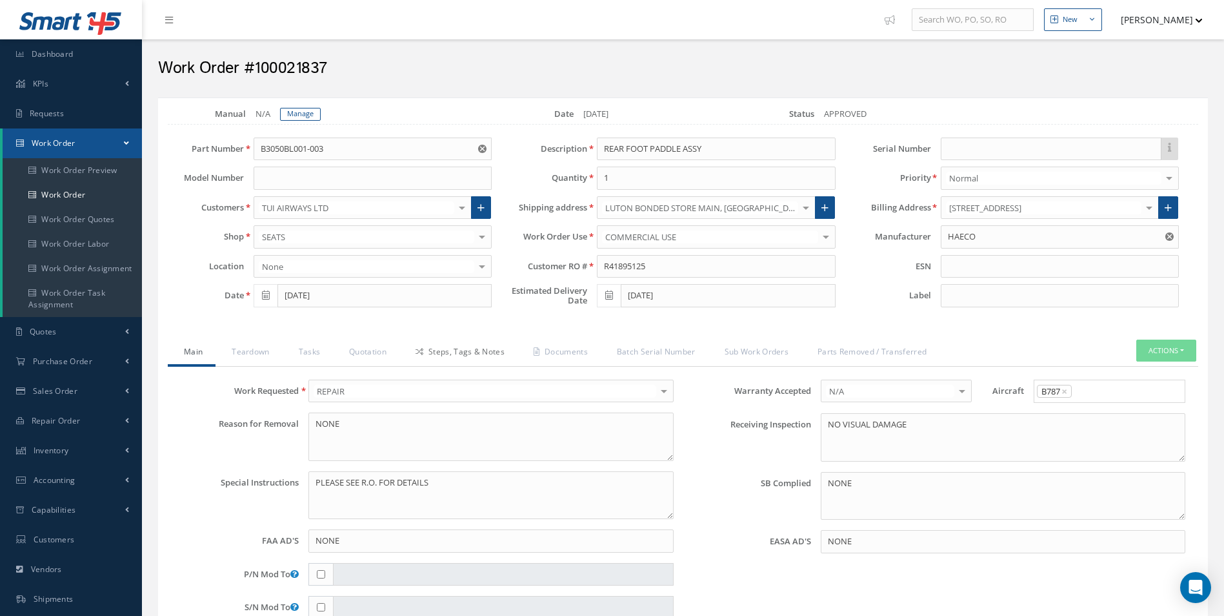
click at [471, 352] on link "Steps, Tags & Notes" at bounding box center [458, 352] width 118 height 27
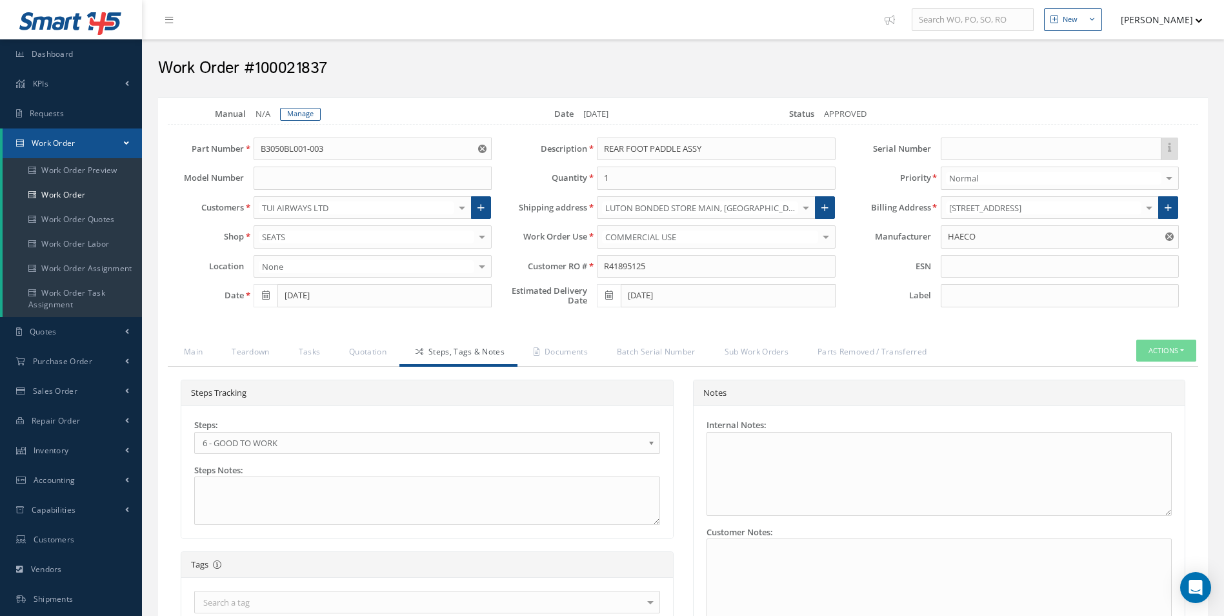
click at [349, 447] on span "6 - GOOD TO WORK" at bounding box center [423, 442] width 441 height 15
click at [371, 347] on link "Quotation" at bounding box center [366, 352] width 66 height 27
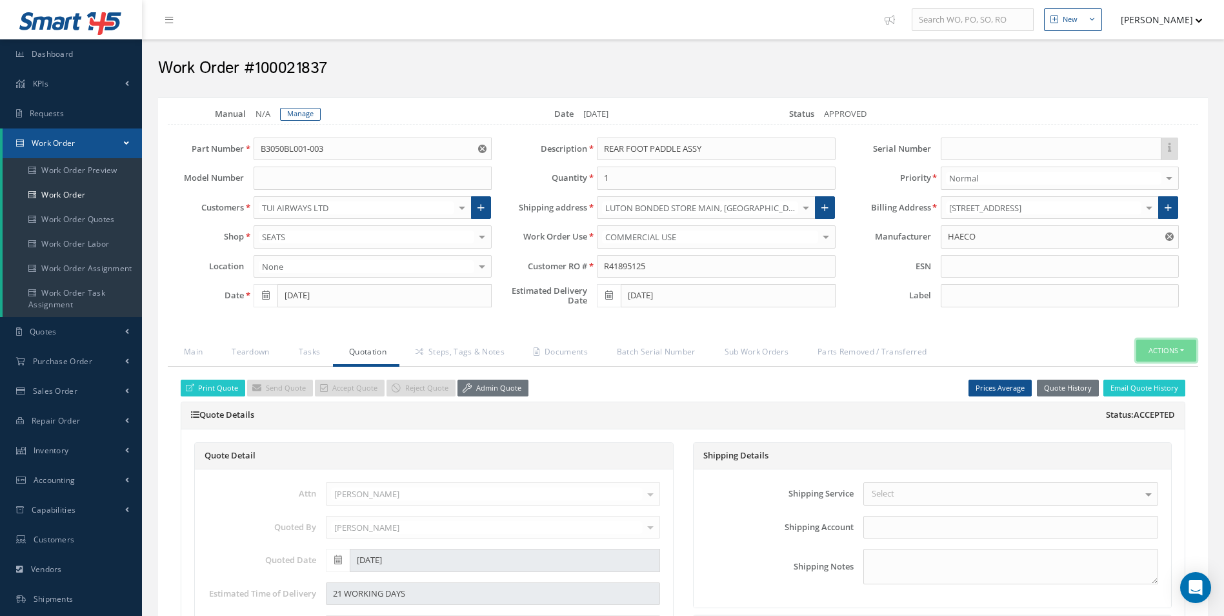
click at [1170, 342] on button "Actions" at bounding box center [1167, 350] width 60 height 23
click at [1131, 405] on link "Part Issue" at bounding box center [1146, 407] width 103 height 17
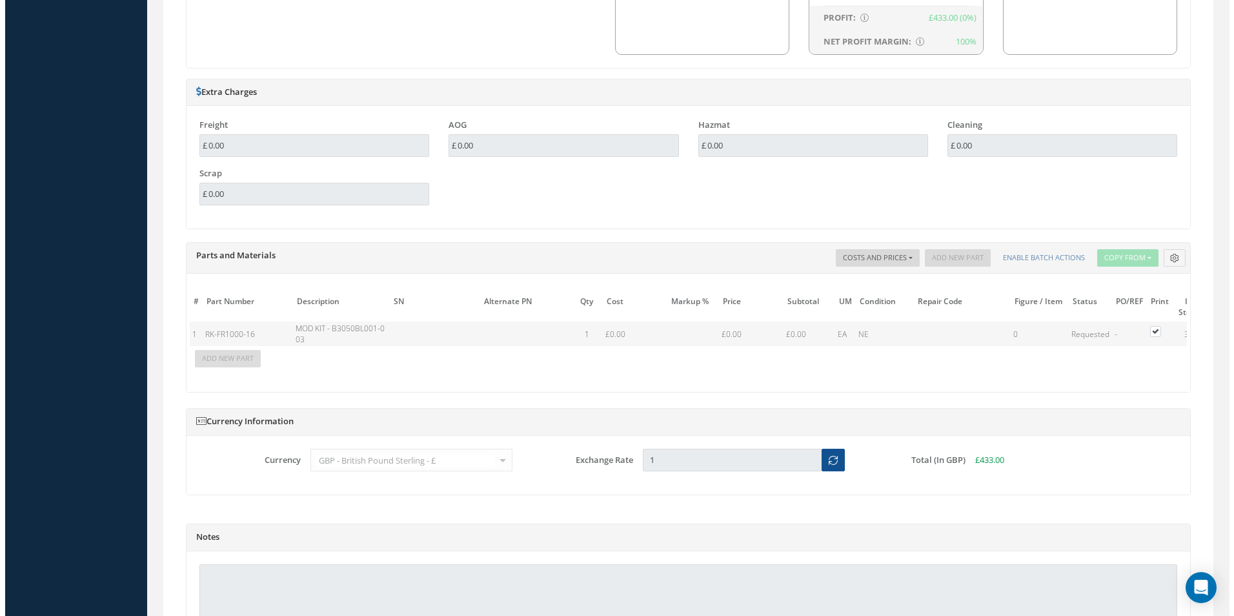
scroll to position [1097, 0]
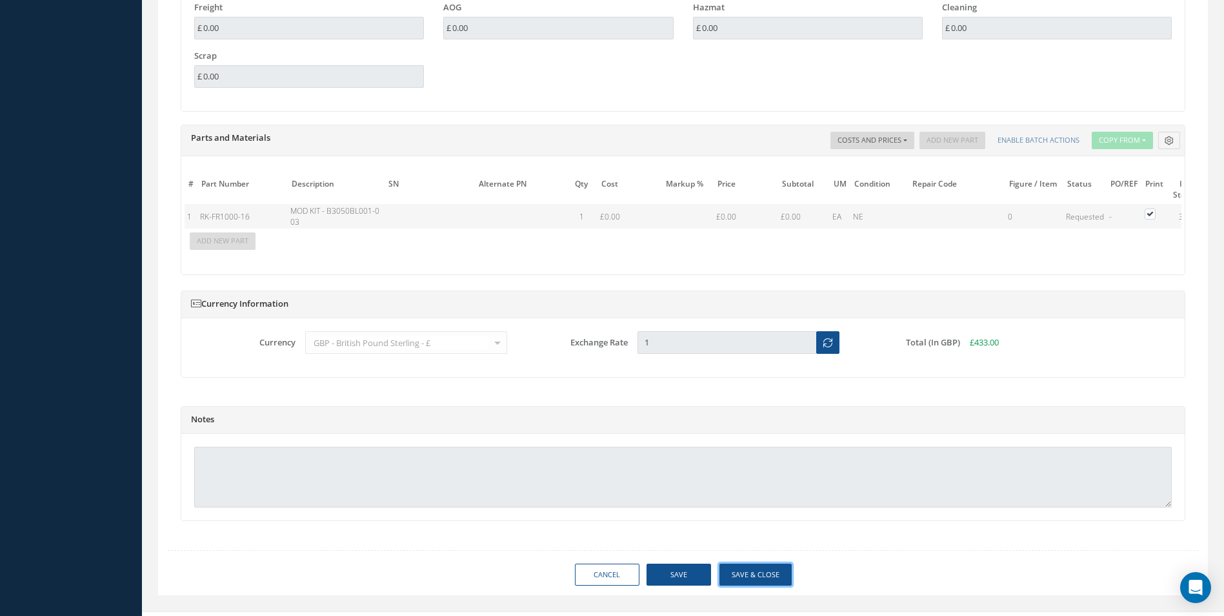
drag, startPoint x: 778, startPoint y: 576, endPoint x: 776, endPoint y: 589, distance: 13.1
click at [778, 576] on button "Save & Close" at bounding box center [756, 574] width 72 height 23
type input "HAECO"
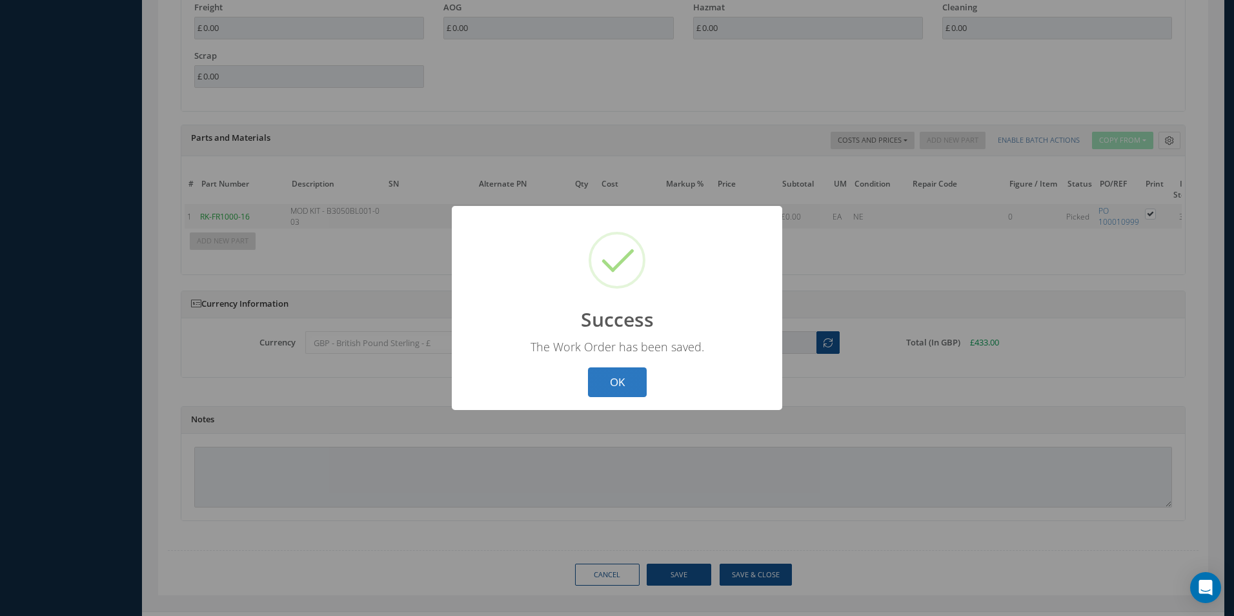
click at [620, 374] on button "OK" at bounding box center [617, 382] width 59 height 30
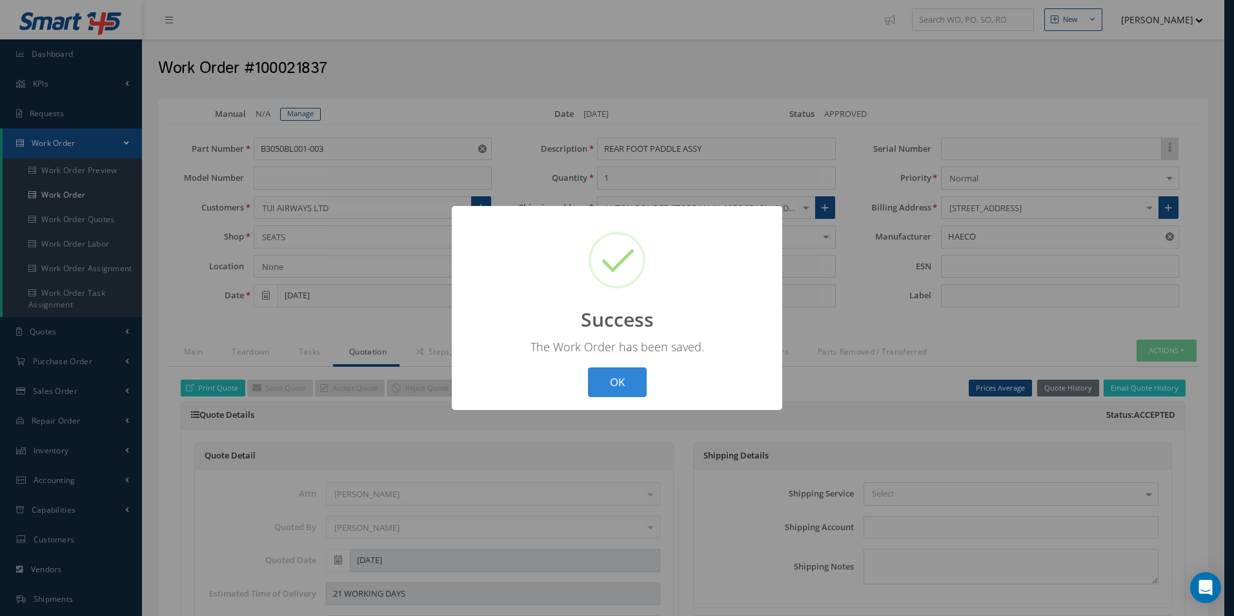
select select "25"
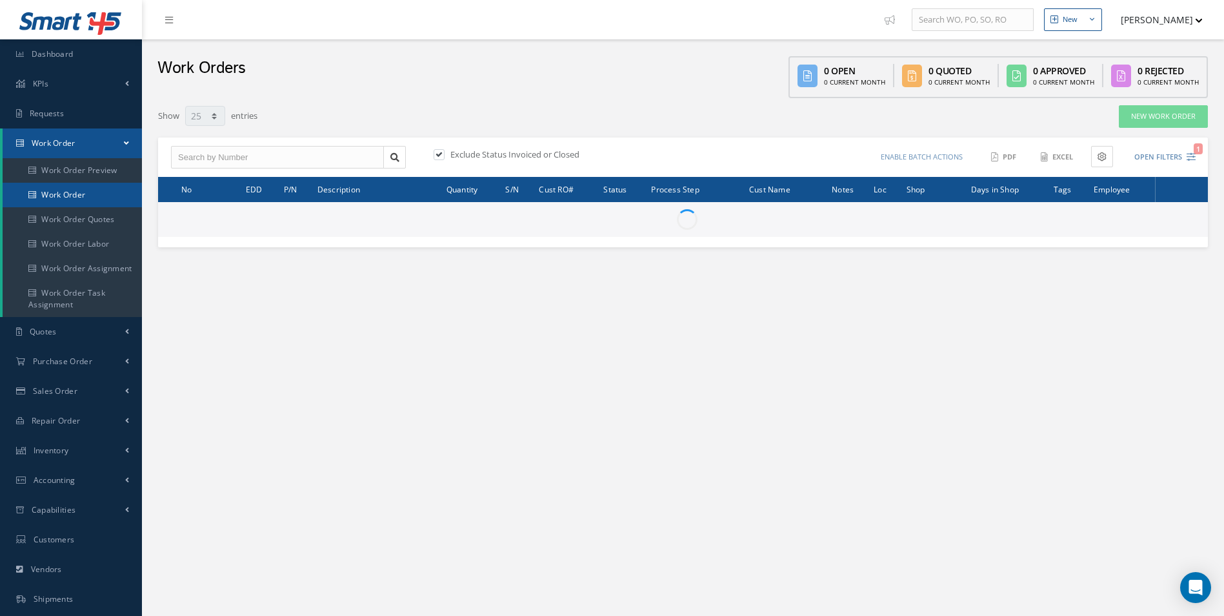
click at [85, 200] on link "Work Order" at bounding box center [72, 195] width 139 height 25
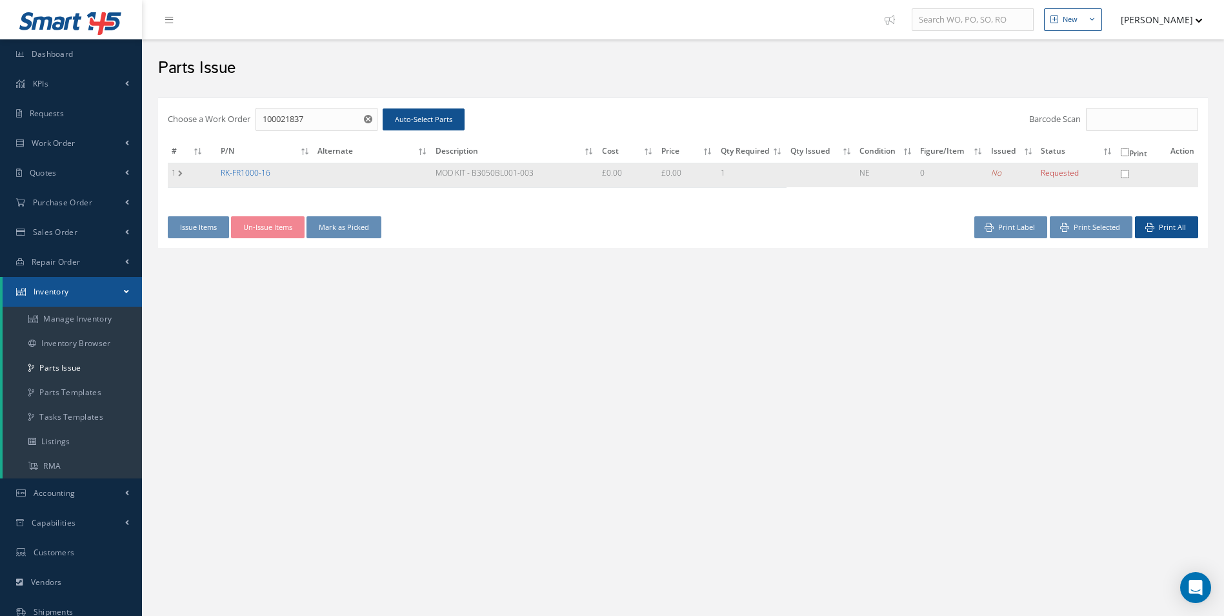
click at [245, 168] on link "RK-FR1000-16" at bounding box center [246, 172] width 50 height 11
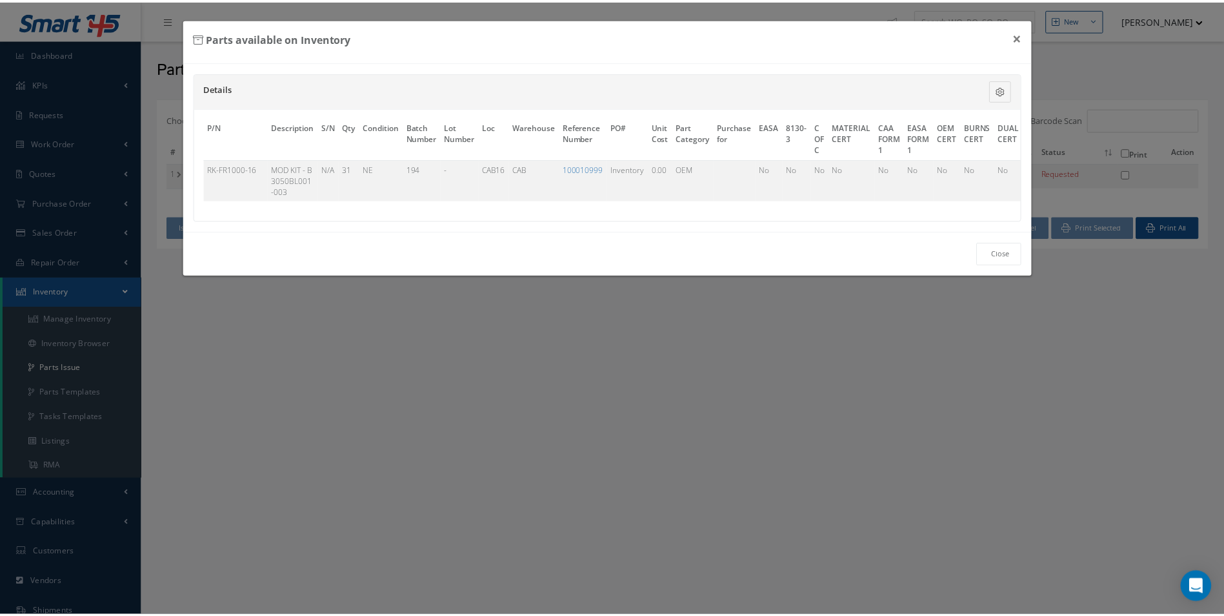
scroll to position [0, 298]
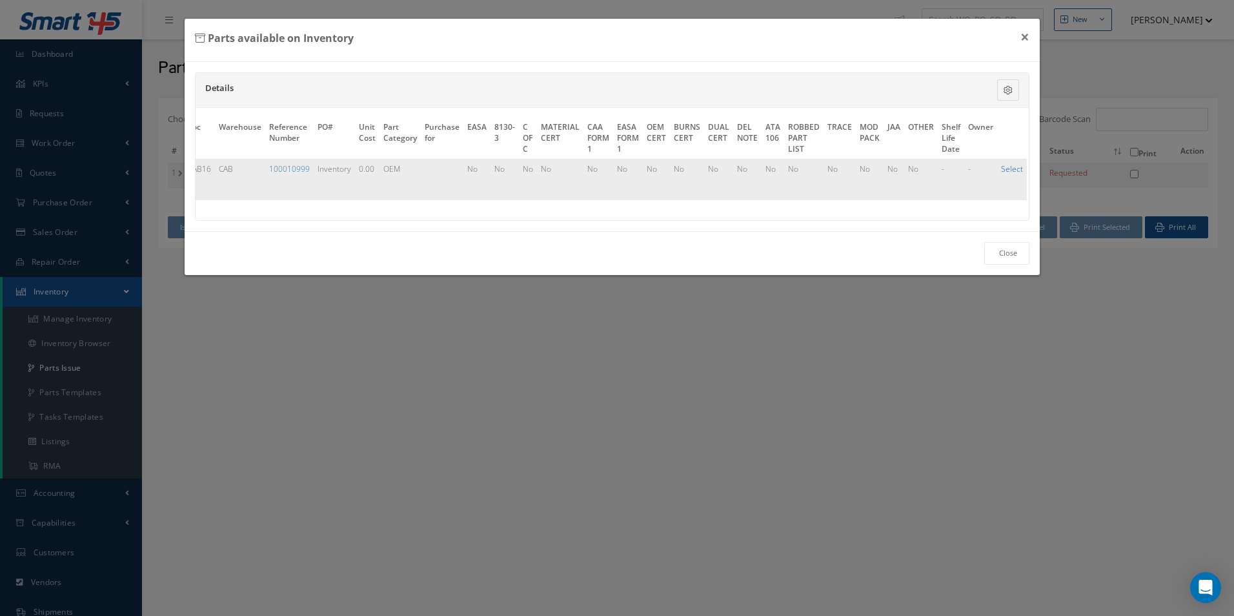
click at [1004, 163] on link "Select" at bounding box center [1012, 168] width 22 height 11
checkbox input "true"
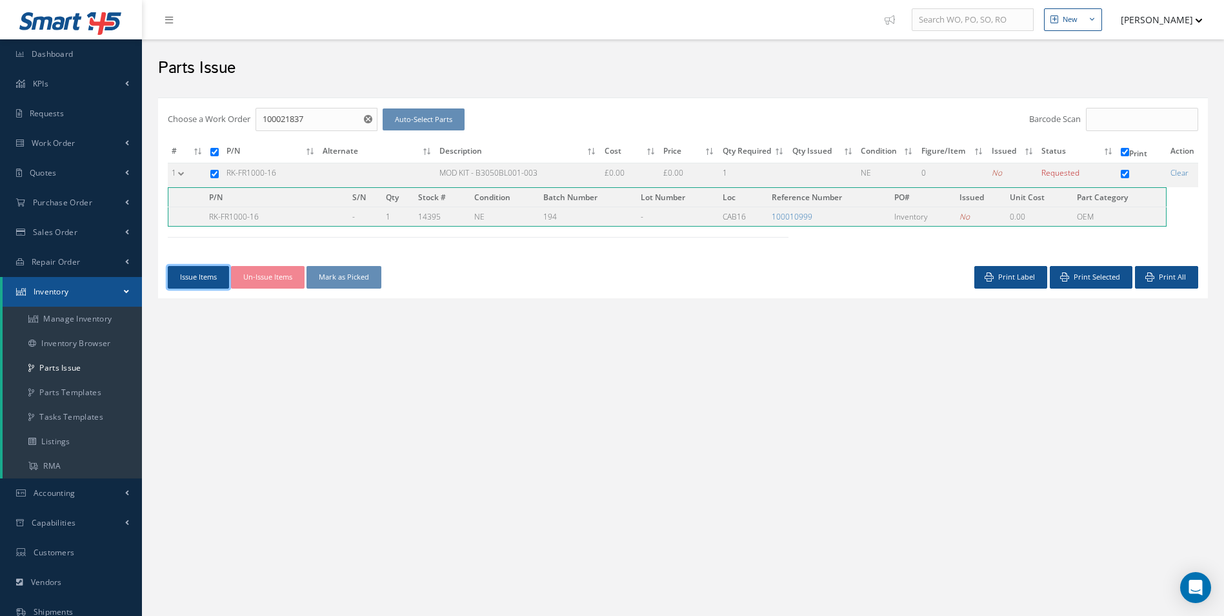
click at [202, 270] on button "Issue Items" at bounding box center [198, 277] width 61 height 23
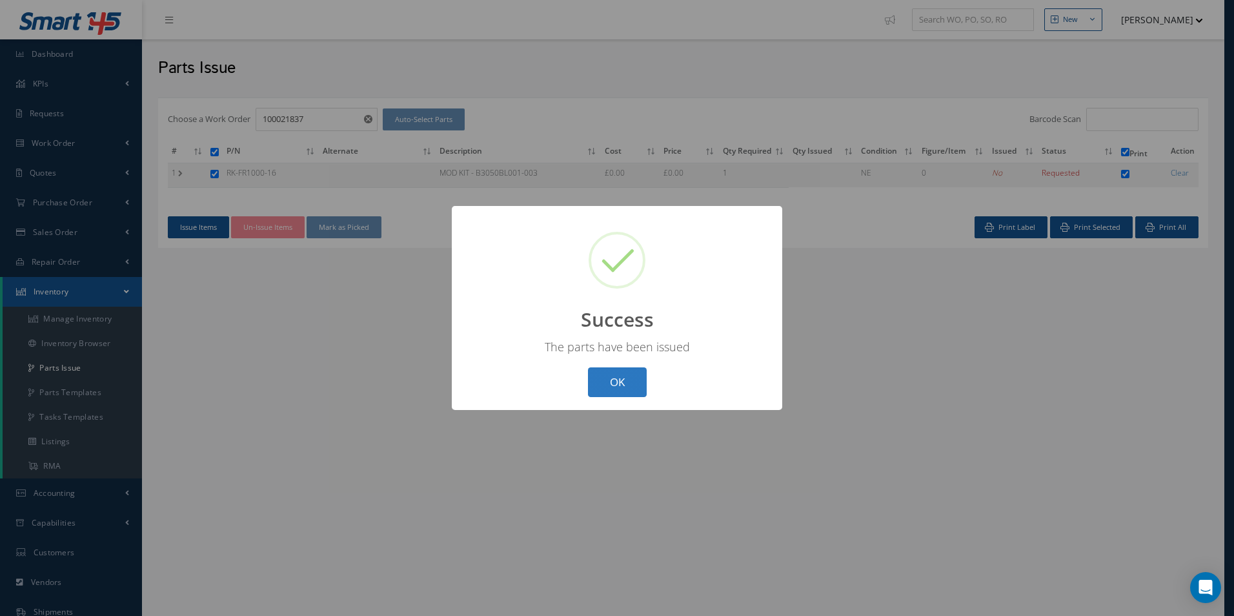
click at [614, 370] on button "OK" at bounding box center [617, 382] width 59 height 30
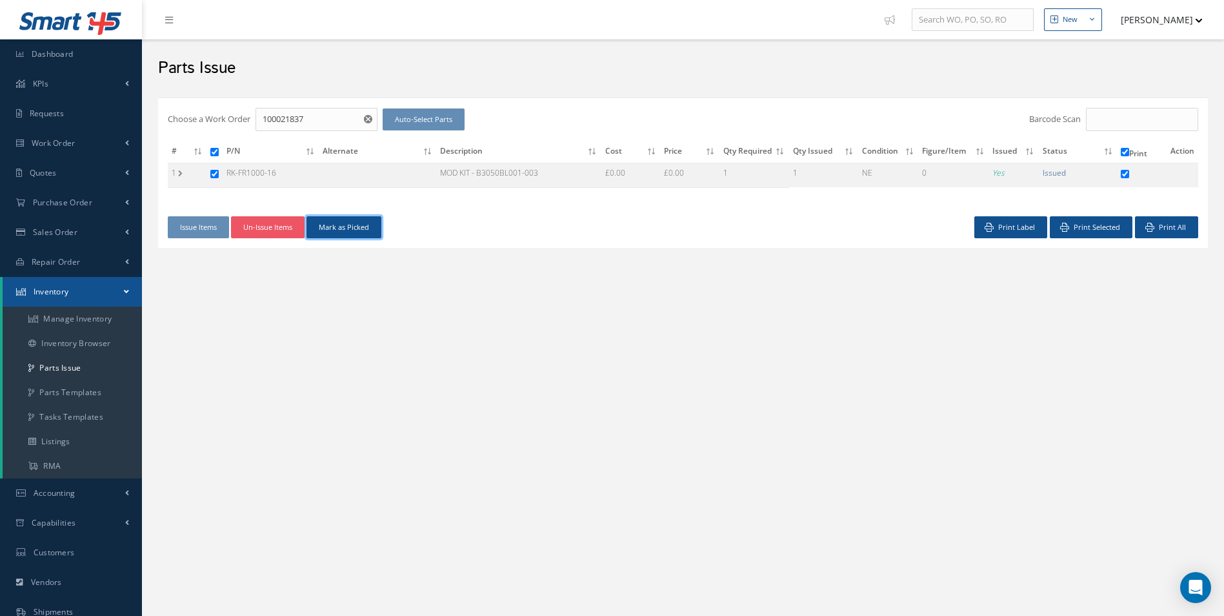
click at [352, 225] on button "Mark as Picked" at bounding box center [344, 227] width 75 height 23
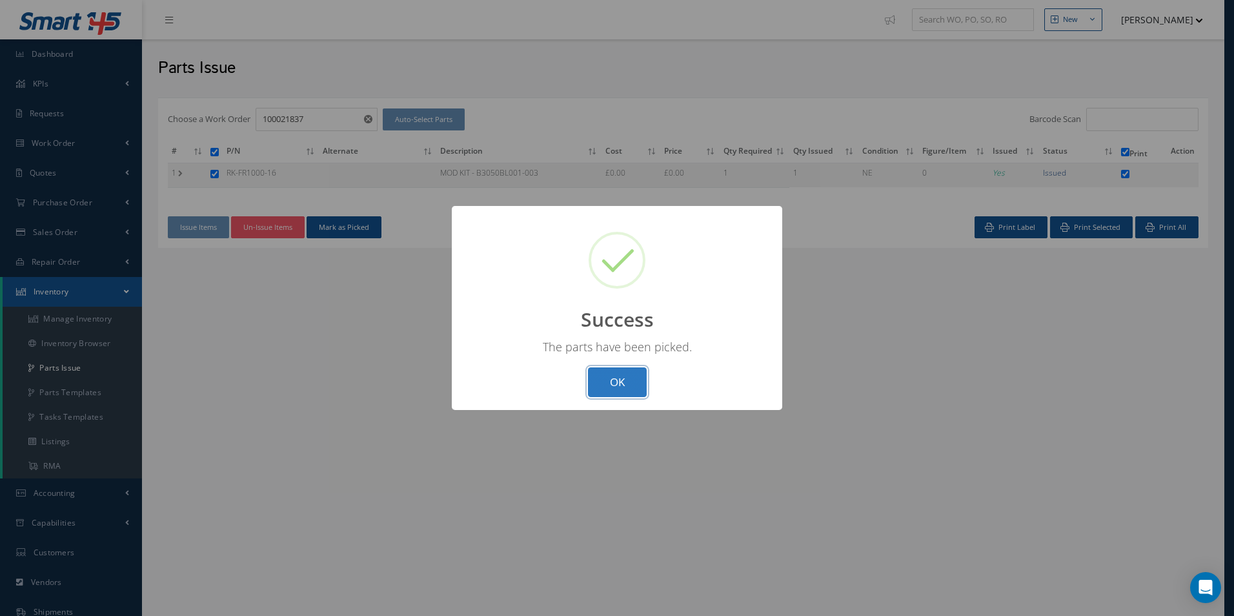
click at [618, 383] on button "OK" at bounding box center [617, 382] width 59 height 30
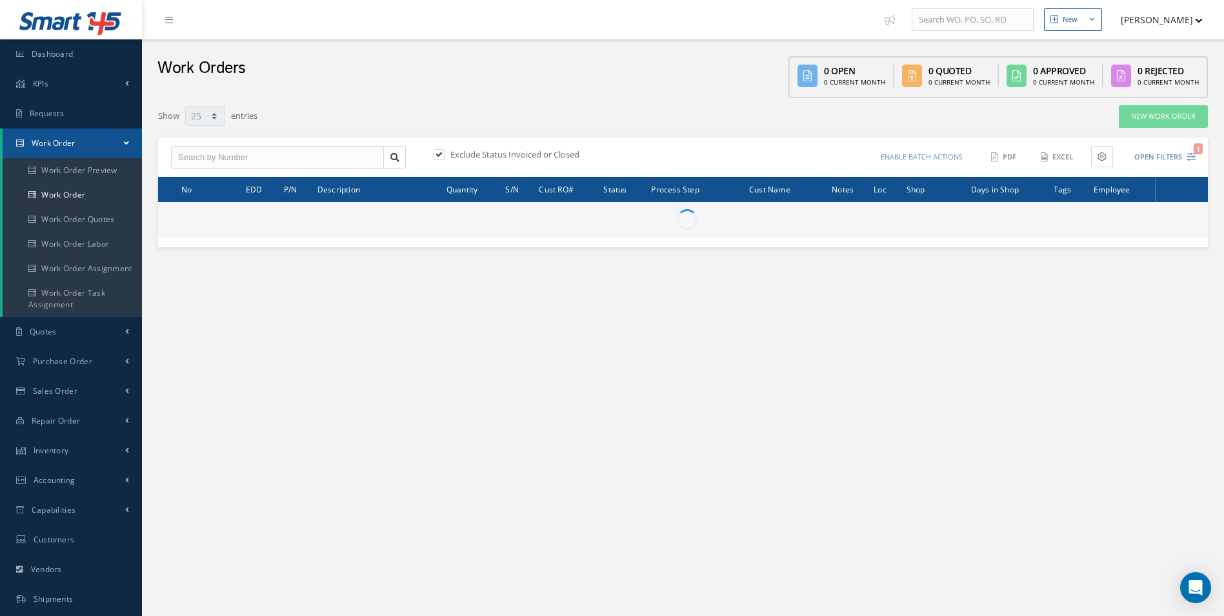
select select "25"
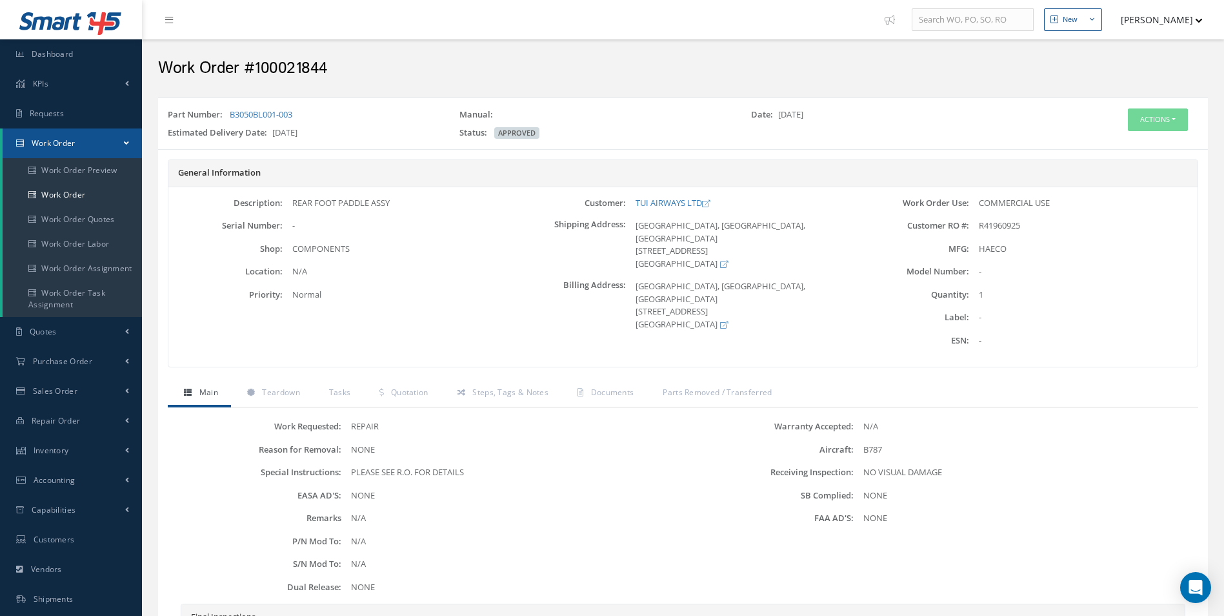
click at [288, 70] on h2 "Work Order #100021844" at bounding box center [683, 68] width 1050 height 19
copy h2 "100021844"
click at [66, 182] on link "Work Order Preview" at bounding box center [72, 170] width 139 height 25
click at [66, 188] on link "Work Order" at bounding box center [72, 195] width 139 height 25
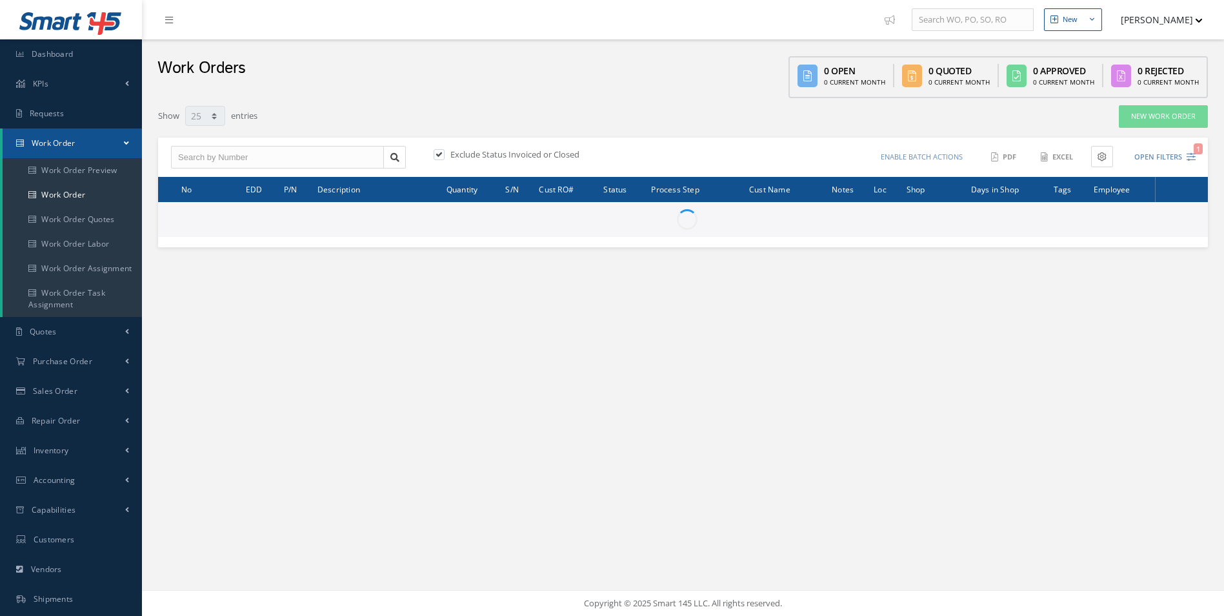
select select "25"
